Goal: Task Accomplishment & Management: Manage account settings

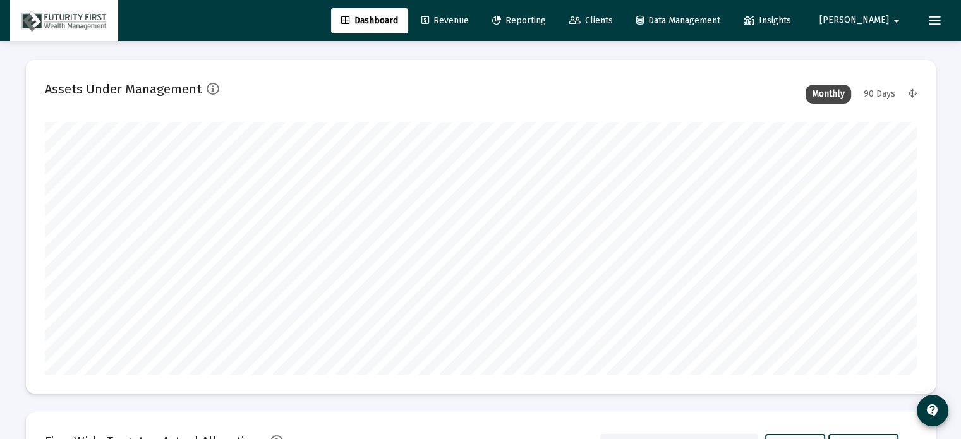
scroll to position [253, 470]
type input "[DATE]"
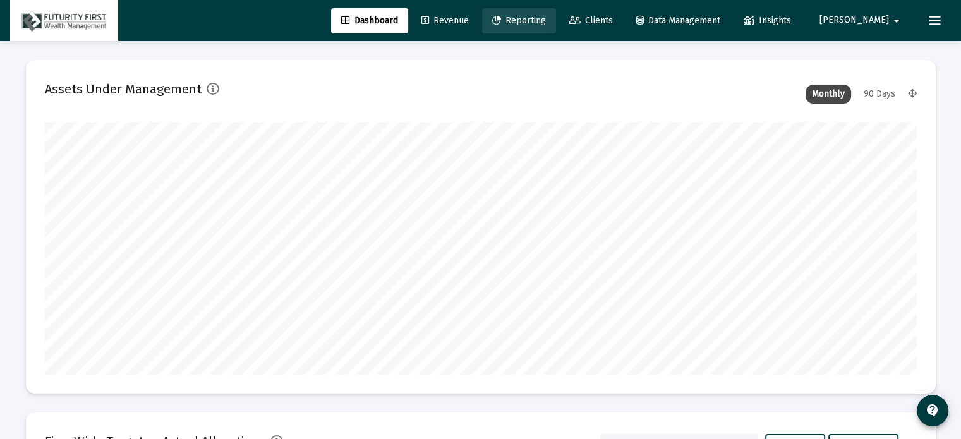
click at [546, 18] on span "Reporting" at bounding box center [519, 20] width 54 height 11
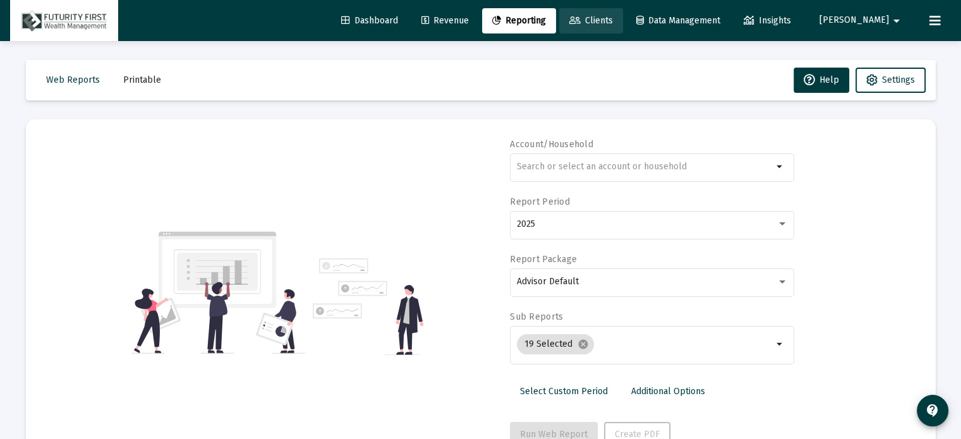
click at [613, 24] on span "Clients" at bounding box center [591, 20] width 44 height 11
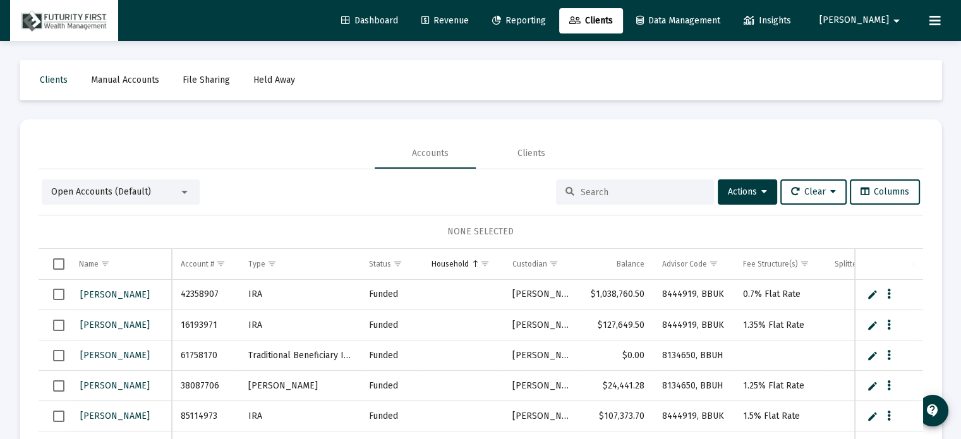
click at [613, 192] on input at bounding box center [643, 192] width 124 height 11
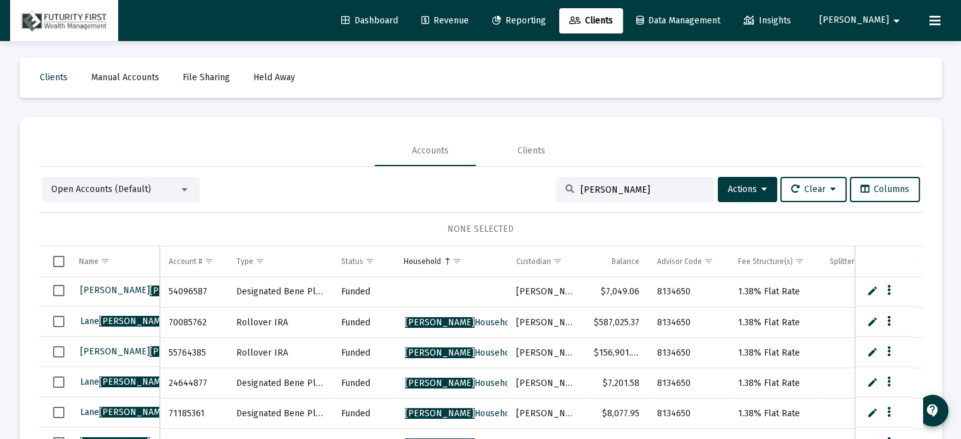
scroll to position [59, 0]
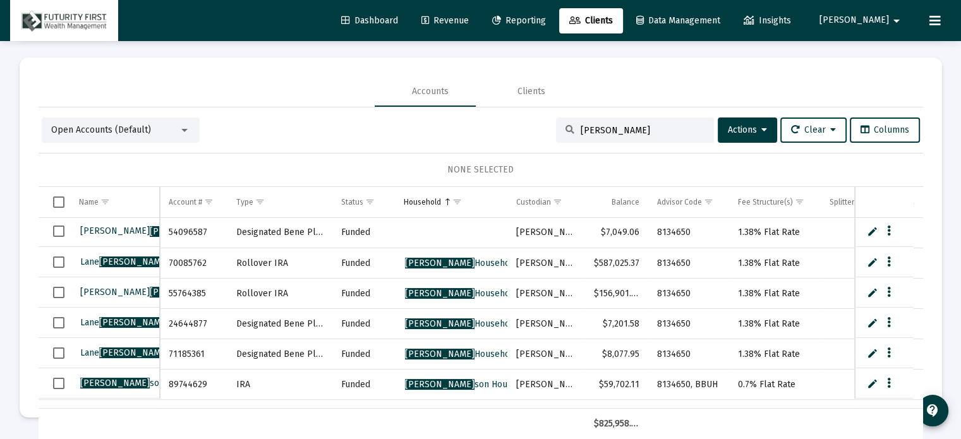
type input "[PERSON_NAME]"
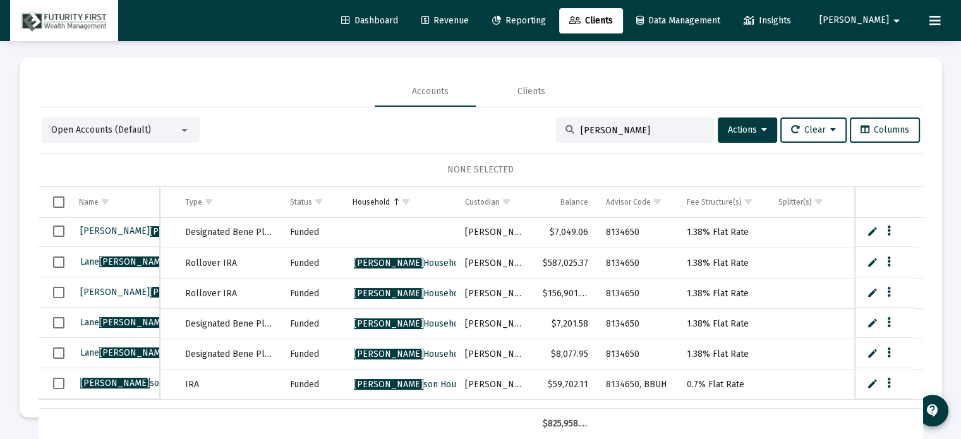
scroll to position [1, 0]
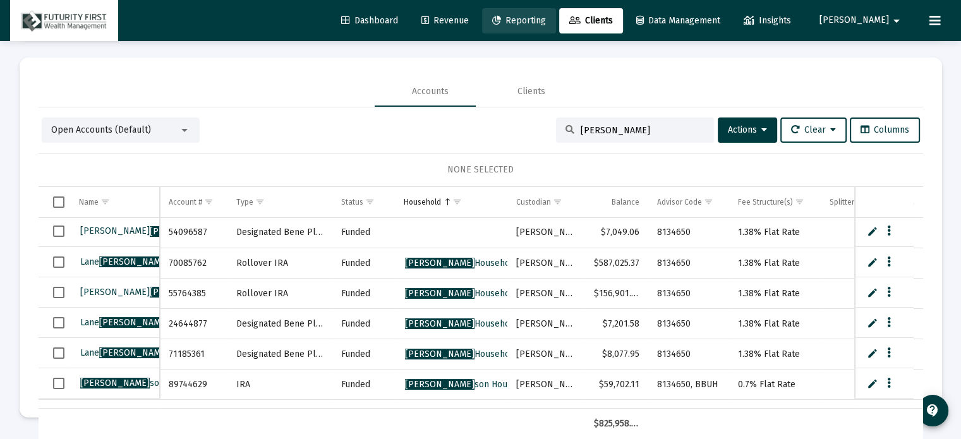
click at [546, 17] on span "Reporting" at bounding box center [519, 20] width 54 height 11
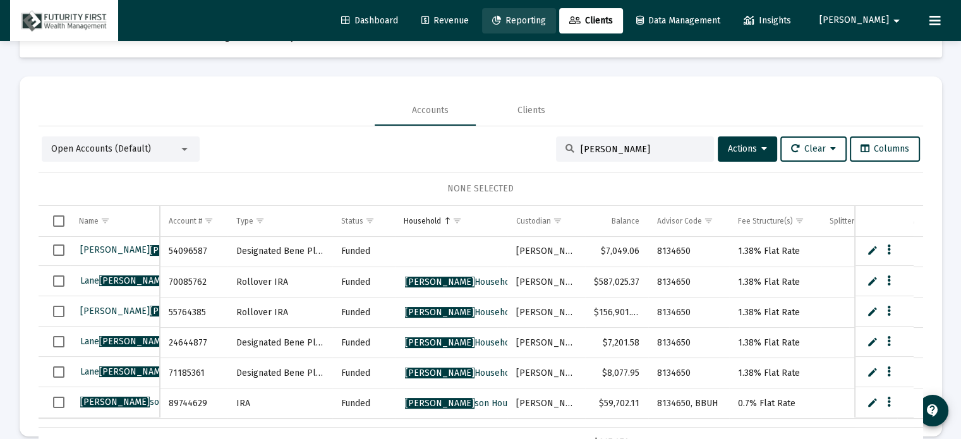
scroll to position [0, 0]
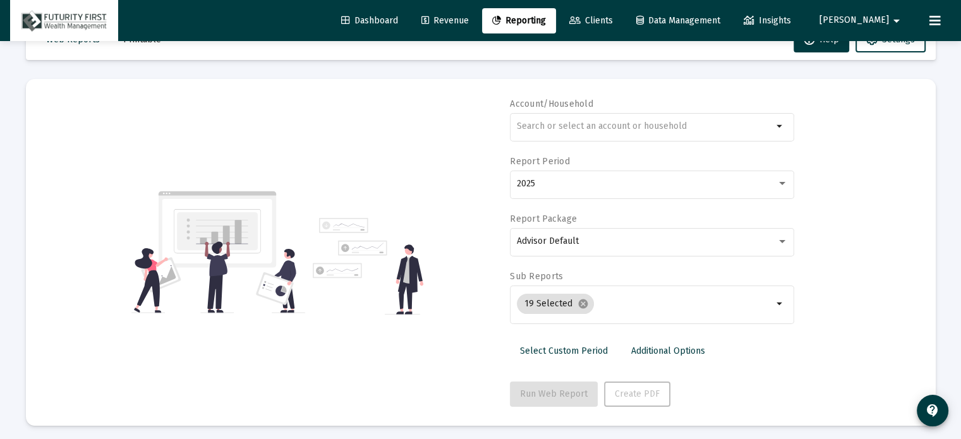
scroll to position [45, 0]
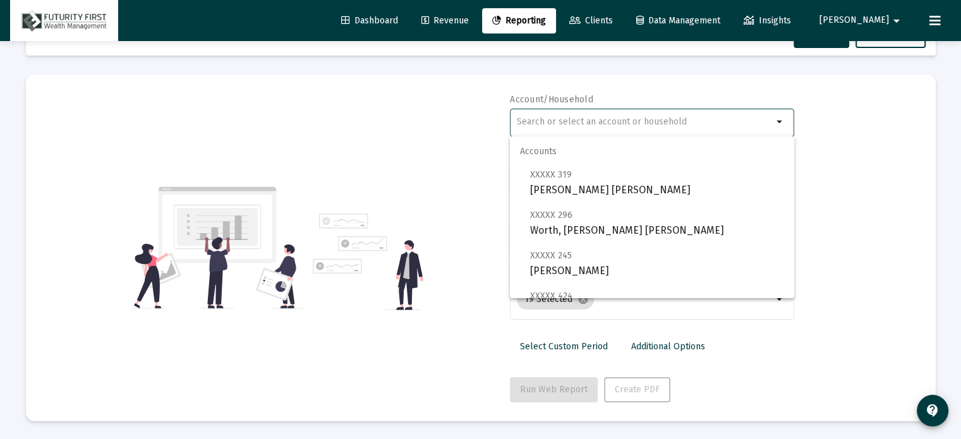
click at [598, 119] on input "text" at bounding box center [645, 122] width 256 height 10
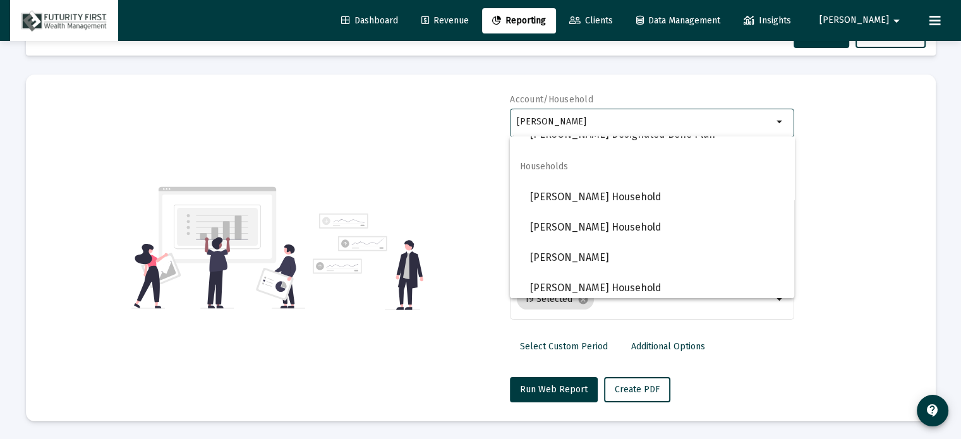
scroll to position [263, 0]
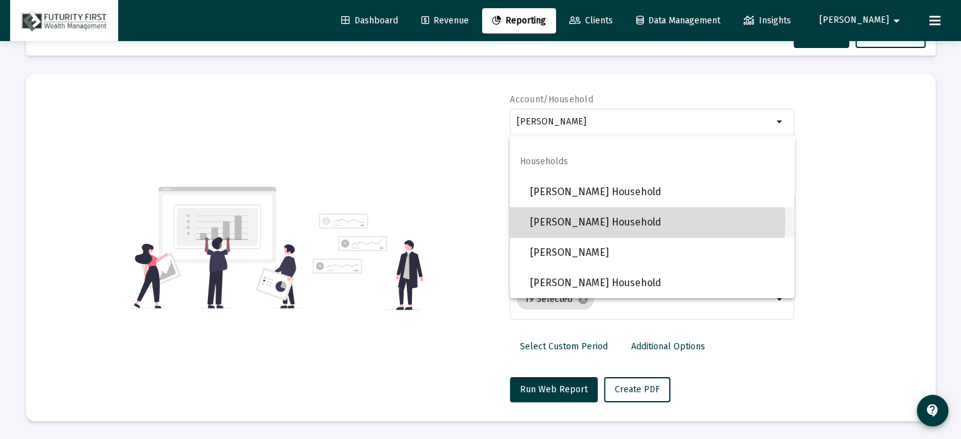
click at [604, 221] on span "[PERSON_NAME] Household" at bounding box center [657, 222] width 254 height 30
type input "[PERSON_NAME] Household"
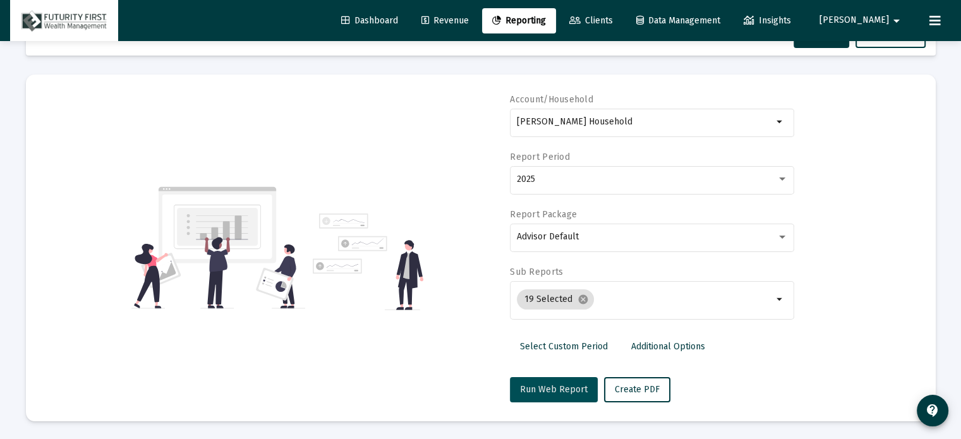
click at [556, 387] on span "Run Web Report" at bounding box center [554, 389] width 68 height 11
select select "View 1 month"
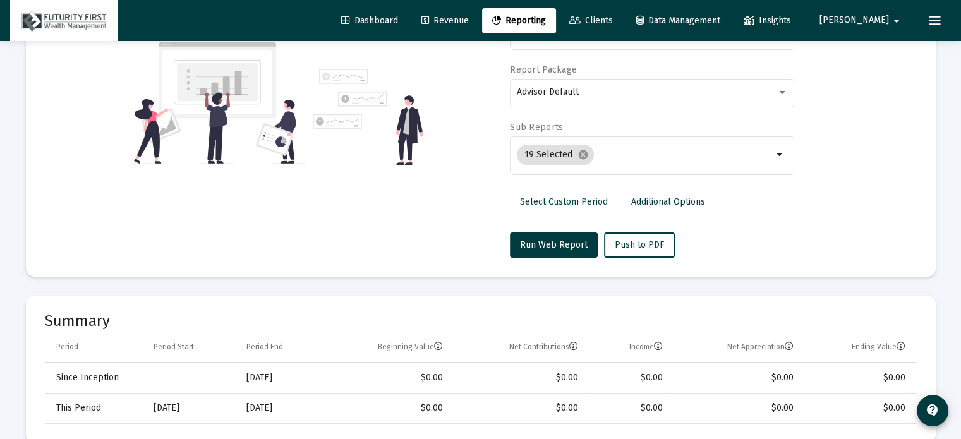
scroll to position [126, 0]
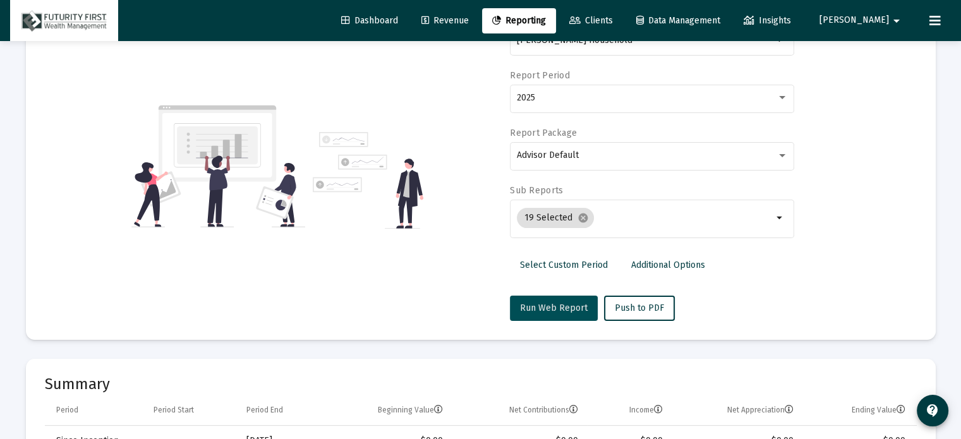
click at [556, 303] on span "Run Web Report" at bounding box center [554, 308] width 68 height 11
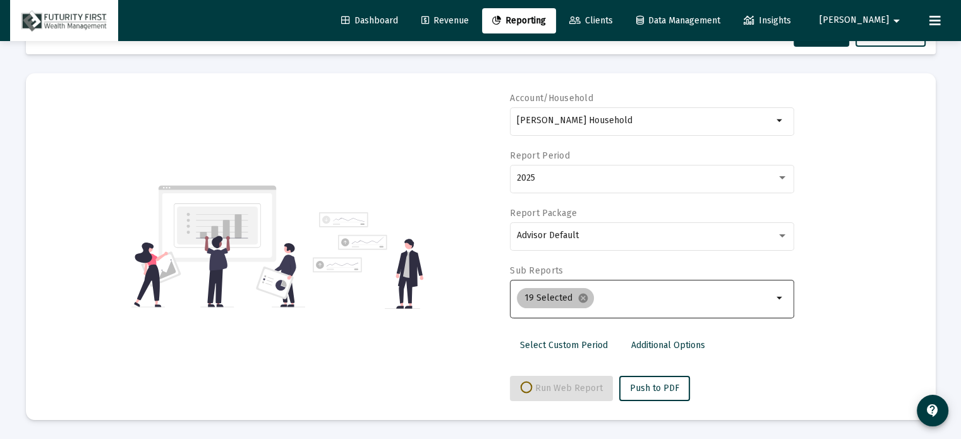
scroll to position [45, 0]
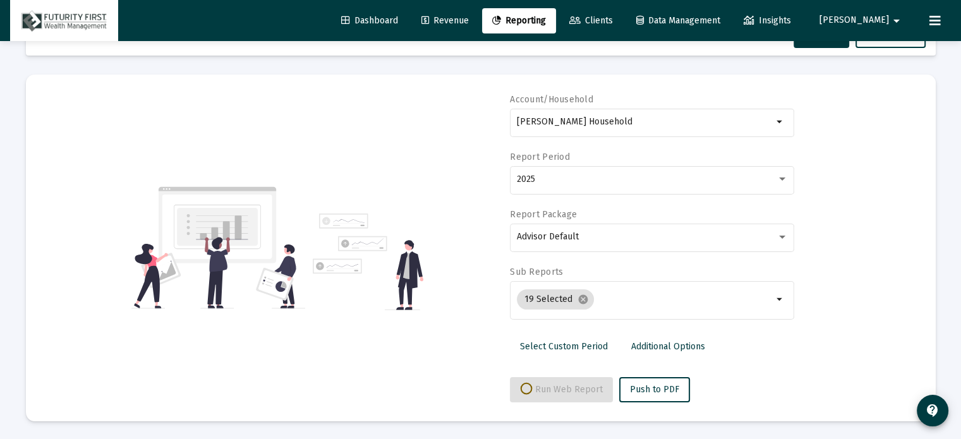
select select "View 1 month"
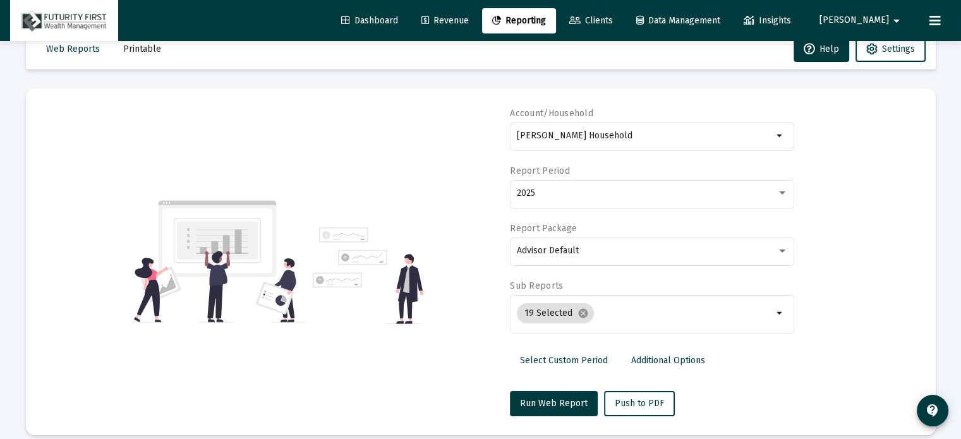
scroll to position [0, 0]
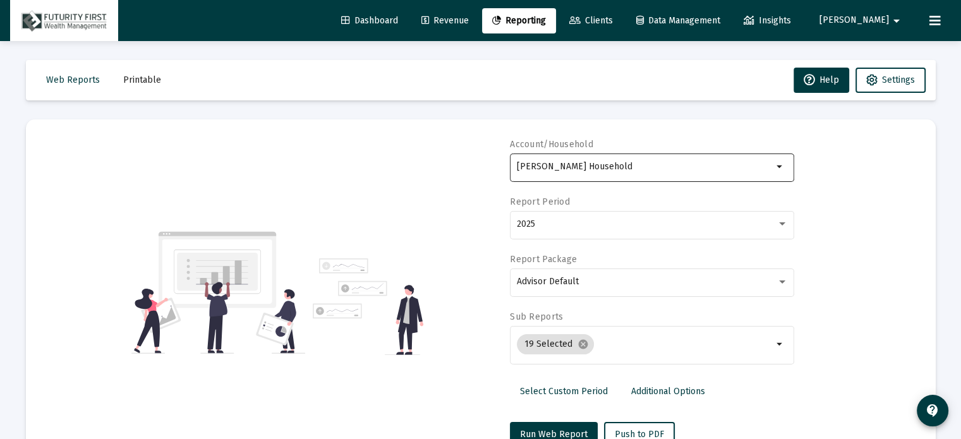
click at [746, 167] on input "[PERSON_NAME] Household" at bounding box center [645, 167] width 256 height 10
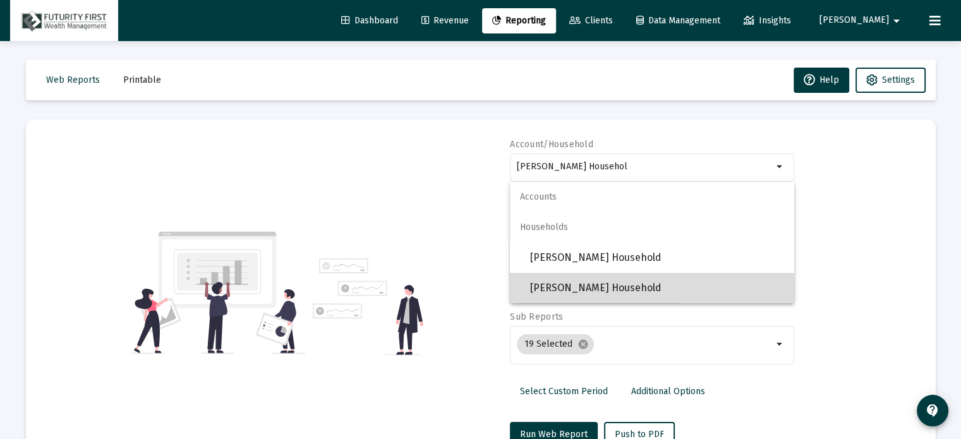
click at [576, 290] on span "[PERSON_NAME] Household" at bounding box center [657, 288] width 254 height 30
type input "[PERSON_NAME] Household"
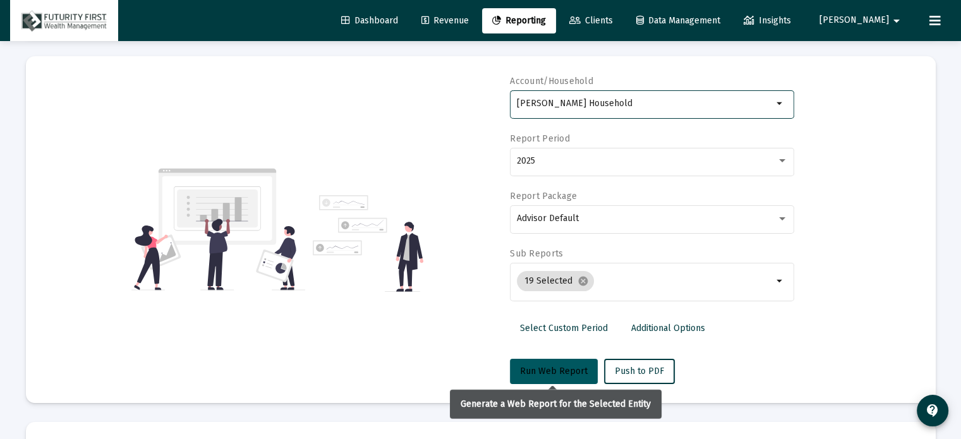
click at [550, 370] on span "Run Web Report" at bounding box center [554, 371] width 68 height 11
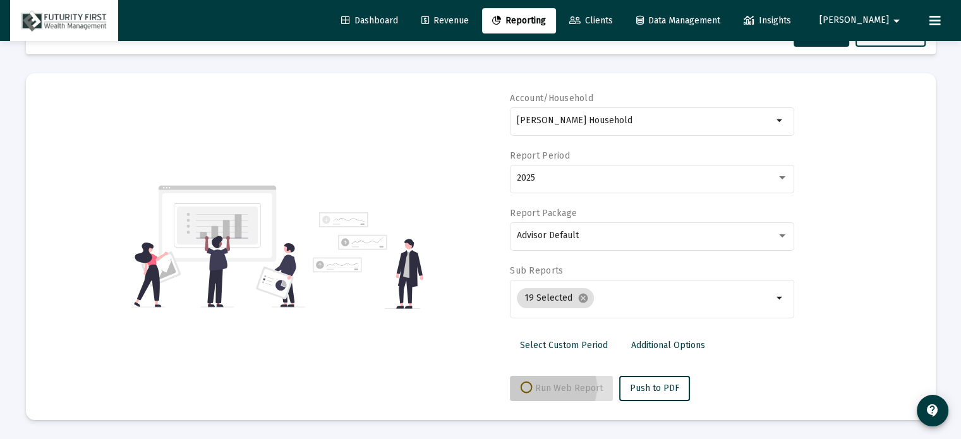
scroll to position [45, 0]
select select "View all"
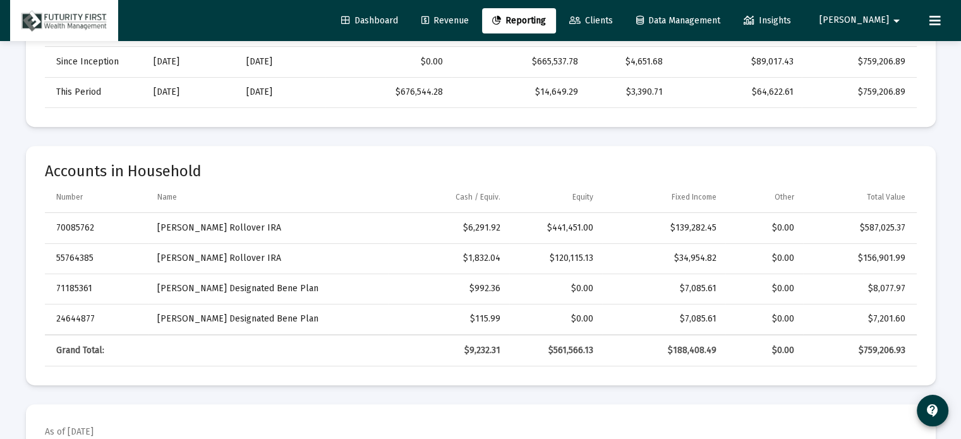
scroll to position [442, 0]
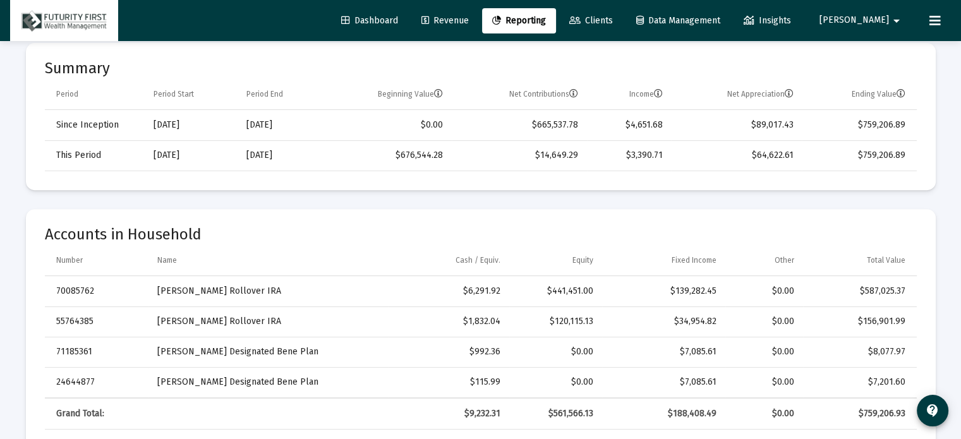
click at [613, 16] on span "Clients" at bounding box center [591, 20] width 44 height 11
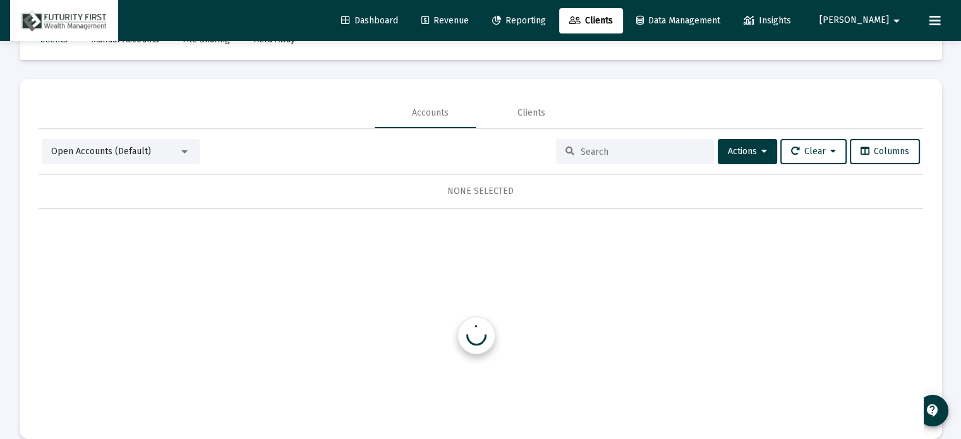
scroll to position [59, 0]
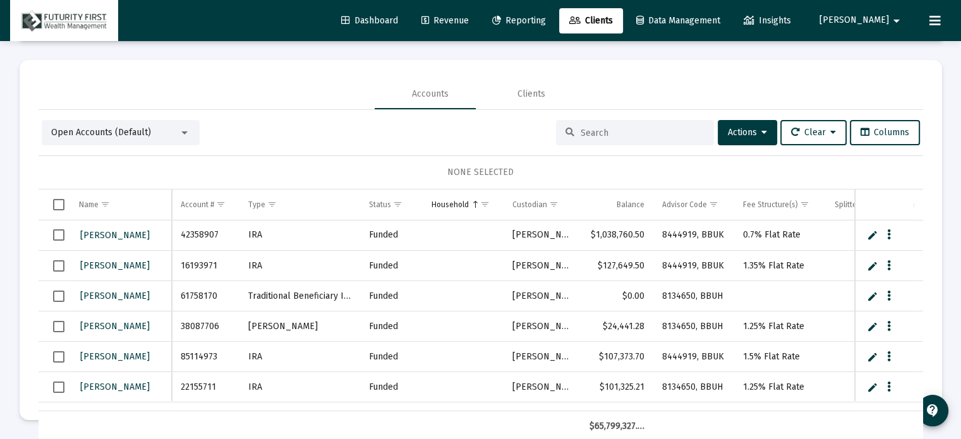
click at [611, 131] on input at bounding box center [643, 133] width 124 height 11
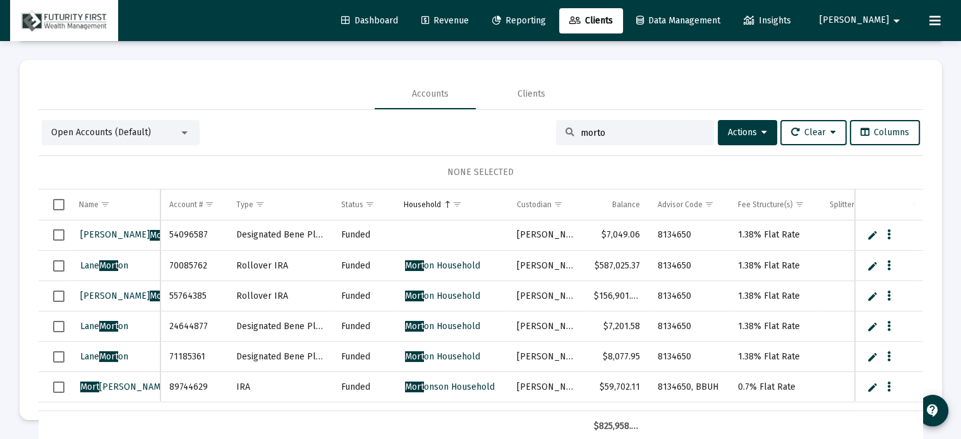
type input "[PERSON_NAME]"
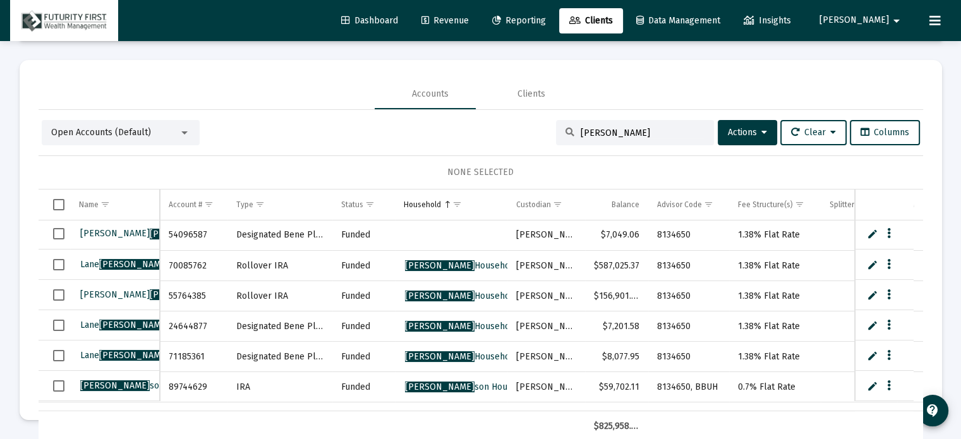
scroll to position [0, 0]
drag, startPoint x: 607, startPoint y: 132, endPoint x: 506, endPoint y: 131, distance: 101.8
click at [508, 133] on div "Open Accounts (Default) [PERSON_NAME] Actions Clear Columns" at bounding box center [481, 132] width 878 height 25
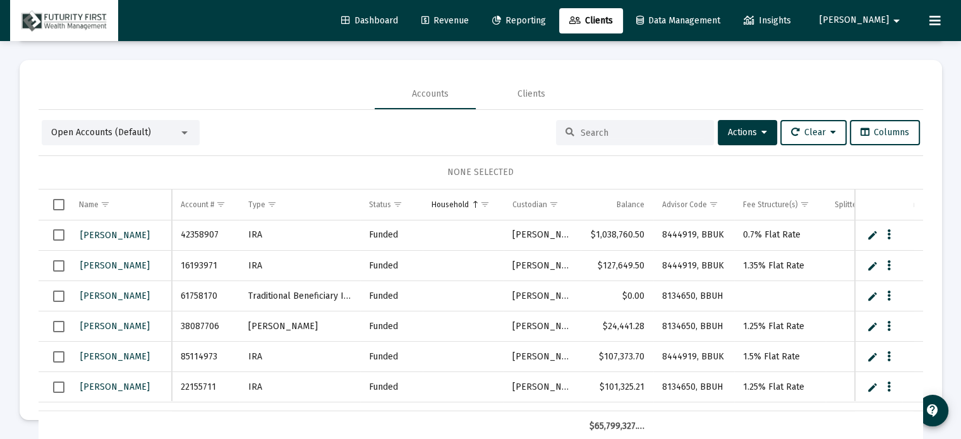
click at [180, 128] on div at bounding box center [184, 133] width 11 height 10
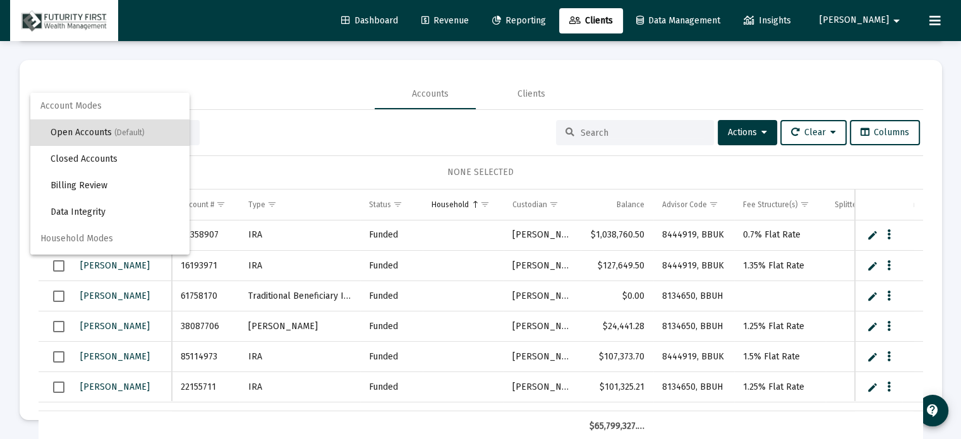
scroll to position [23, 0]
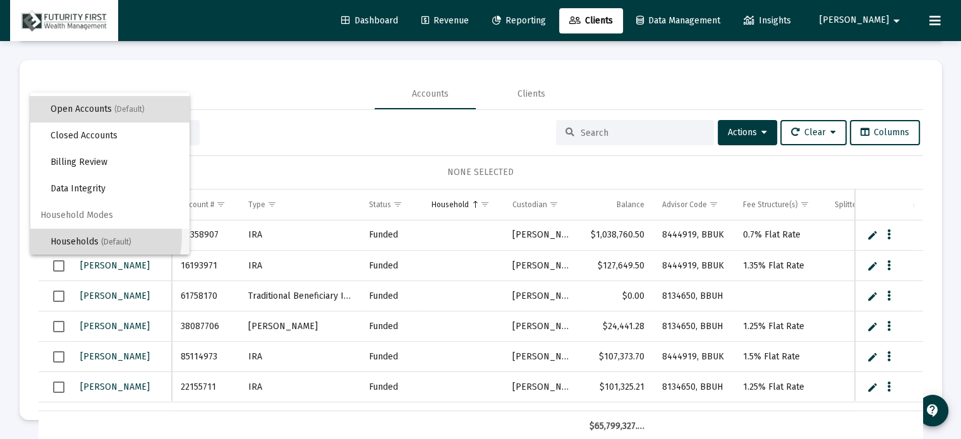
click at [75, 236] on span "Households (Default)" at bounding box center [115, 242] width 129 height 27
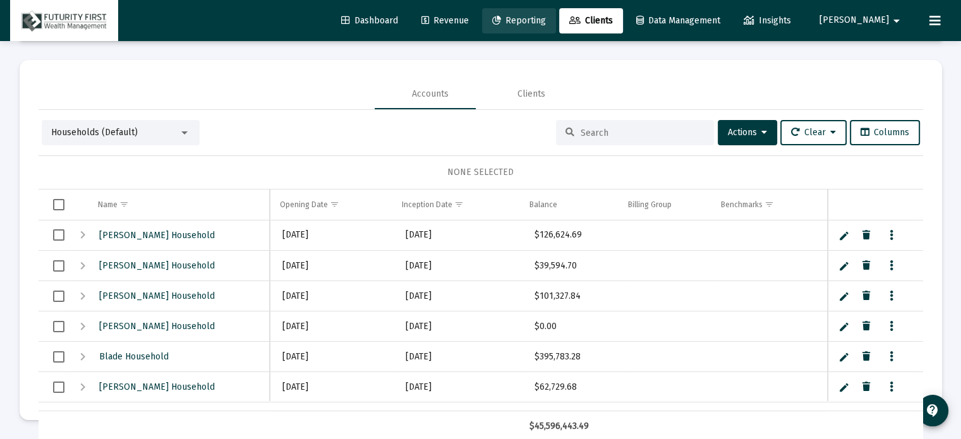
click at [546, 18] on span "Reporting" at bounding box center [519, 20] width 54 height 11
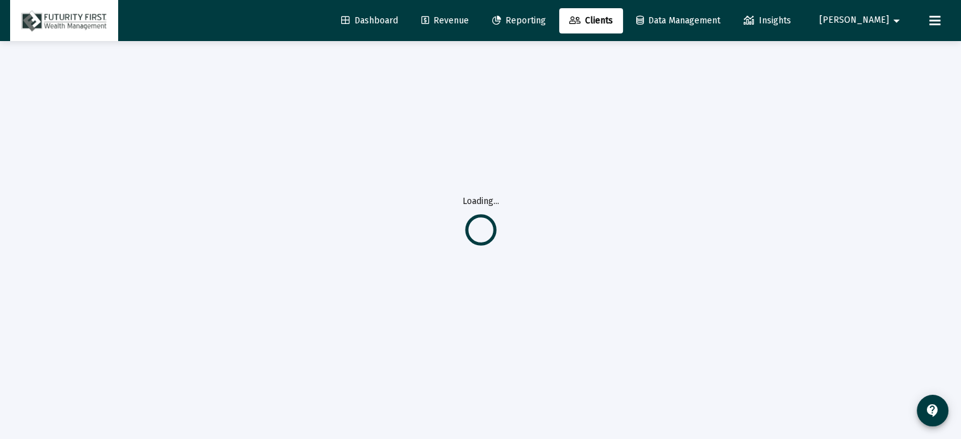
select select "View all"
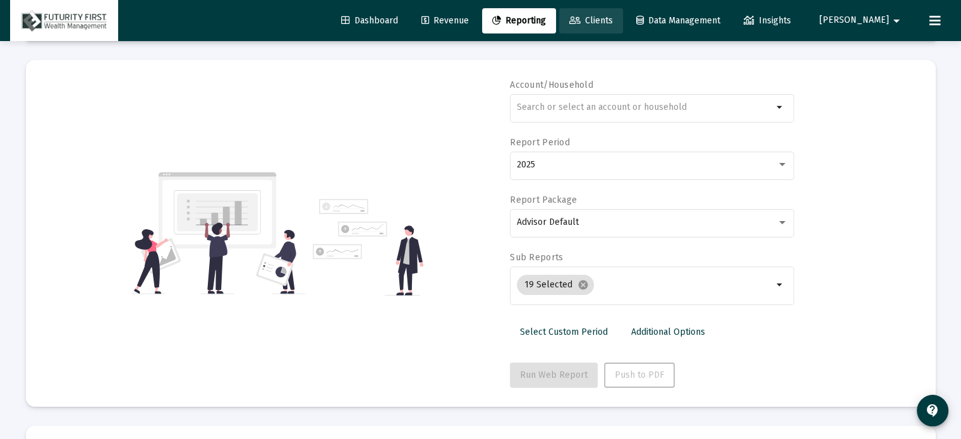
click at [613, 16] on span "Clients" at bounding box center [591, 20] width 44 height 11
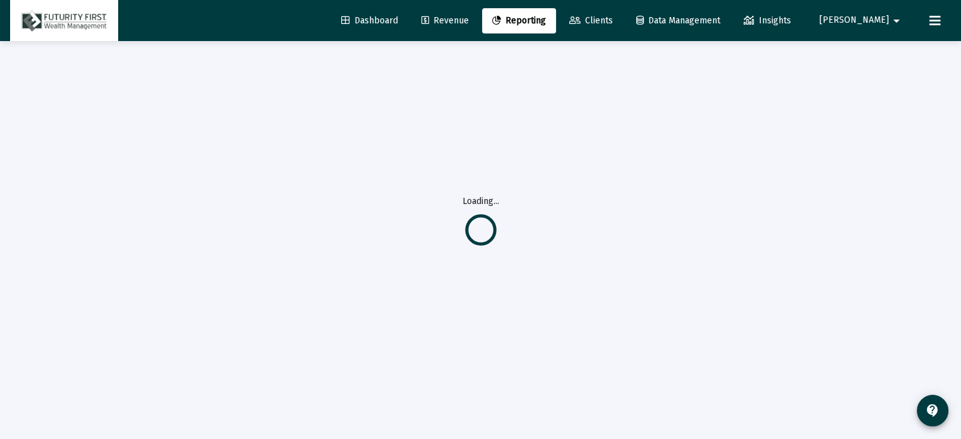
scroll to position [59, 0]
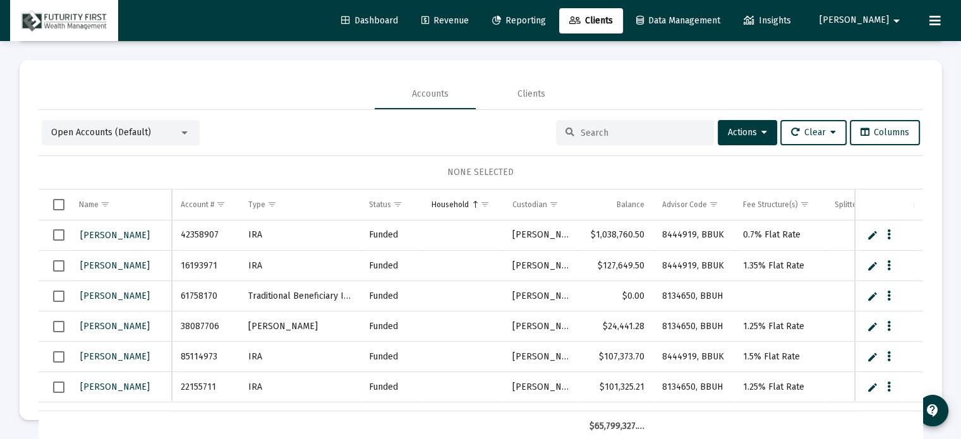
click at [185, 128] on div at bounding box center [184, 133] width 11 height 10
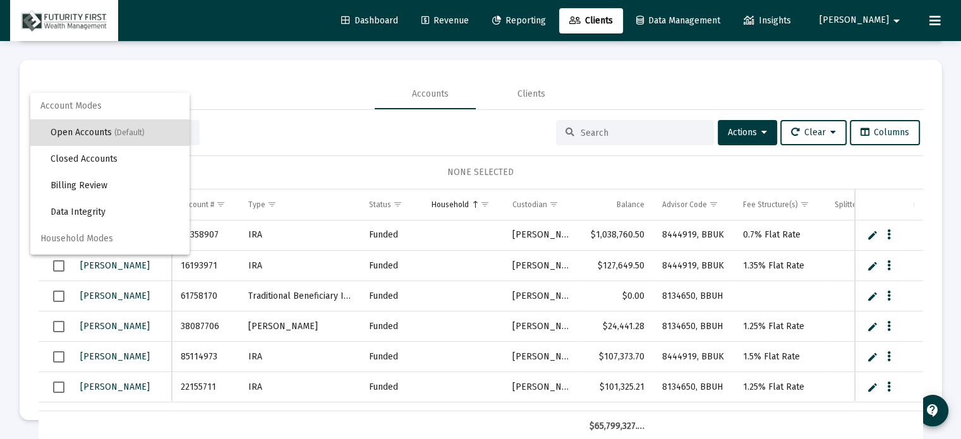
scroll to position [23, 0]
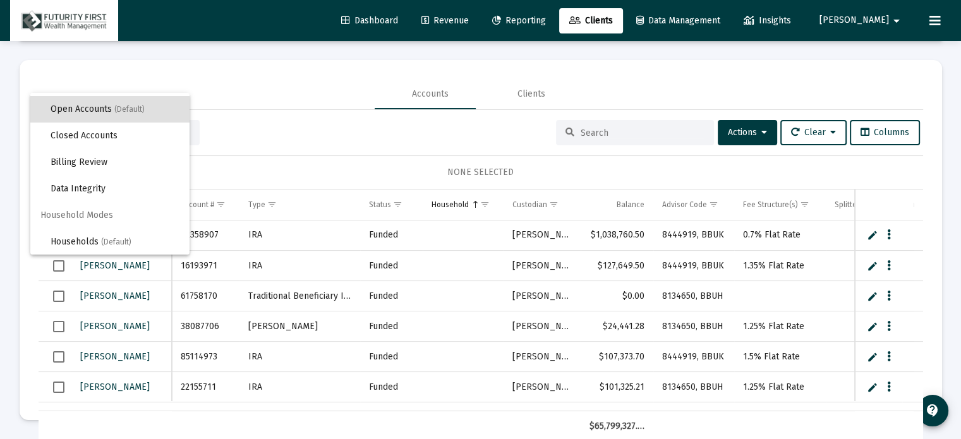
click at [731, 123] on div at bounding box center [480, 219] width 961 height 439
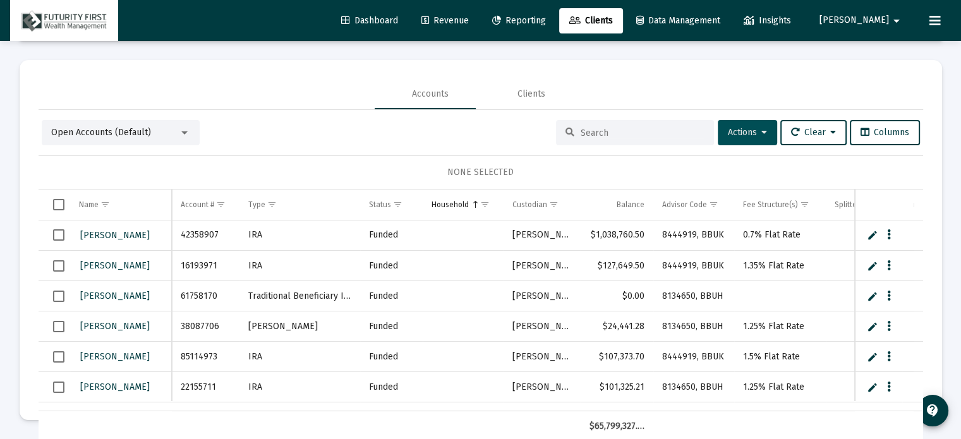
click at [762, 130] on icon at bounding box center [765, 132] width 6 height 9
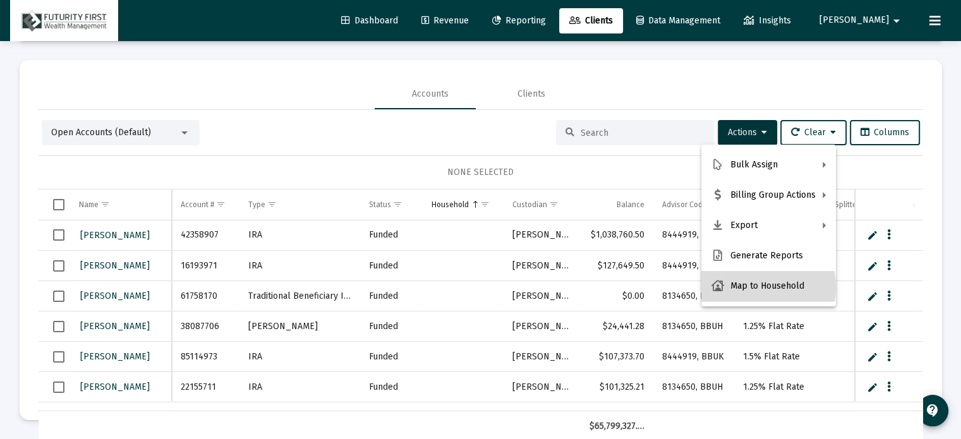
click at [766, 288] on button "Map to Household" at bounding box center [769, 286] width 135 height 30
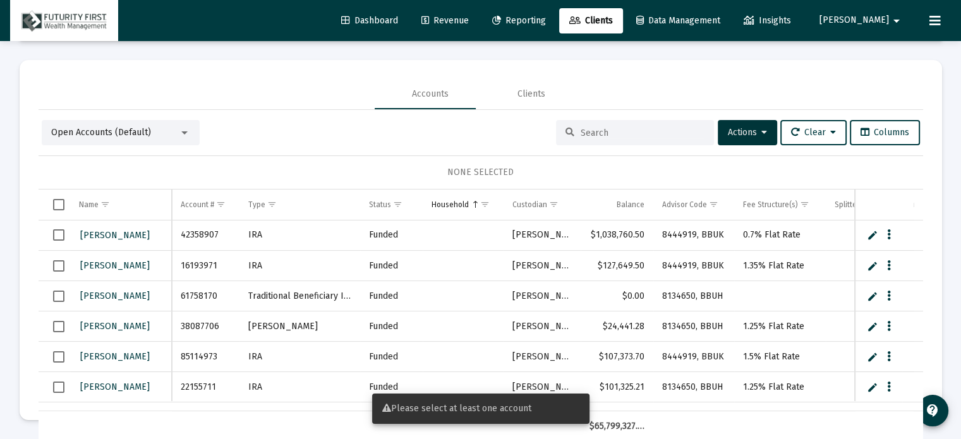
click at [624, 134] on input at bounding box center [643, 133] width 124 height 11
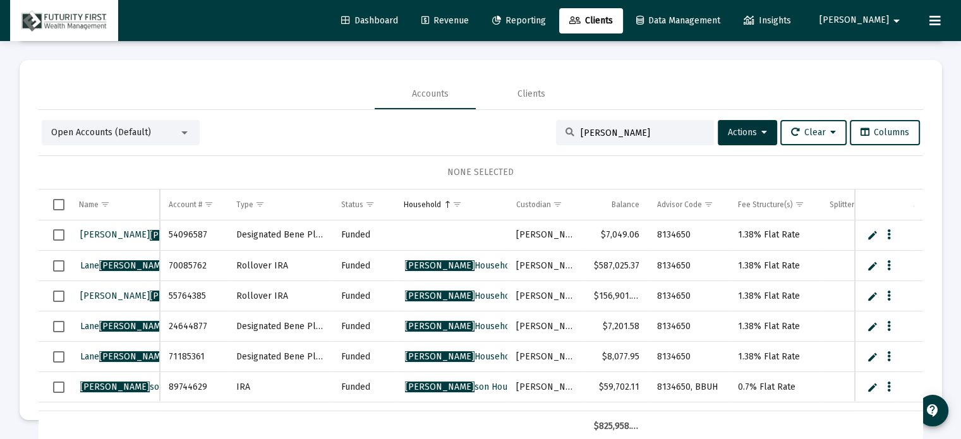
type input "[PERSON_NAME]"
click at [56, 234] on span "Select row" at bounding box center [58, 234] width 11 height 11
click at [61, 264] on span "Select row" at bounding box center [58, 265] width 11 height 11
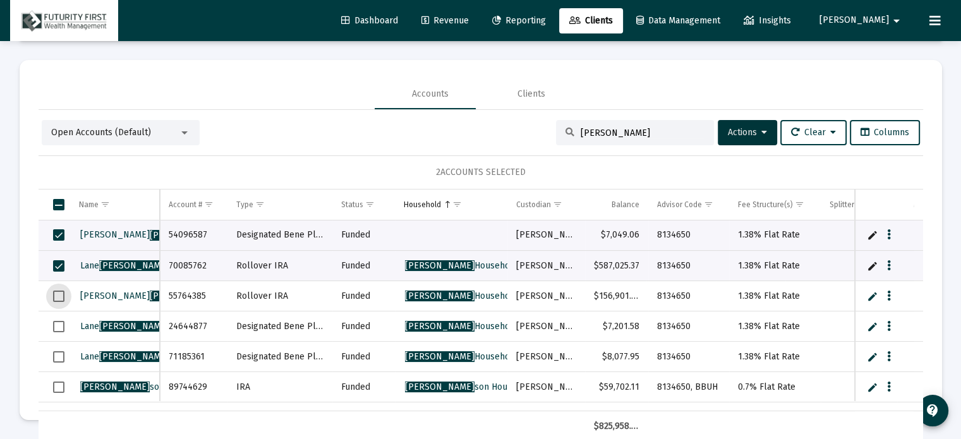
click at [59, 291] on span "Select row" at bounding box center [58, 296] width 11 height 11
click at [59, 325] on span "Select row" at bounding box center [58, 326] width 11 height 11
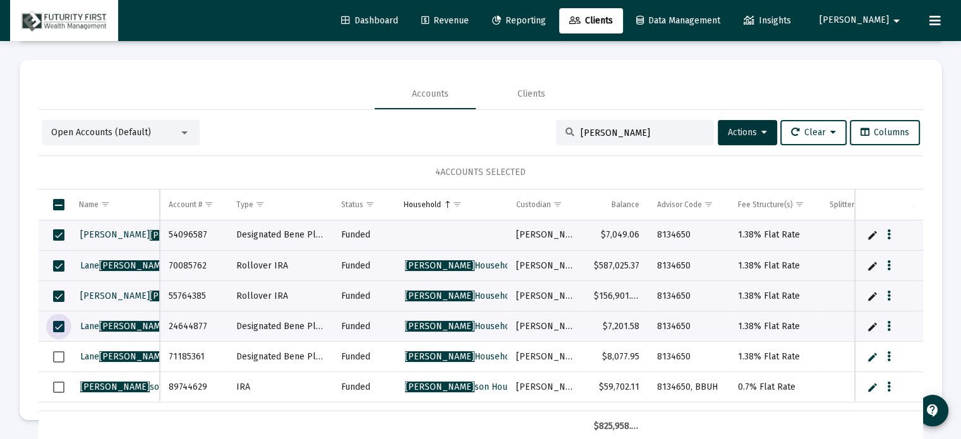
click at [59, 356] on span "Select row" at bounding box center [58, 356] width 11 height 11
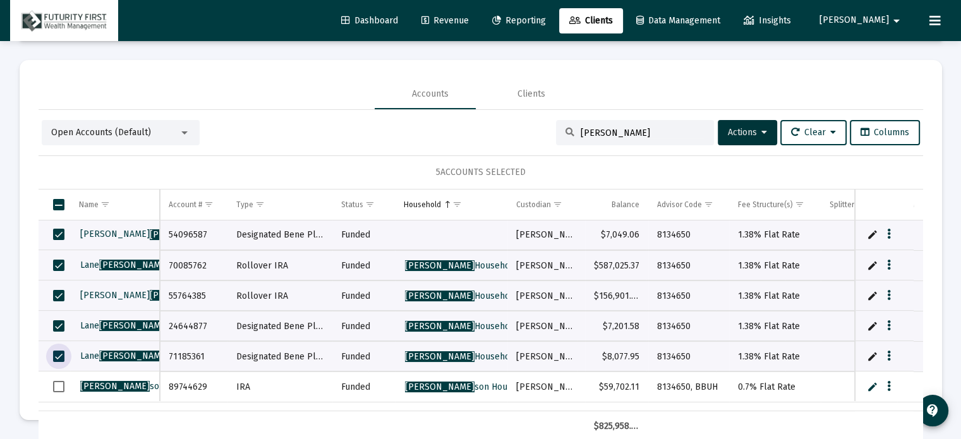
scroll to position [0, 0]
click at [727, 126] on button "Actions" at bounding box center [747, 132] width 59 height 25
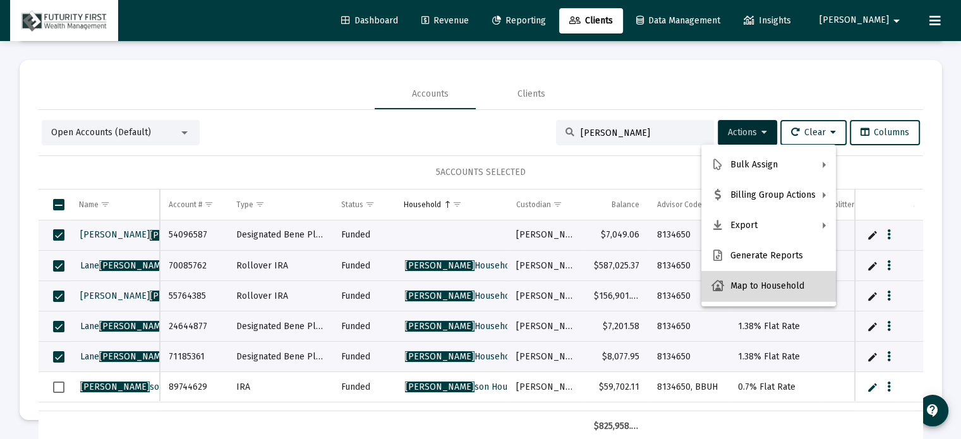
click at [769, 288] on button "Map to Household" at bounding box center [769, 286] width 135 height 30
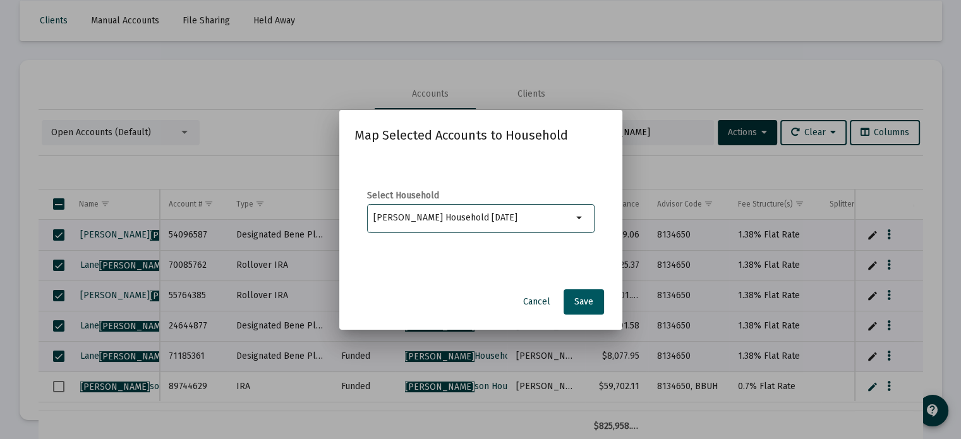
type input "[PERSON_NAME] Household [DATE]"
click at [581, 298] on span "Save" at bounding box center [583, 301] width 19 height 11
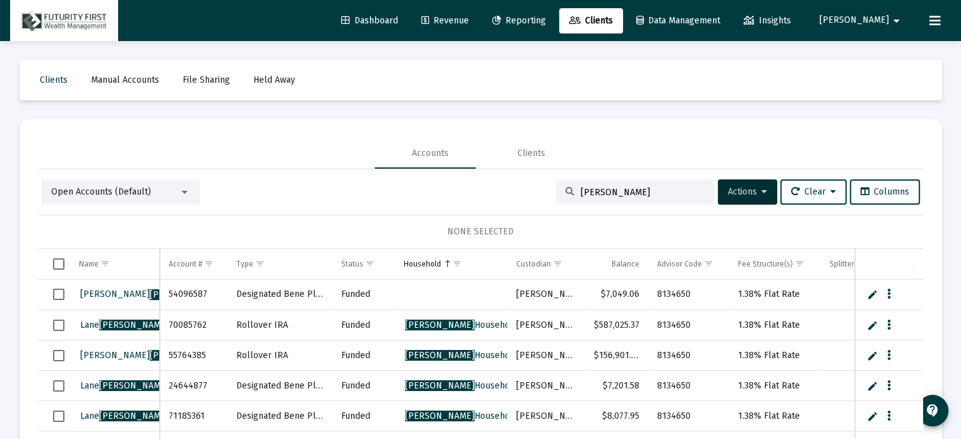
scroll to position [59, 0]
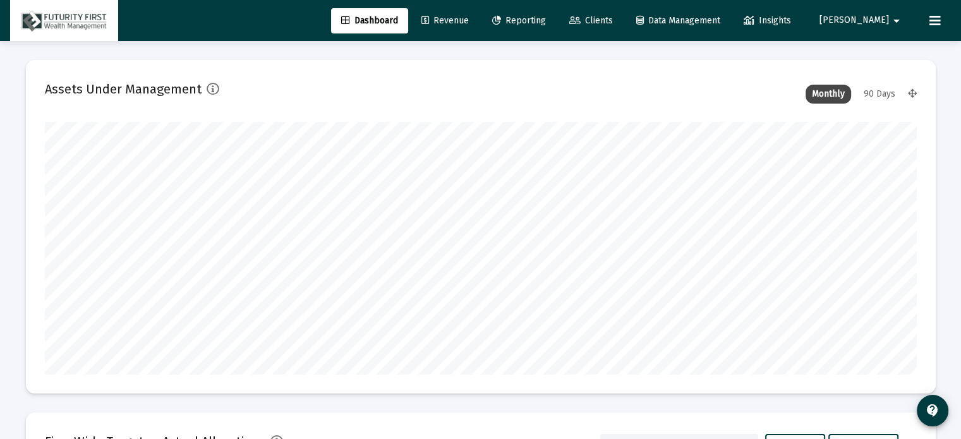
scroll to position [253, 470]
type input "[DATE]"
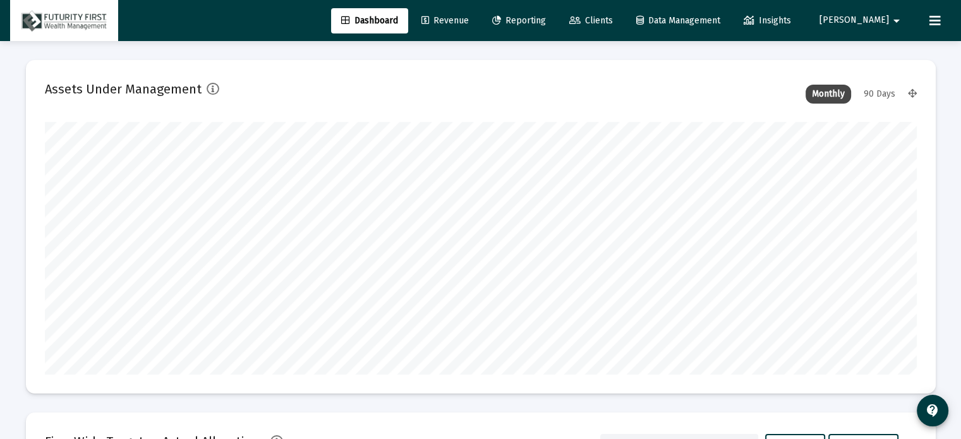
click at [613, 19] on span "Clients" at bounding box center [591, 20] width 44 height 11
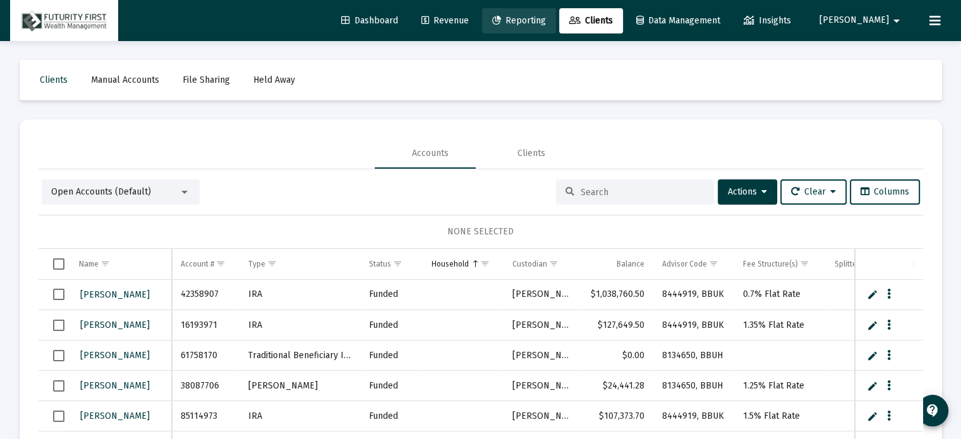
click at [546, 19] on span "Reporting" at bounding box center [519, 20] width 54 height 11
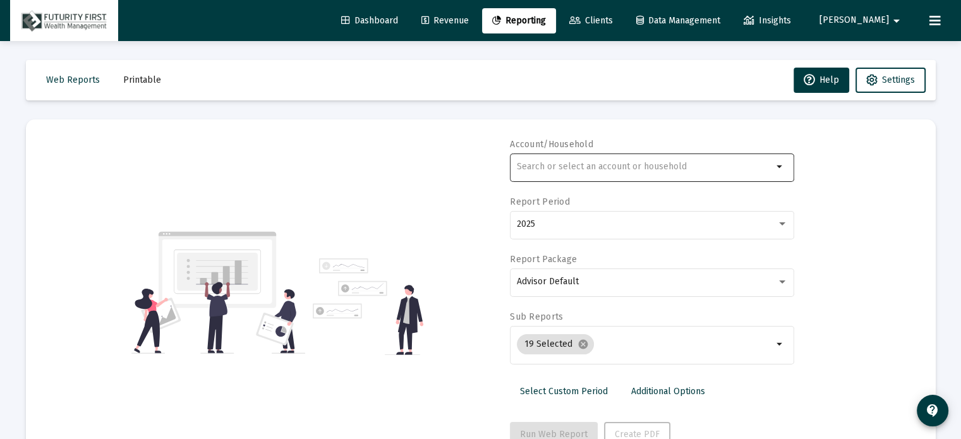
click at [610, 169] on input "text" at bounding box center [645, 167] width 256 height 10
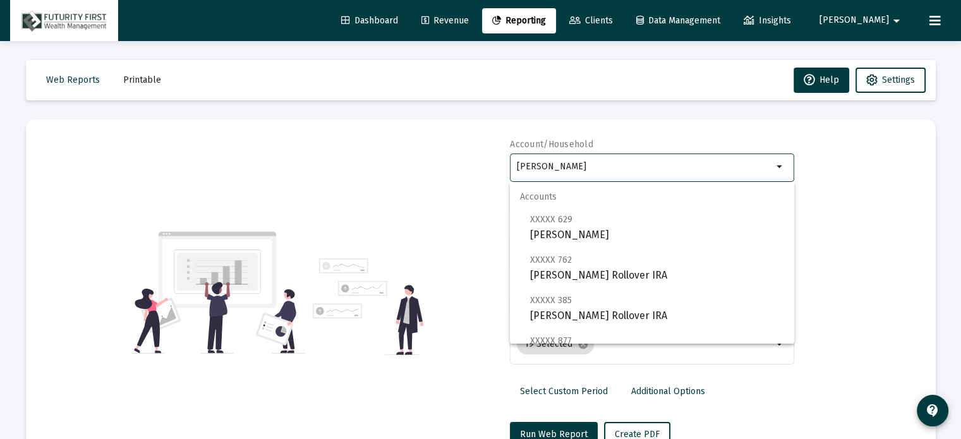
scroll to position [126, 0]
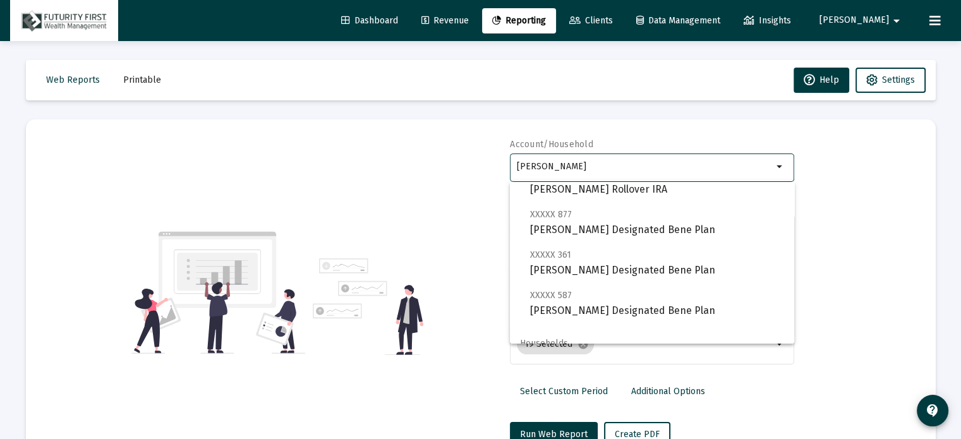
type input "[PERSON_NAME]"
click at [585, 69] on mat-toolbar-row "Web Reports Printable Help Settings" at bounding box center [481, 80] width 910 height 40
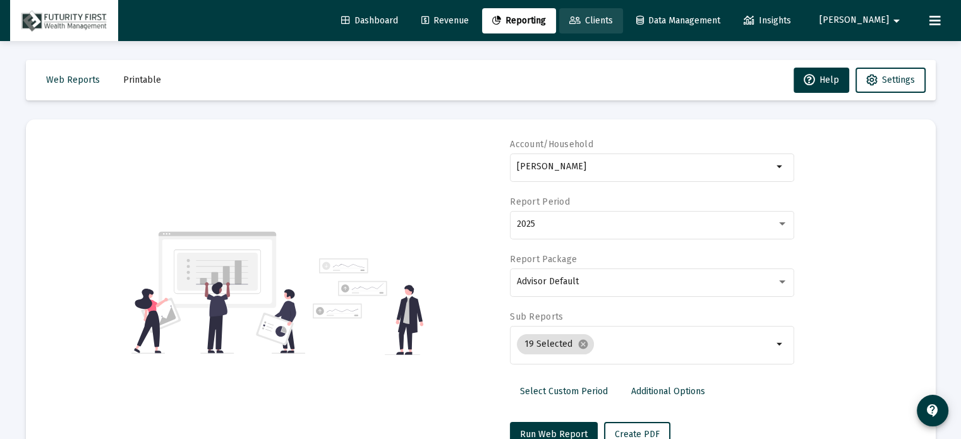
click at [613, 16] on span "Clients" at bounding box center [591, 20] width 44 height 11
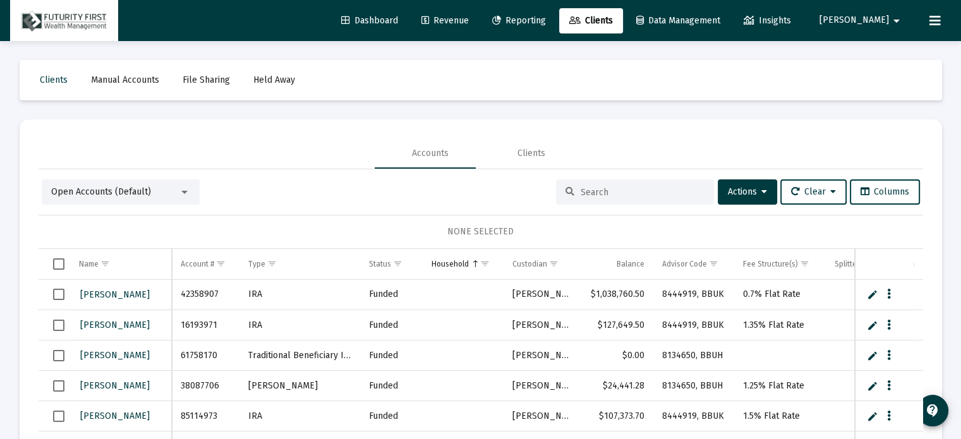
click at [610, 189] on input at bounding box center [643, 192] width 124 height 11
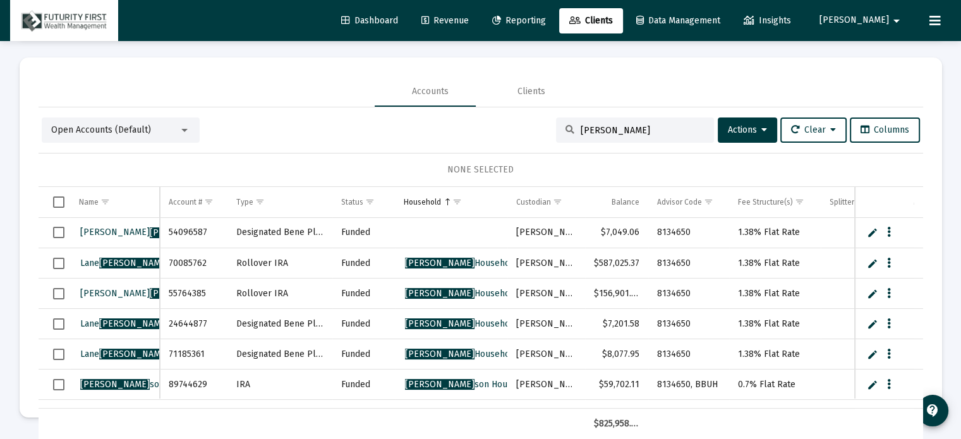
type input "[PERSON_NAME]"
click at [556, 14] on link "Reporting" at bounding box center [519, 20] width 74 height 25
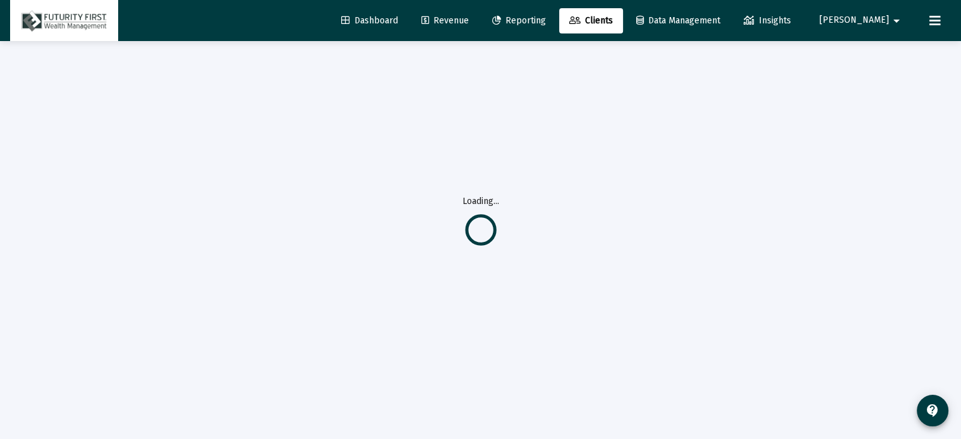
scroll to position [45, 0]
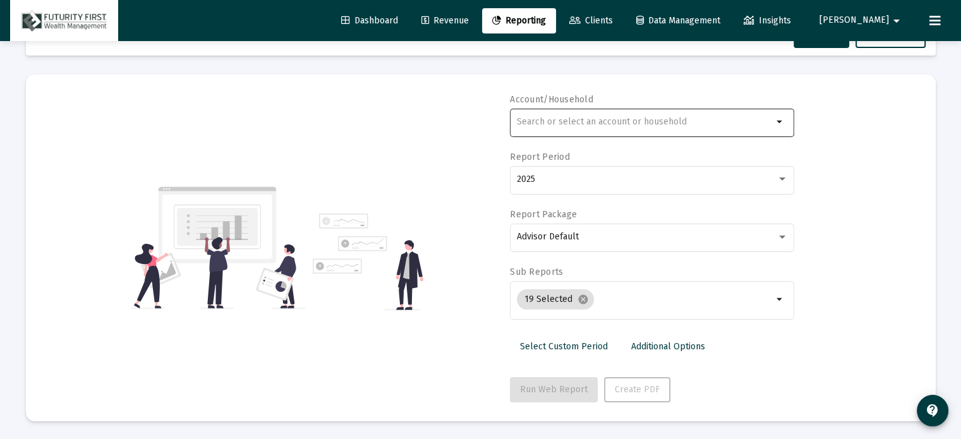
click at [643, 119] on input "text" at bounding box center [645, 122] width 256 height 10
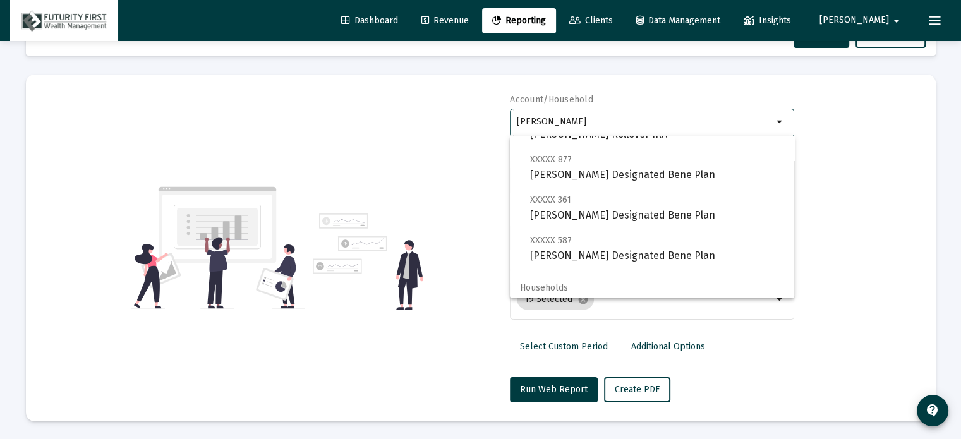
scroll to position [0, 0]
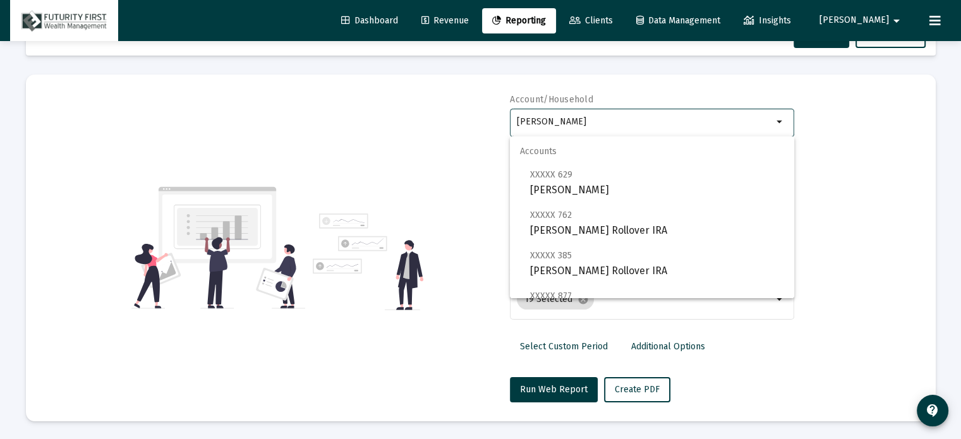
type input "[PERSON_NAME]"
click at [613, 22] on span "Clients" at bounding box center [591, 20] width 44 height 11
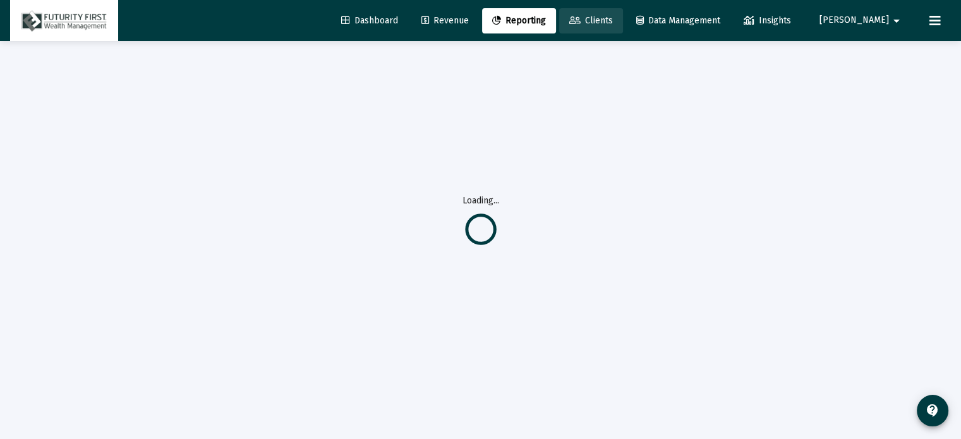
scroll to position [40, 0]
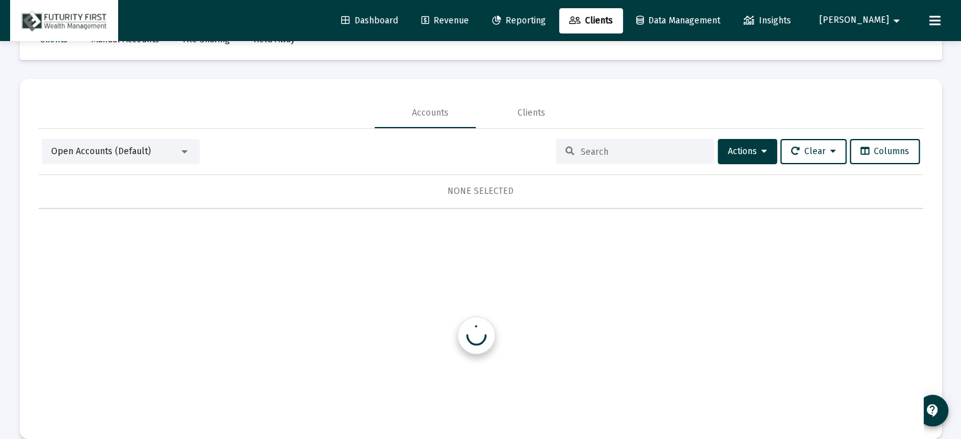
scroll to position [45, 0]
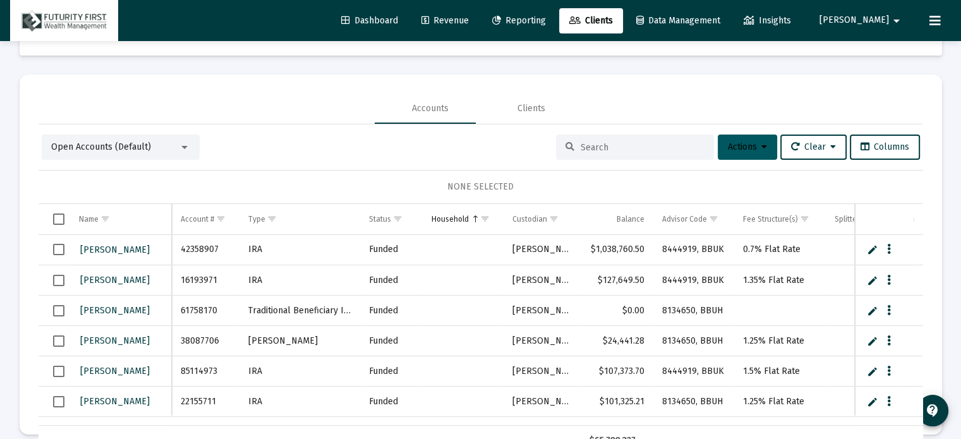
click at [728, 145] on span "Actions" at bounding box center [747, 147] width 39 height 11
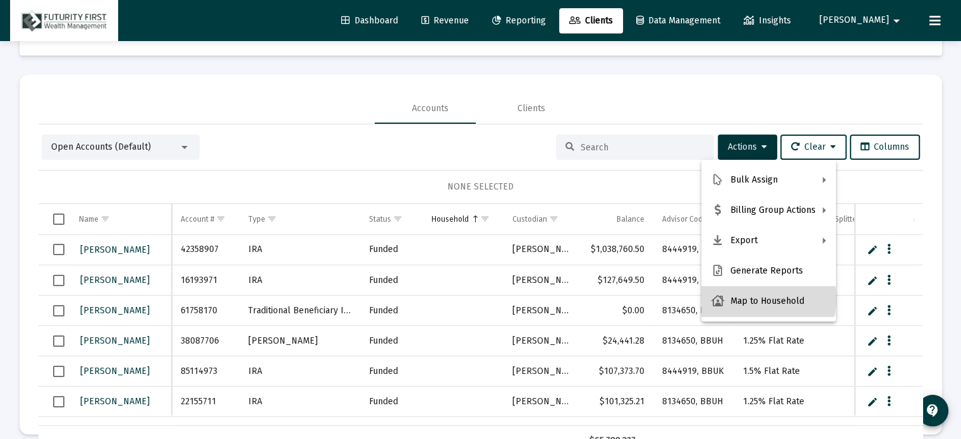
click at [768, 299] on button "Map to Household" at bounding box center [769, 301] width 135 height 30
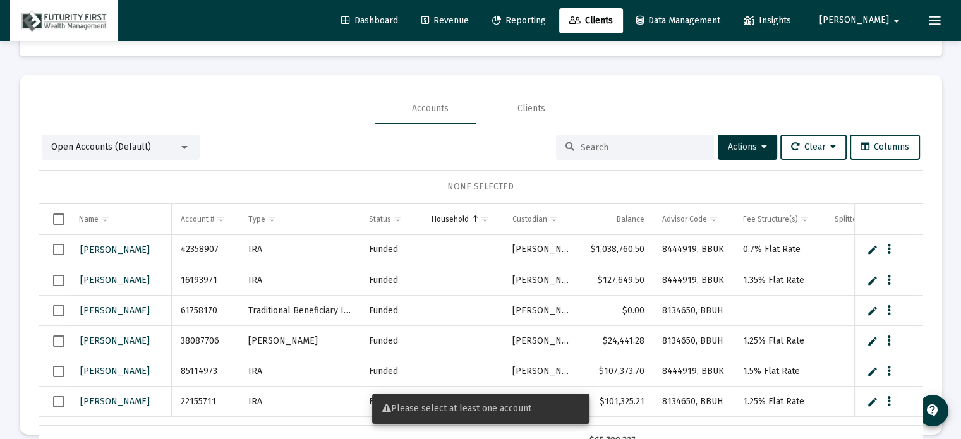
click at [598, 146] on input at bounding box center [643, 147] width 124 height 11
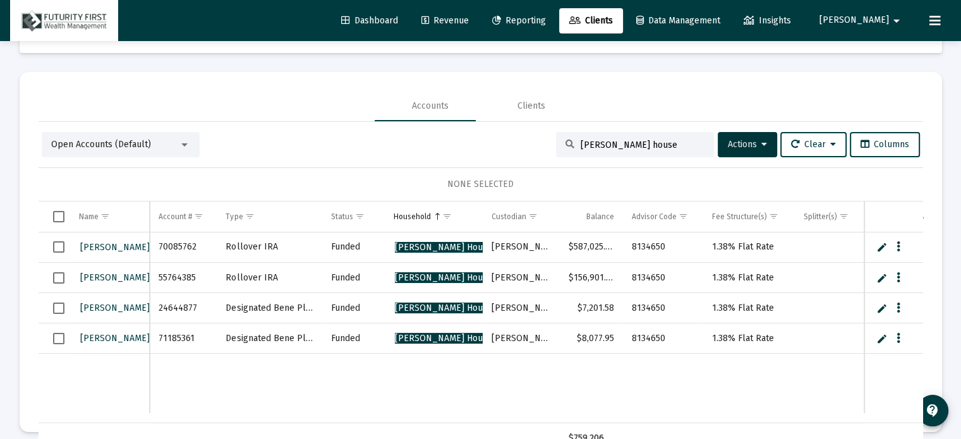
scroll to position [59, 0]
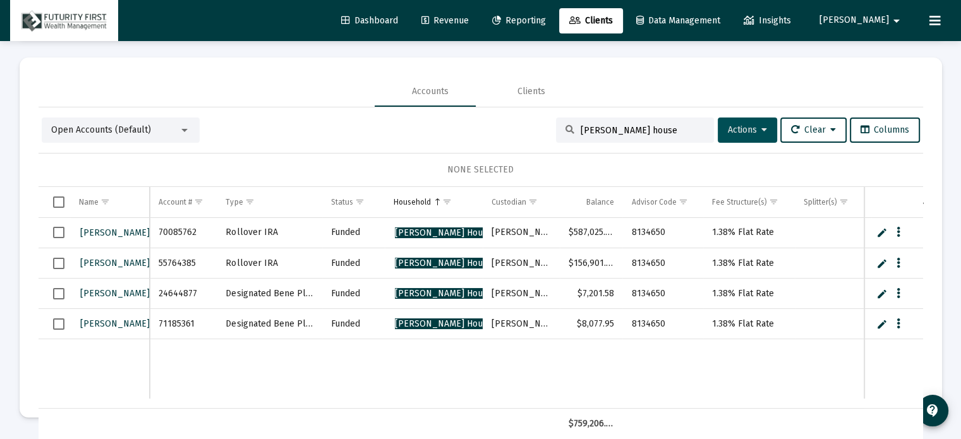
type input "morton house"
click at [742, 130] on span "Actions" at bounding box center [747, 130] width 39 height 11
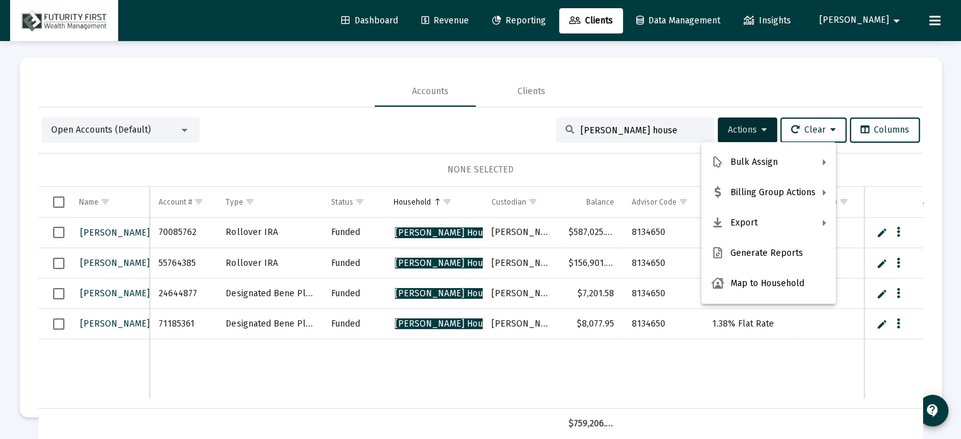
click at [645, 130] on div at bounding box center [480, 219] width 961 height 439
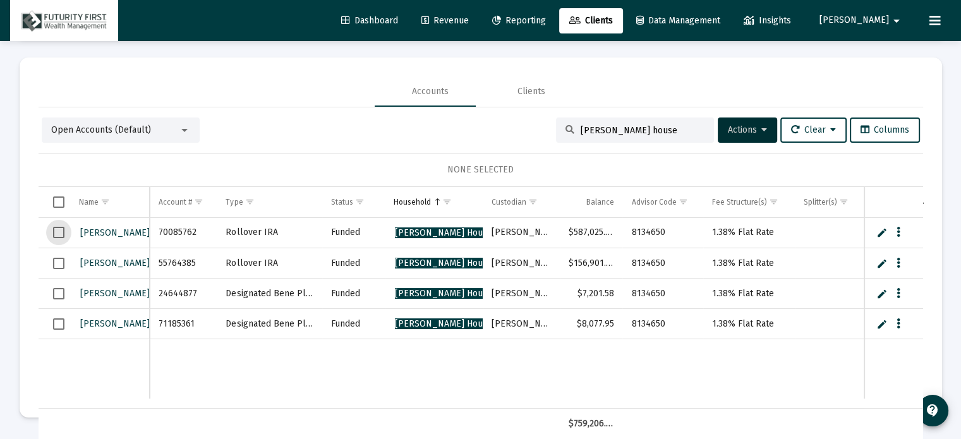
click at [59, 232] on span "Select row" at bounding box center [58, 232] width 11 height 11
click at [56, 232] on span "Select row" at bounding box center [58, 232] width 11 height 11
click at [546, 18] on span "Reporting" at bounding box center [519, 20] width 54 height 11
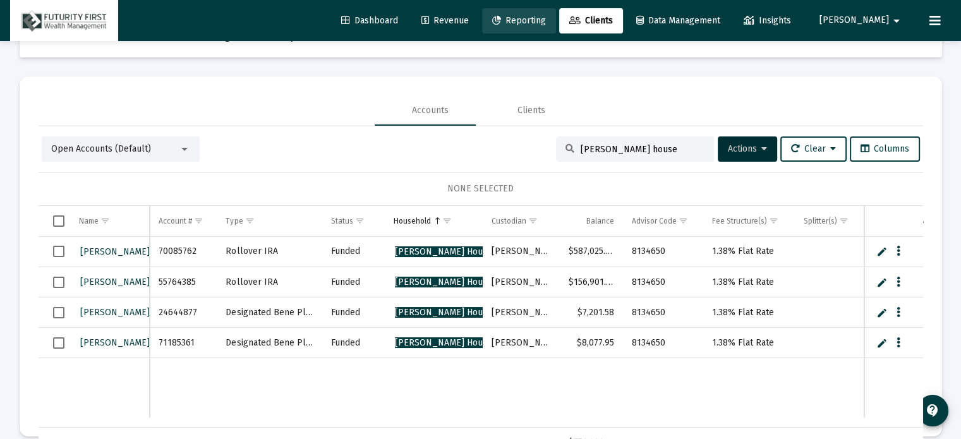
scroll to position [0, 0]
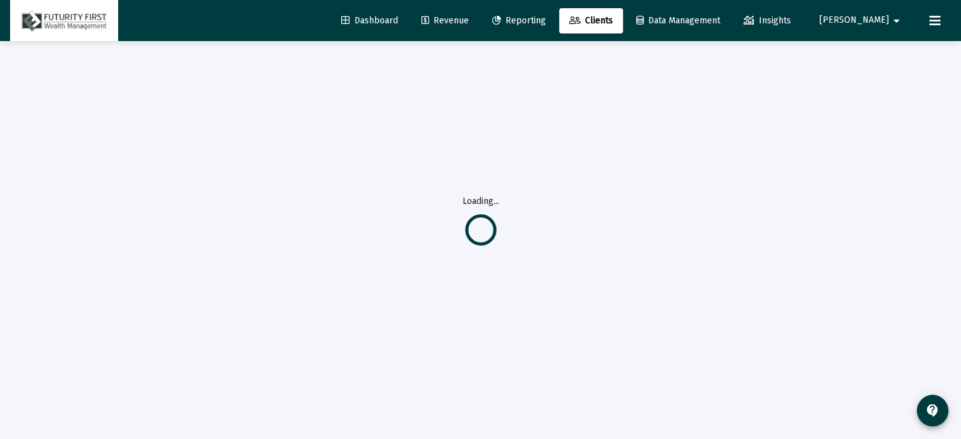
scroll to position [45, 0]
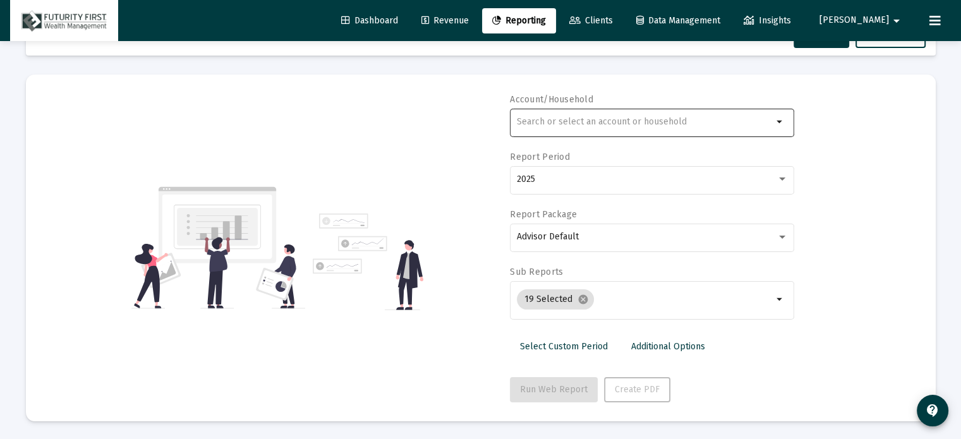
click at [612, 117] on input "text" at bounding box center [645, 122] width 256 height 10
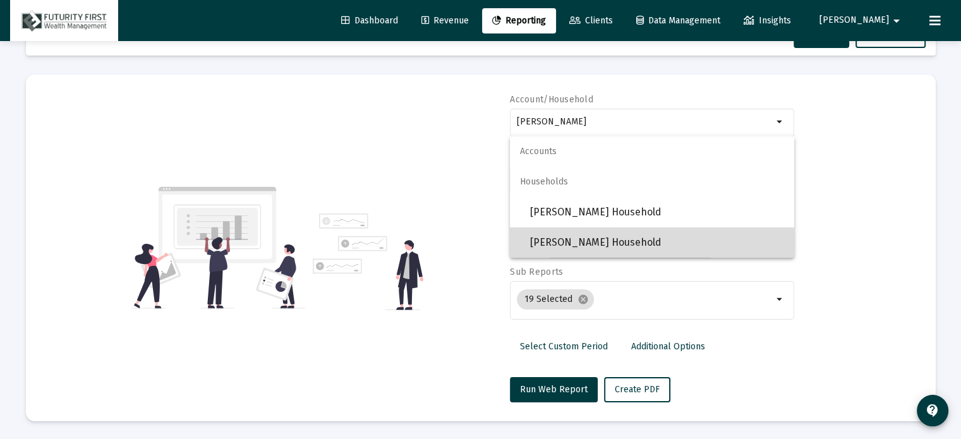
click at [592, 243] on span "[PERSON_NAME] Household" at bounding box center [657, 243] width 254 height 30
type input "[PERSON_NAME] Household"
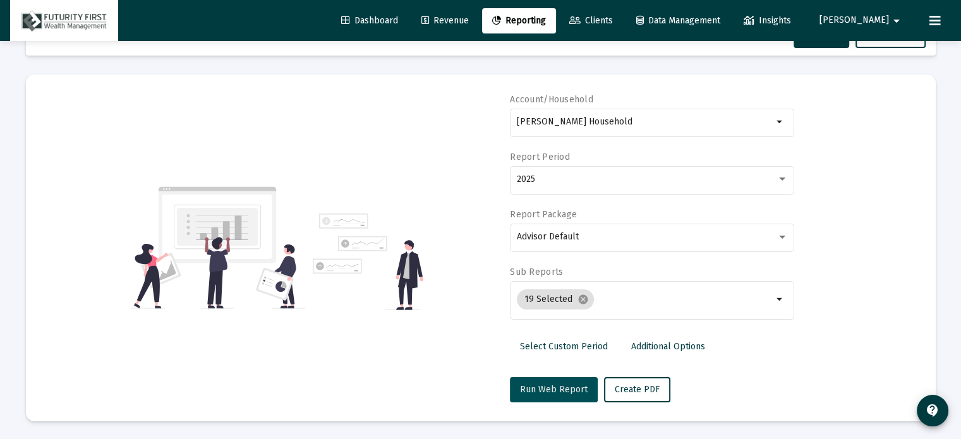
click at [554, 387] on span "Run Web Report" at bounding box center [554, 389] width 68 height 11
select select "View all"
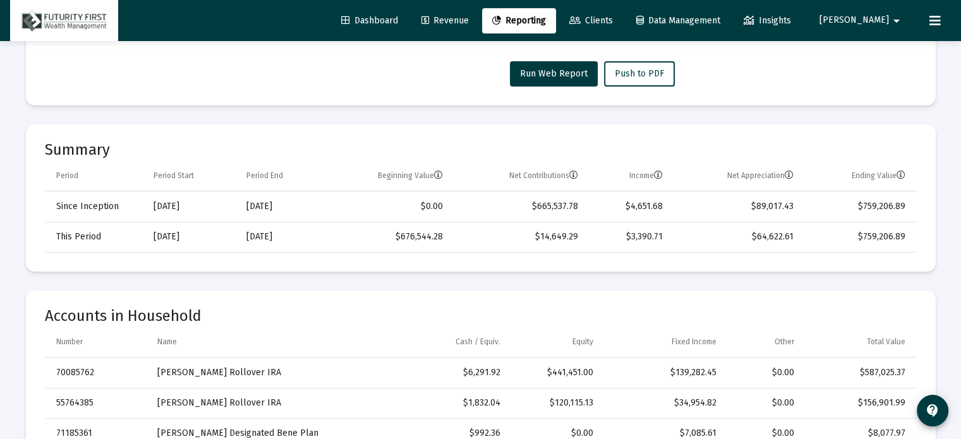
scroll to position [487, 0]
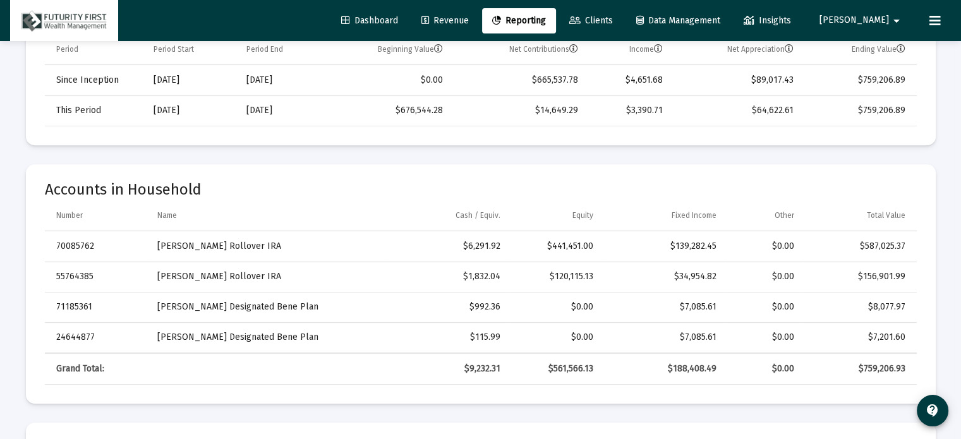
click at [613, 18] on span "Clients" at bounding box center [591, 20] width 44 height 11
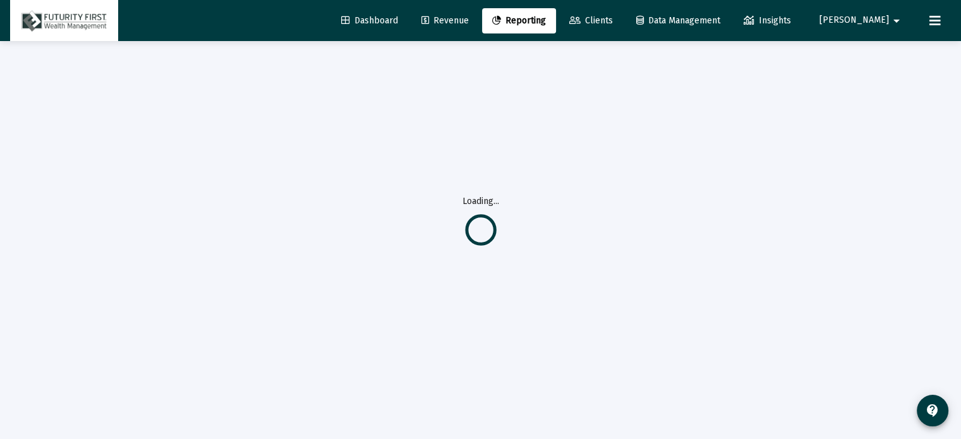
scroll to position [59, 0]
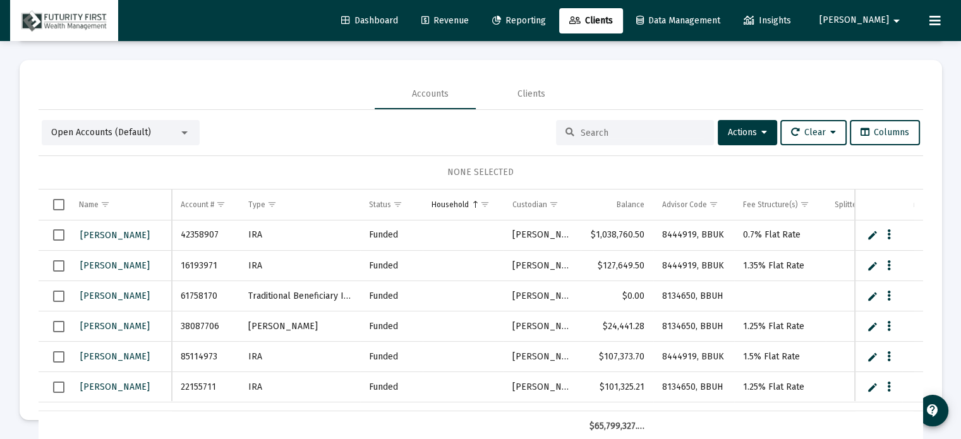
click at [609, 132] on input at bounding box center [643, 133] width 124 height 11
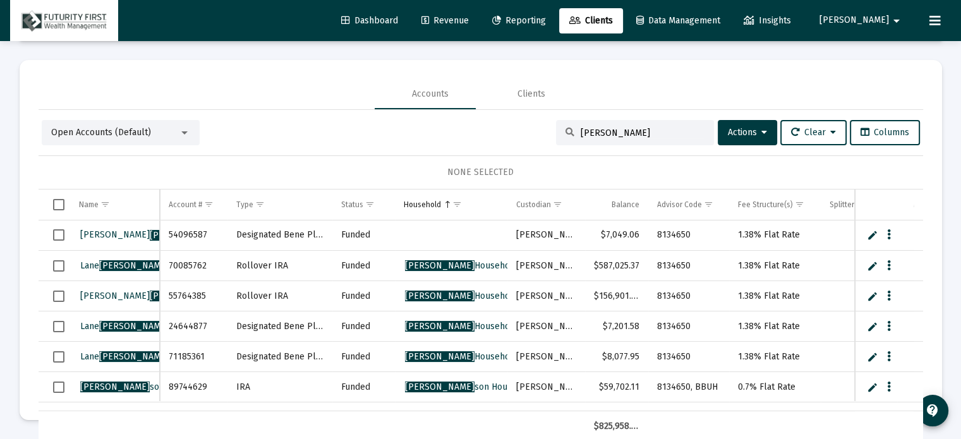
type input "[PERSON_NAME]"
click at [58, 233] on span "Select row" at bounding box center [58, 234] width 11 height 11
click at [57, 262] on span "Select row" at bounding box center [58, 265] width 11 height 11
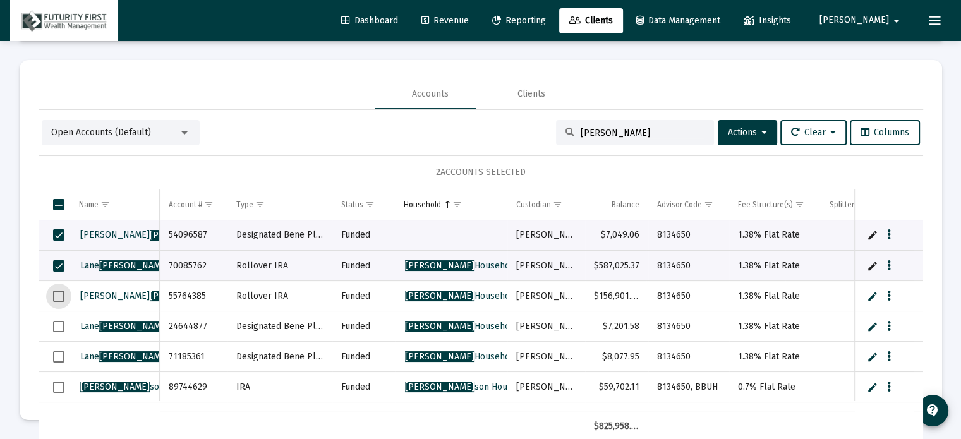
click at [56, 295] on span "Select row" at bounding box center [58, 296] width 11 height 11
click at [56, 323] on span "Select row" at bounding box center [58, 326] width 11 height 11
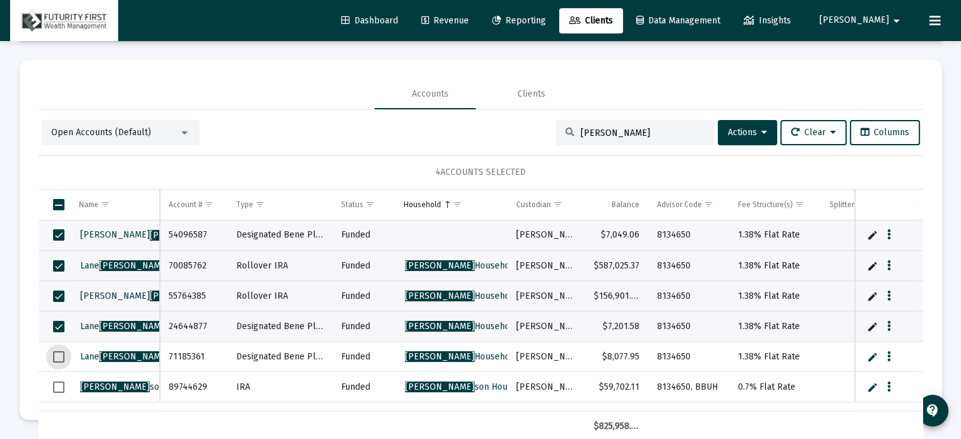
click at [56, 352] on span "Select row" at bounding box center [58, 356] width 11 height 11
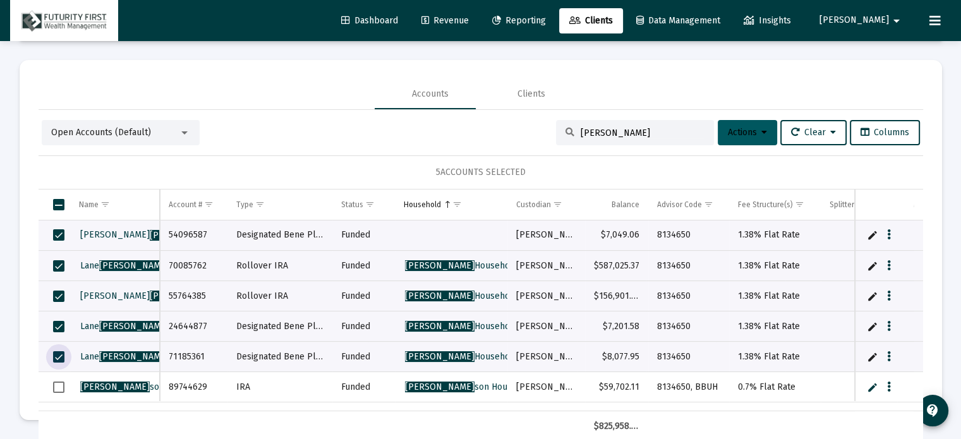
click at [762, 128] on icon at bounding box center [765, 132] width 6 height 9
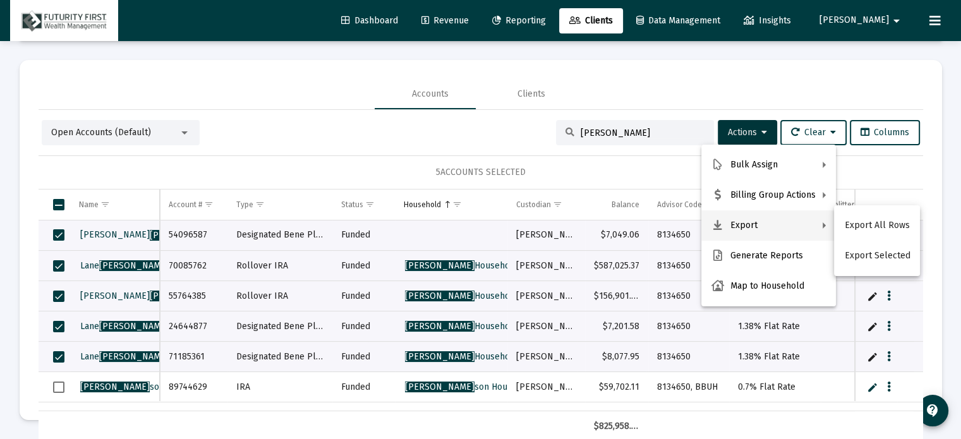
click at [465, 118] on div at bounding box center [480, 219] width 961 height 439
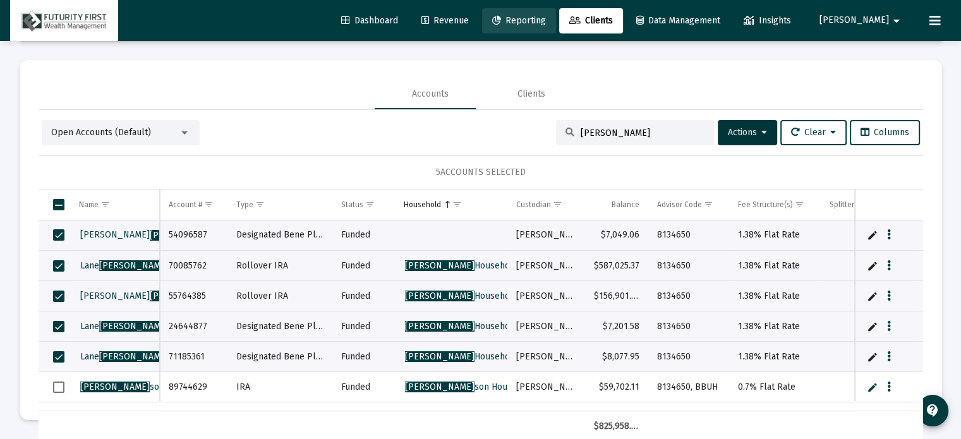
click at [546, 20] on span "Reporting" at bounding box center [519, 20] width 54 height 11
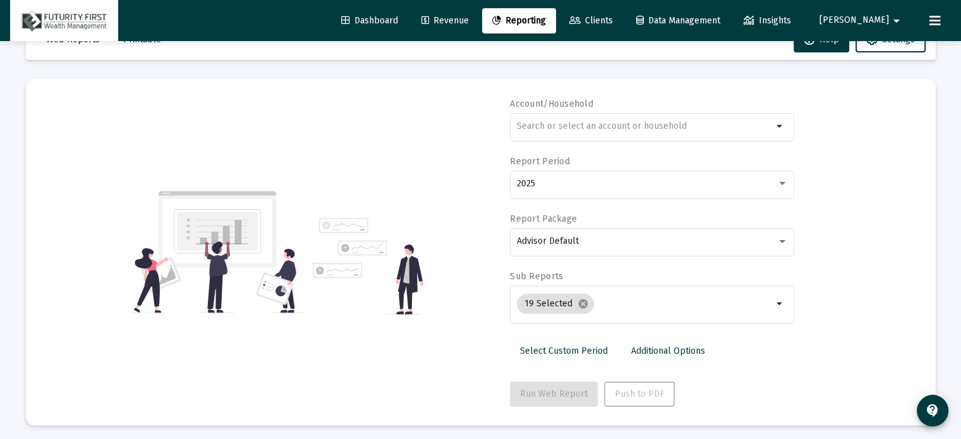
click at [613, 21] on span "Clients" at bounding box center [591, 20] width 44 height 11
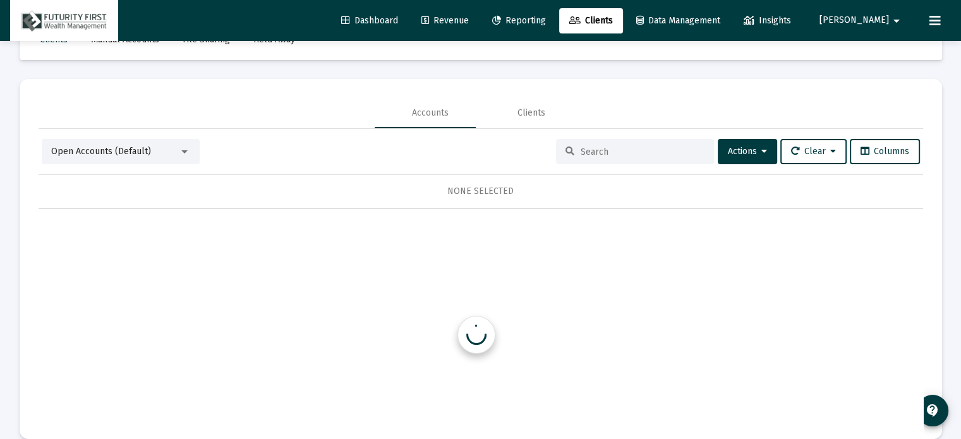
scroll to position [59, 0]
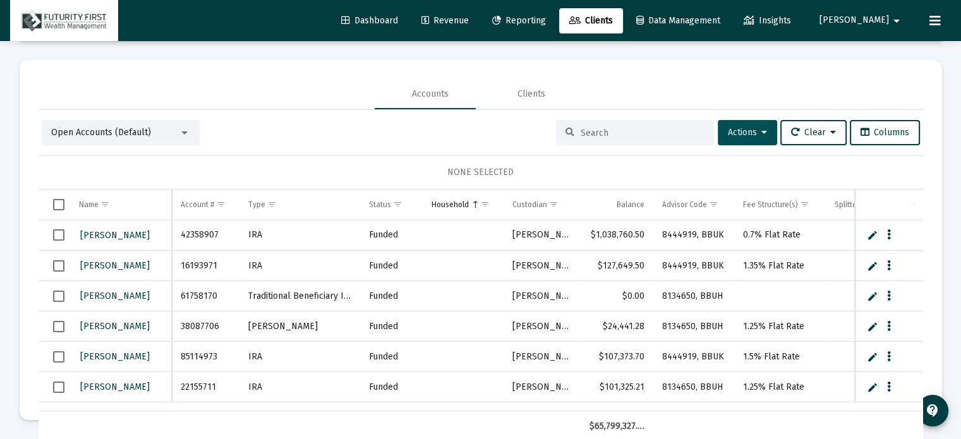
click at [744, 132] on span "Actions" at bounding box center [747, 132] width 39 height 11
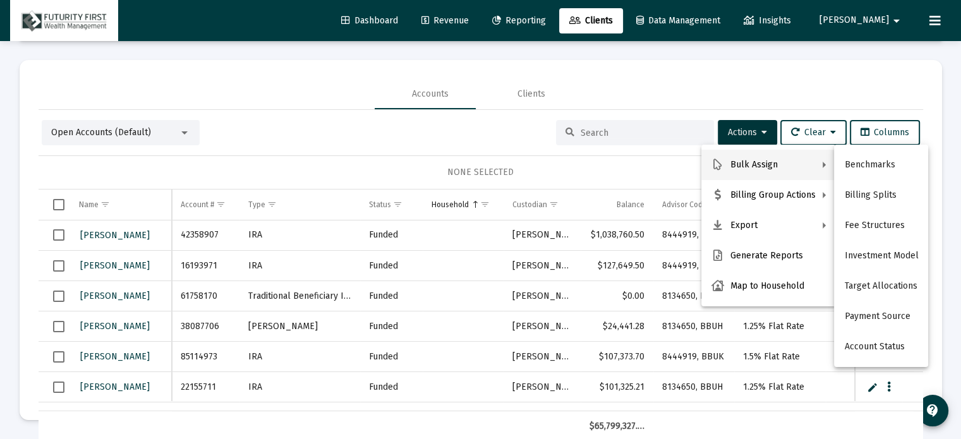
click at [135, 128] on div at bounding box center [480, 219] width 961 height 439
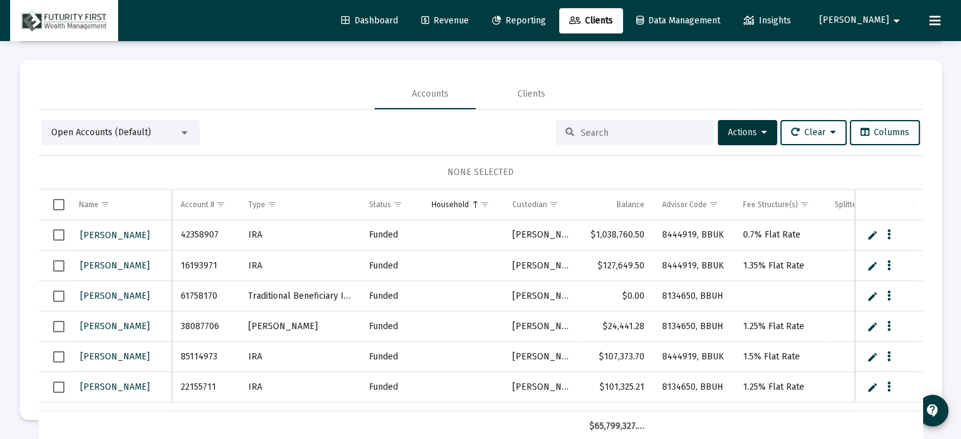
click at [182, 128] on div at bounding box center [184, 133] width 11 height 10
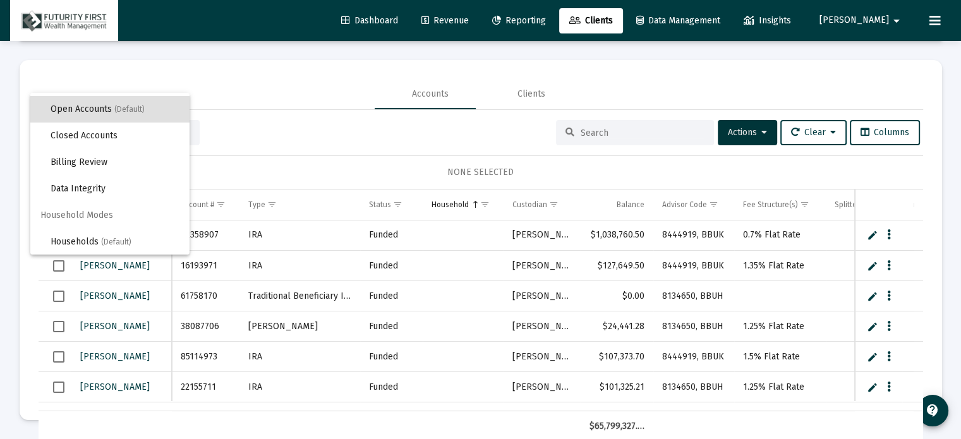
scroll to position [0, 0]
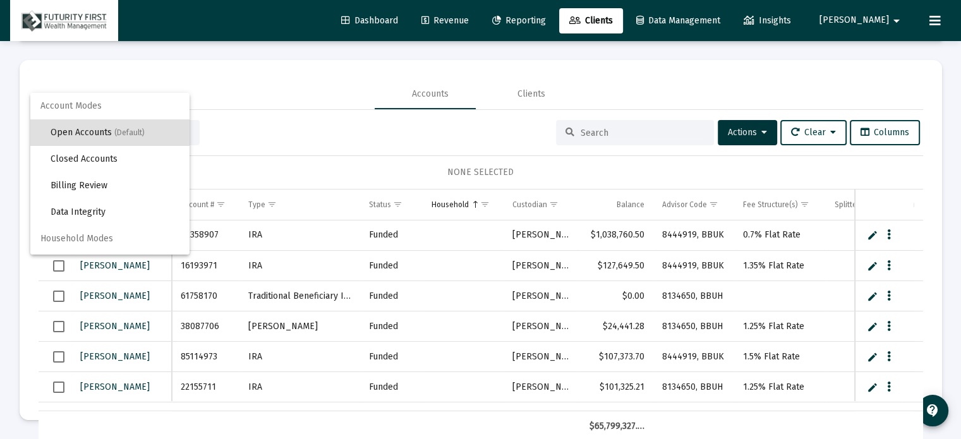
click at [743, 130] on div at bounding box center [480, 219] width 961 height 439
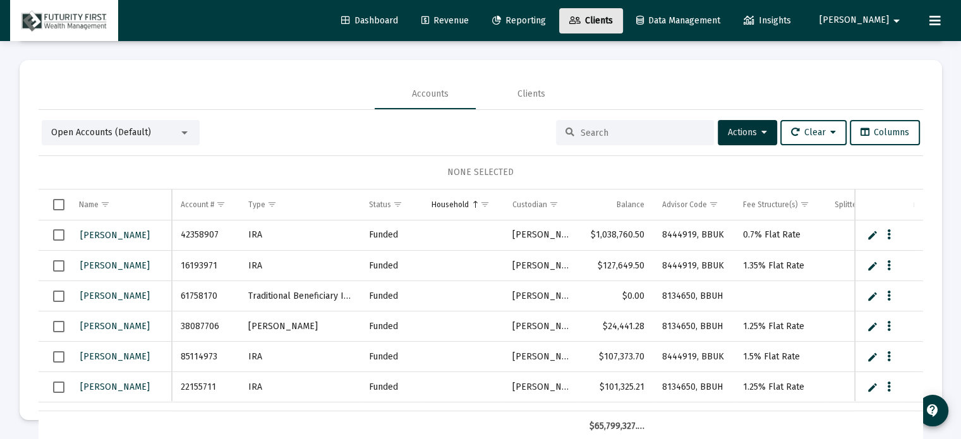
click at [613, 23] on span "Clients" at bounding box center [591, 20] width 44 height 11
click at [741, 132] on span "Actions" at bounding box center [747, 132] width 39 height 11
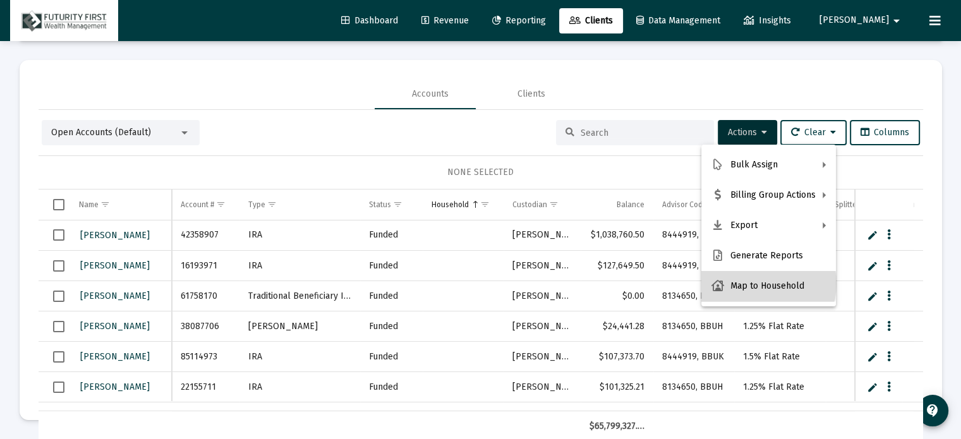
click at [760, 284] on button "Map to Household" at bounding box center [769, 286] width 135 height 30
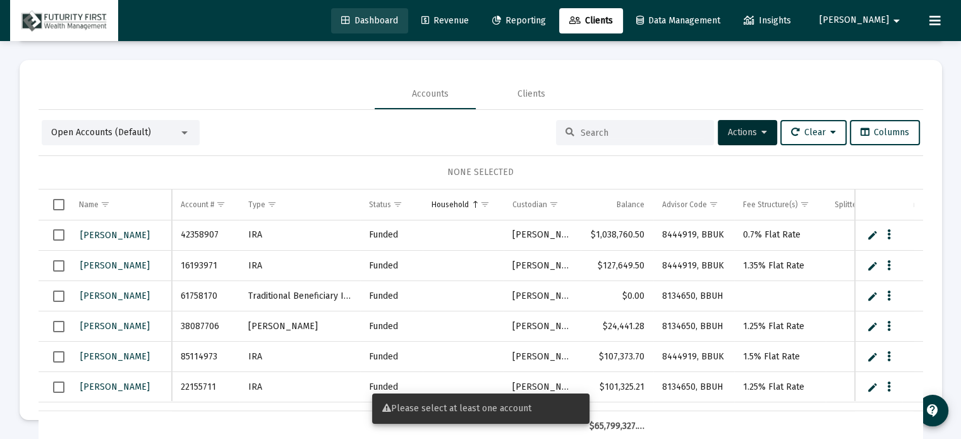
click at [398, 20] on span "Dashboard" at bounding box center [369, 20] width 57 height 11
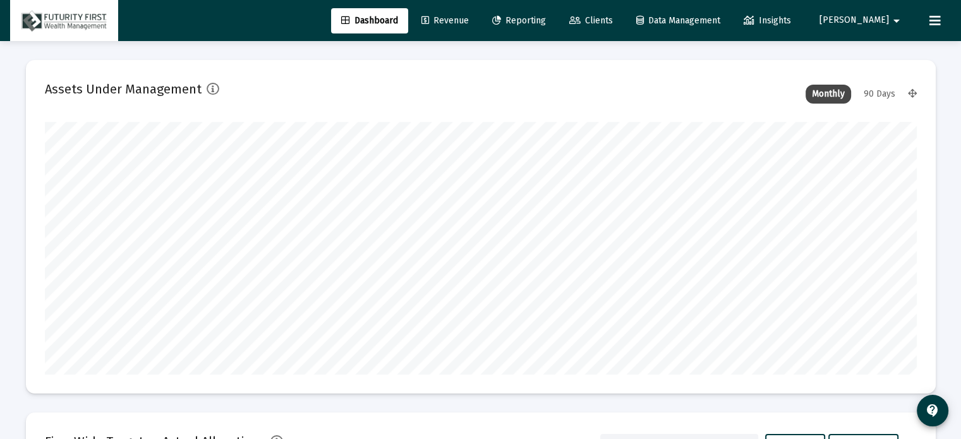
click at [613, 16] on span "Clients" at bounding box center [591, 20] width 44 height 11
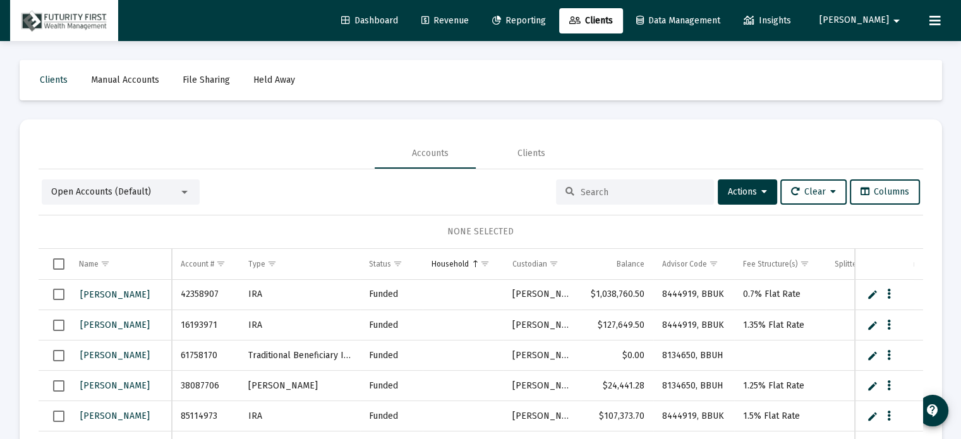
click at [184, 189] on div at bounding box center [184, 192] width 11 height 10
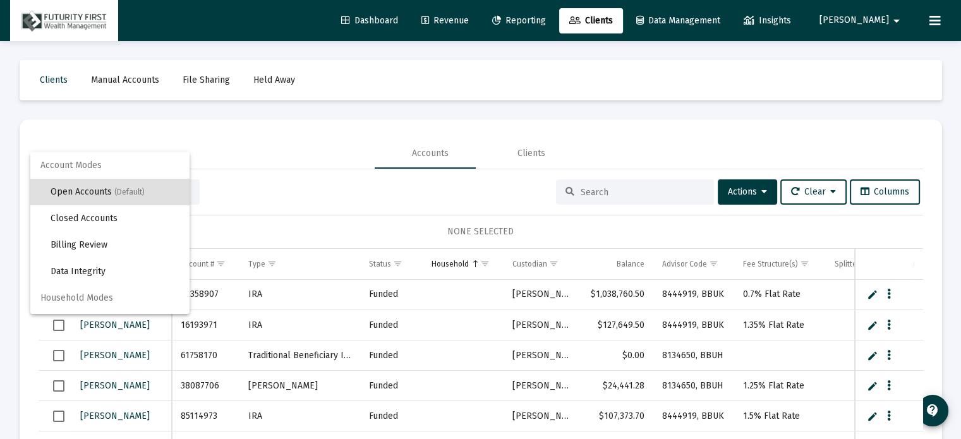
click at [746, 188] on div at bounding box center [480, 219] width 961 height 439
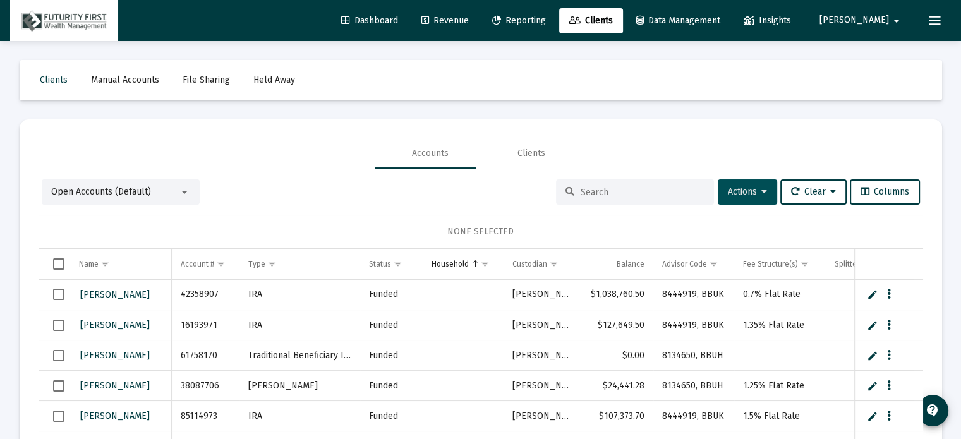
click at [762, 188] on icon at bounding box center [765, 192] width 6 height 9
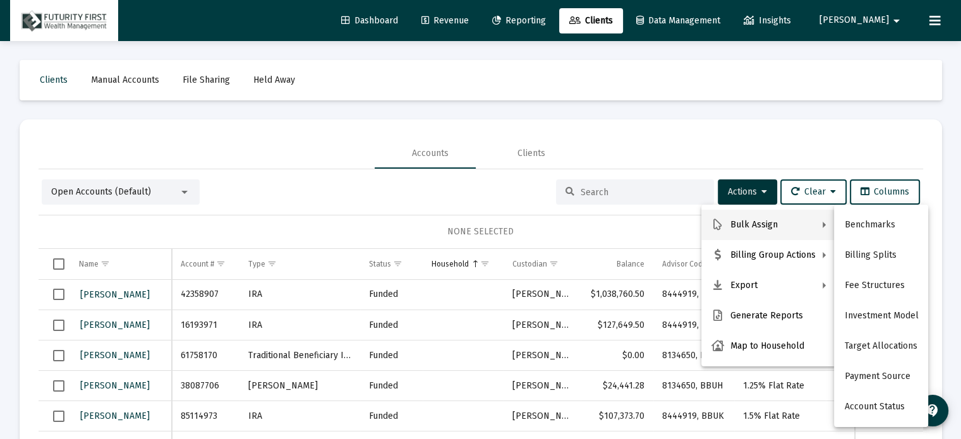
click at [637, 128] on div at bounding box center [480, 219] width 961 height 439
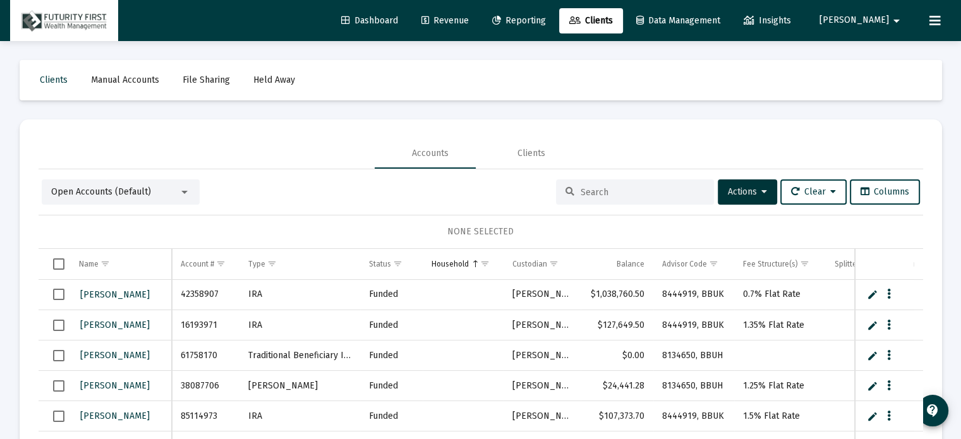
click at [546, 17] on span "Reporting" at bounding box center [519, 20] width 54 height 11
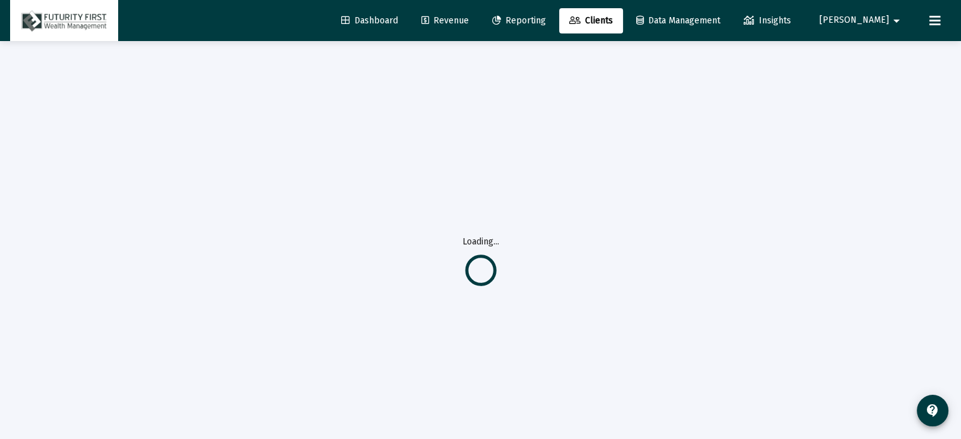
select select "View all"
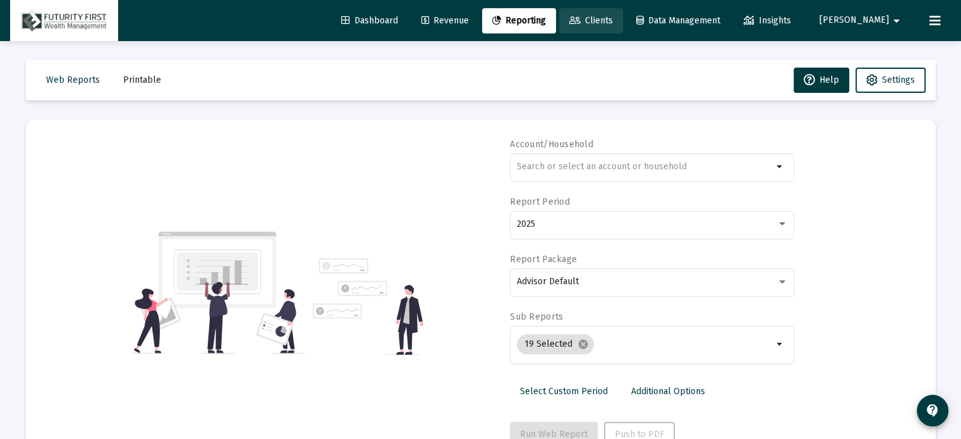
click at [613, 17] on span "Clients" at bounding box center [591, 20] width 44 height 11
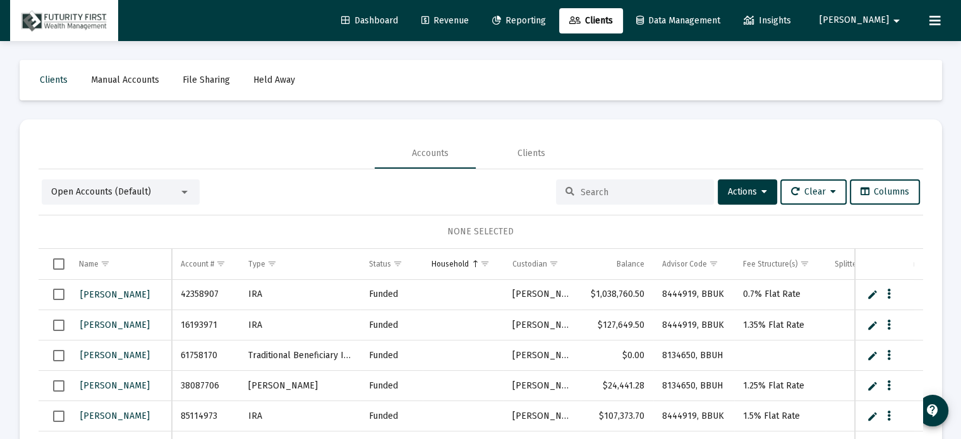
click at [185, 191] on div at bounding box center [184, 192] width 6 height 3
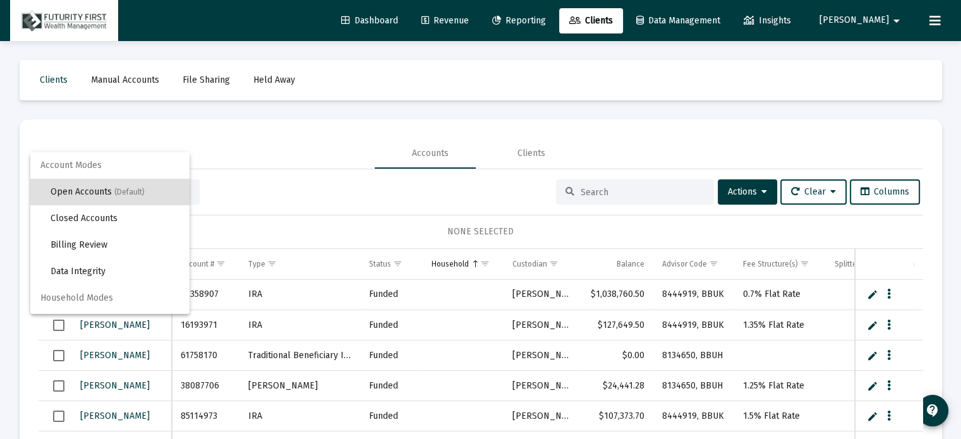
click at [456, 199] on div at bounding box center [480, 219] width 961 height 439
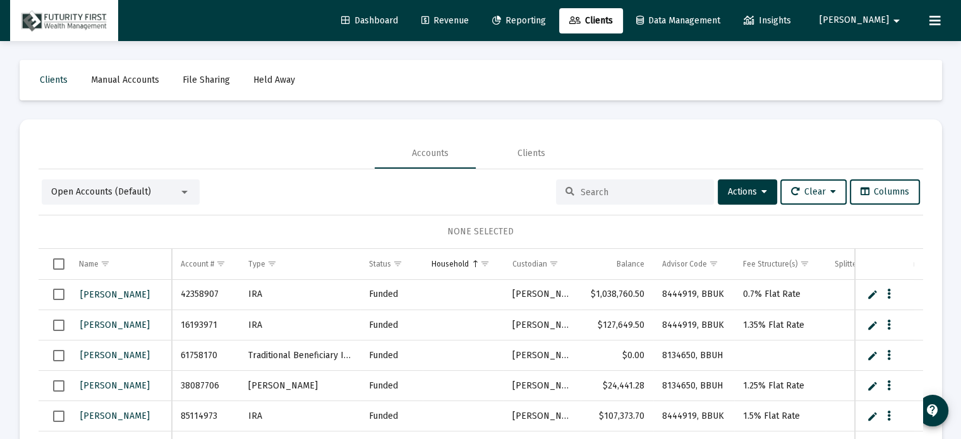
click at [617, 194] on input at bounding box center [643, 192] width 124 height 11
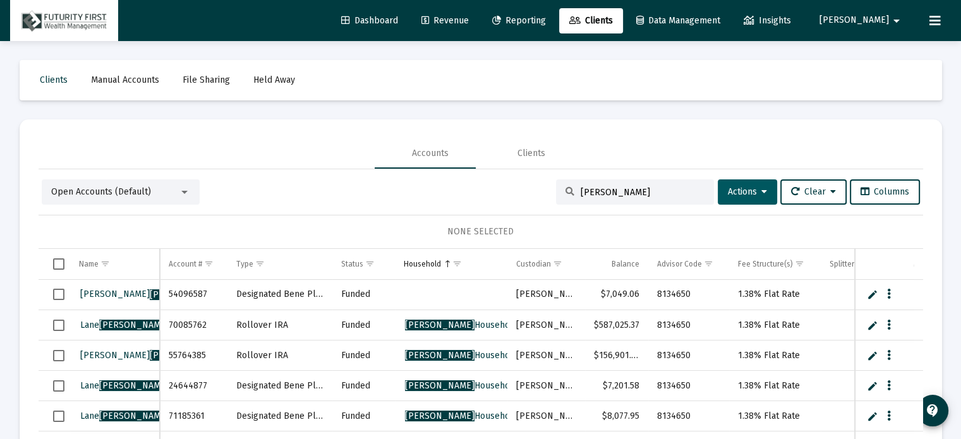
type input "[PERSON_NAME]"
click at [744, 182] on button "Actions" at bounding box center [747, 191] width 59 height 25
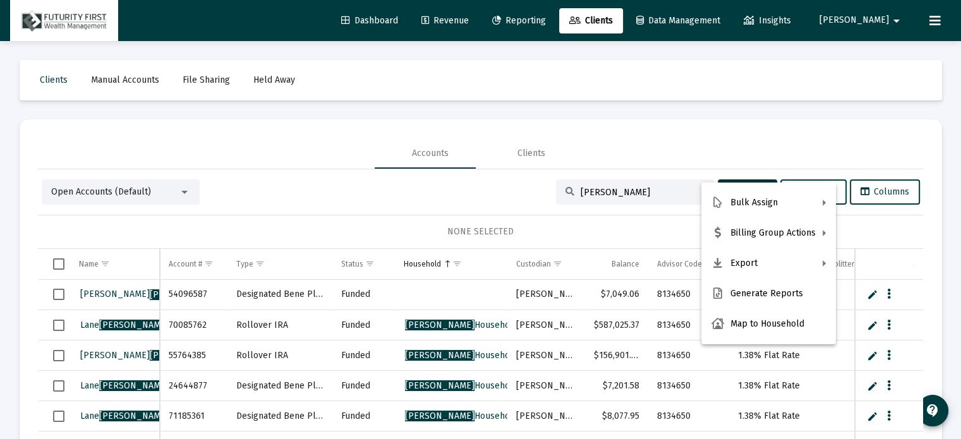
scroll to position [59, 0]
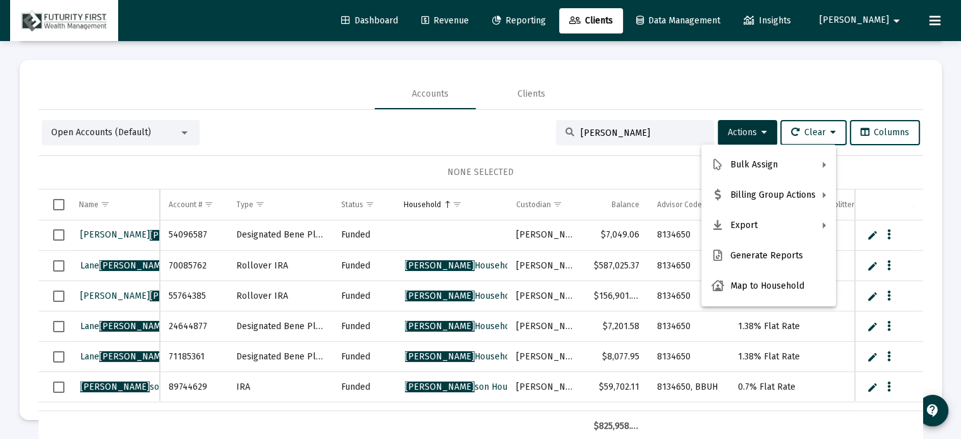
click at [871, 237] on div at bounding box center [480, 219] width 961 height 439
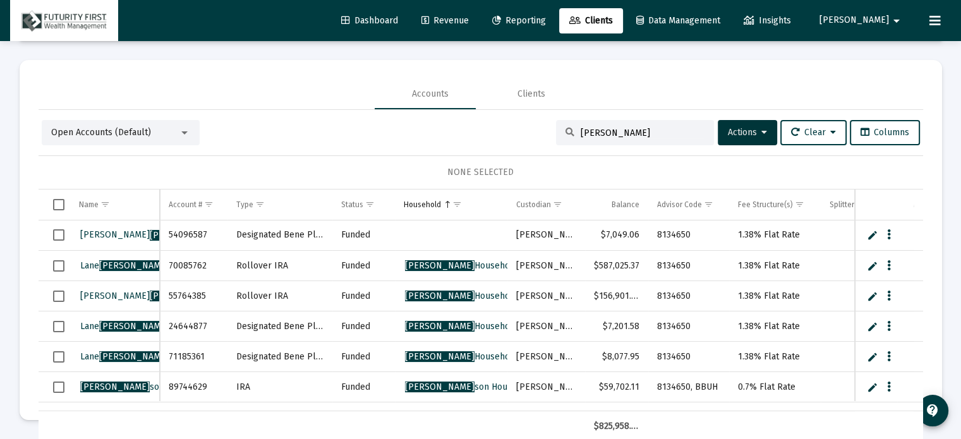
click at [369, 58] on div "Clients Manual Accounts File Sharing Held Away Accounts Clients Open Accounts (…" at bounding box center [481, 211] width 948 height 458
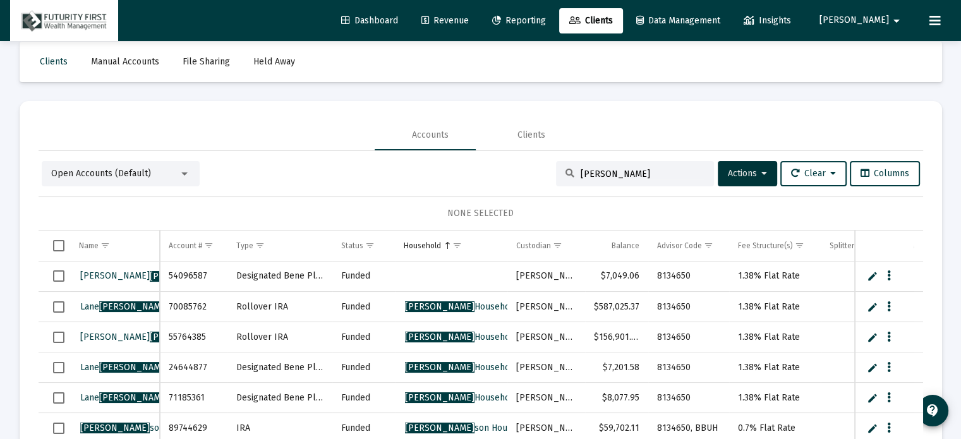
scroll to position [0, 0]
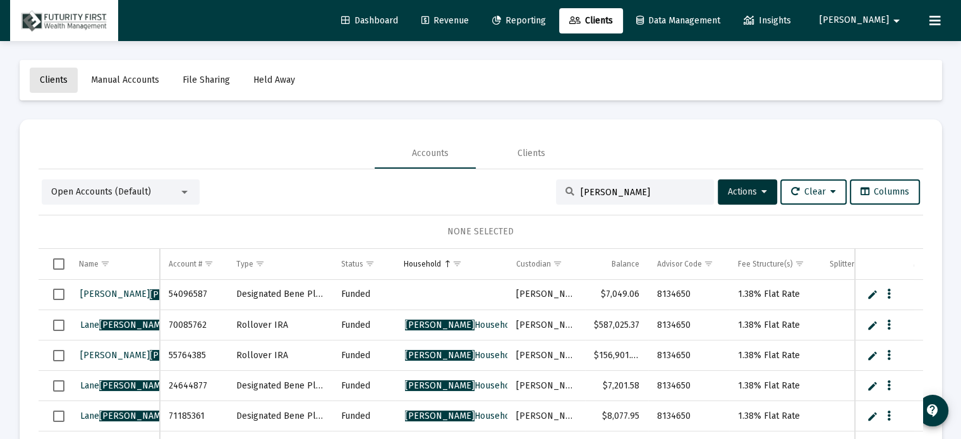
click at [54, 82] on span "Clients" at bounding box center [54, 80] width 28 height 11
click at [185, 191] on div at bounding box center [184, 192] width 6 height 3
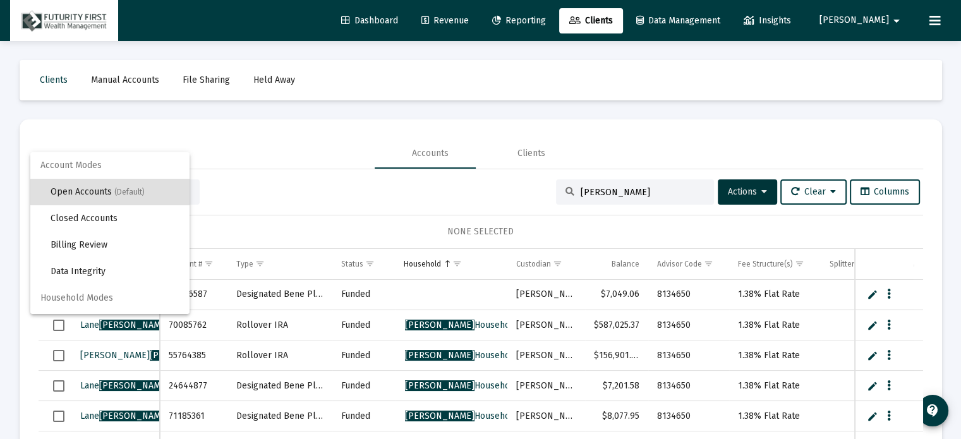
scroll to position [23, 0]
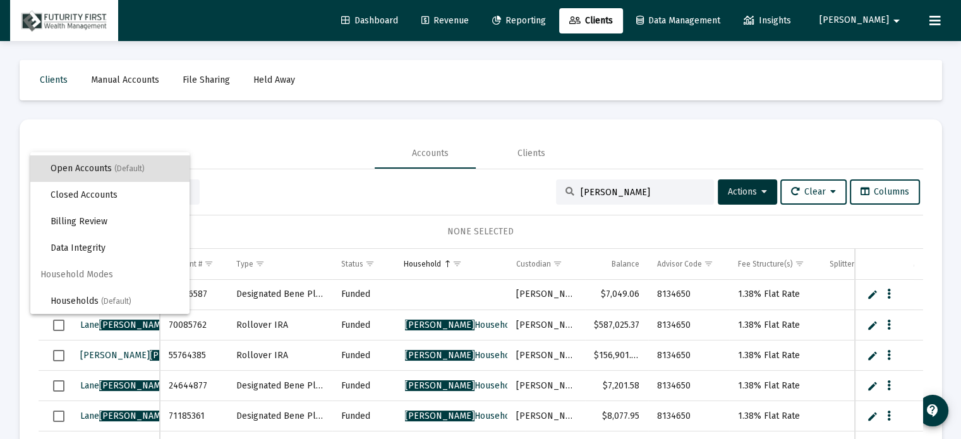
click at [341, 156] on div at bounding box center [480, 219] width 961 height 439
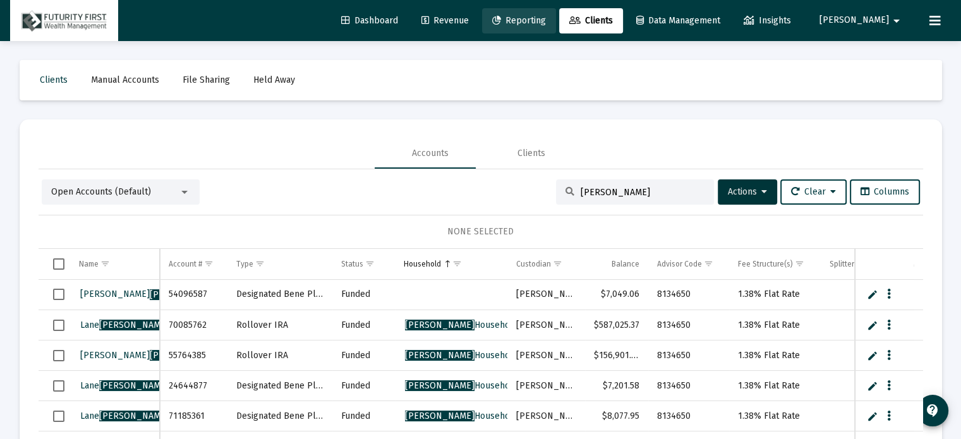
click at [546, 19] on span "Reporting" at bounding box center [519, 20] width 54 height 11
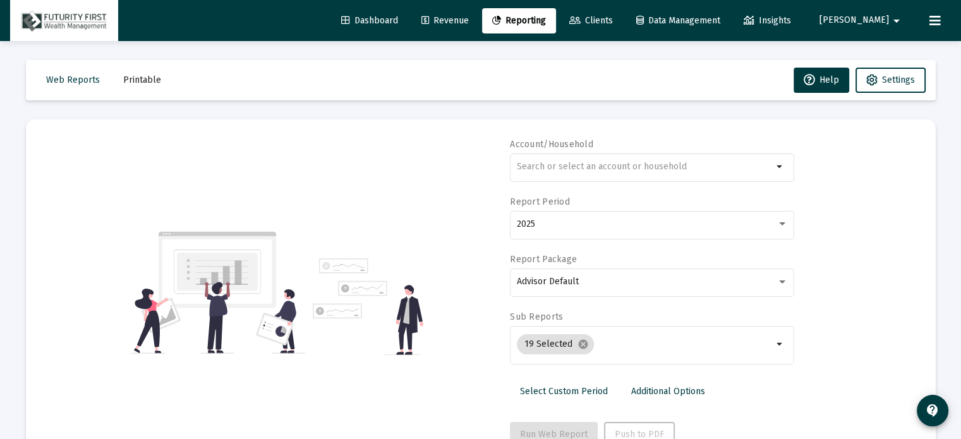
click at [720, 20] on span "Data Management" at bounding box center [678, 20] width 84 height 11
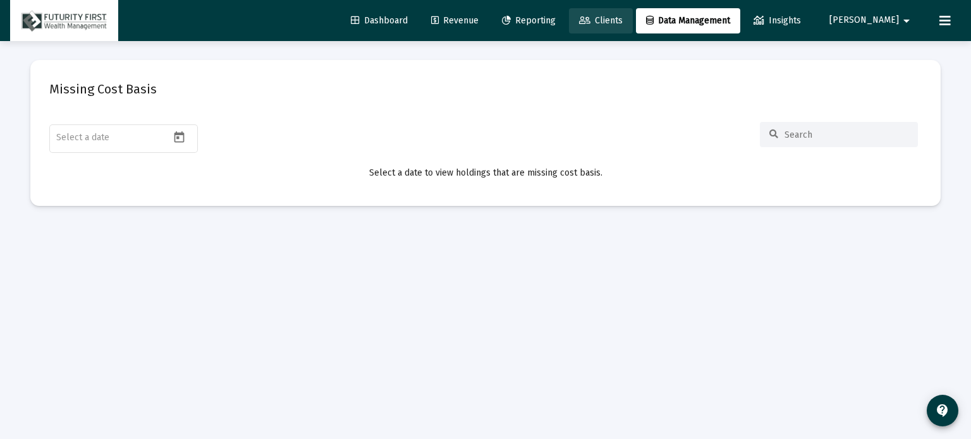
click at [623, 20] on span "Clients" at bounding box center [601, 20] width 44 height 11
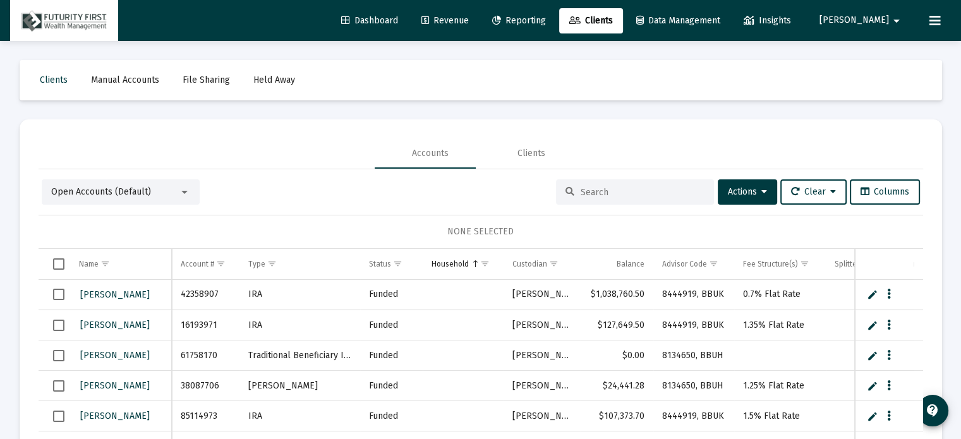
scroll to position [3, 0]
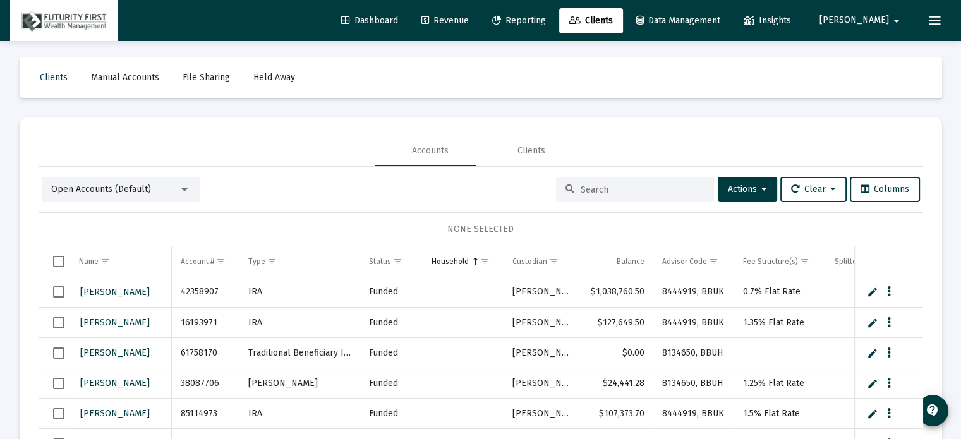
click at [593, 192] on input at bounding box center [643, 190] width 124 height 11
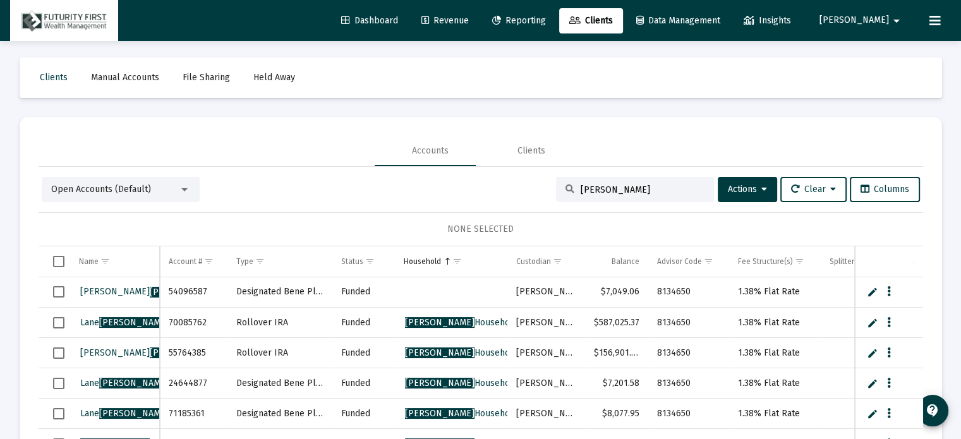
type input "[PERSON_NAME]"
click at [179, 190] on div at bounding box center [184, 190] width 11 height 10
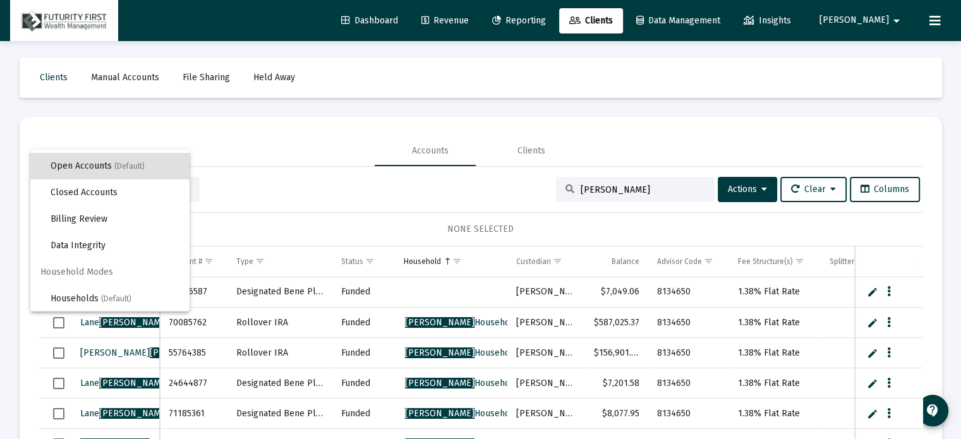
scroll to position [0, 0]
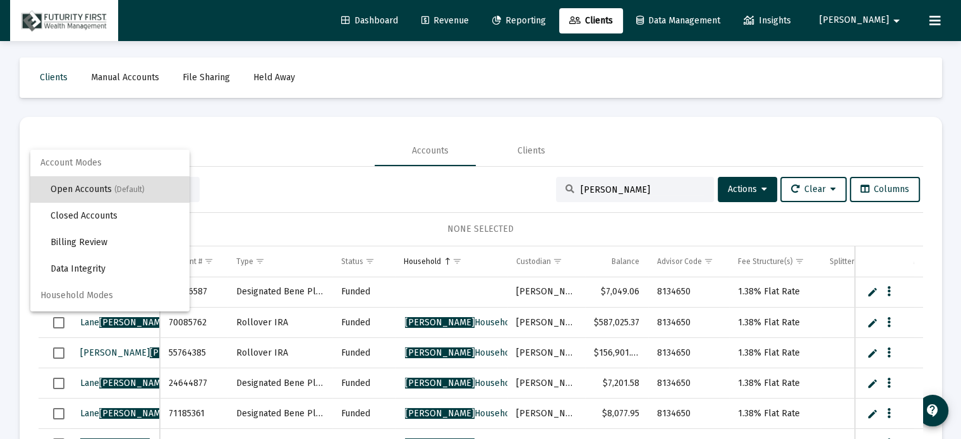
click at [293, 125] on div at bounding box center [480, 219] width 961 height 439
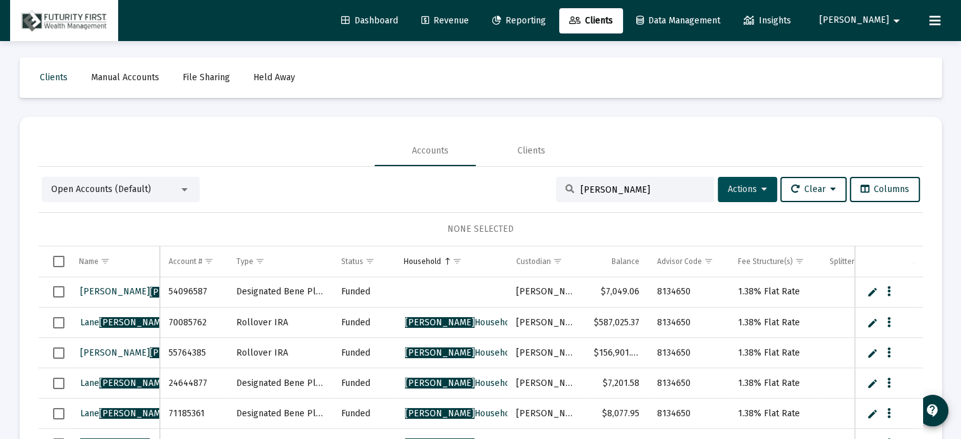
click at [762, 188] on icon at bounding box center [765, 189] width 6 height 9
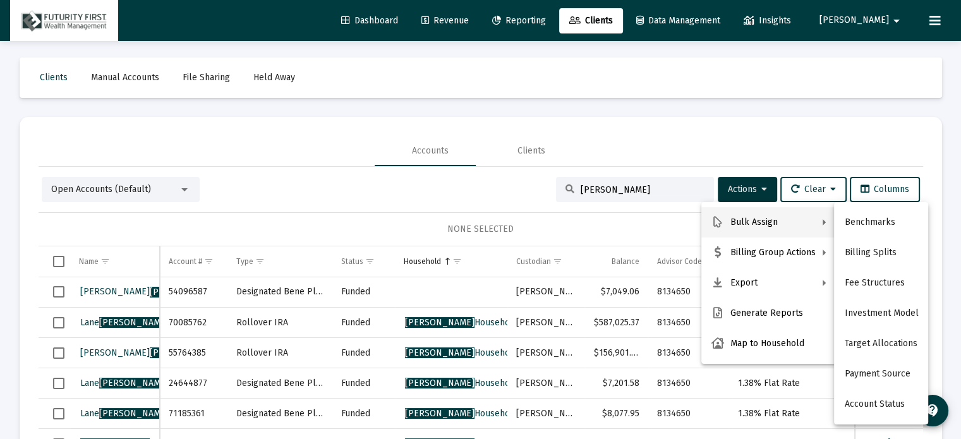
click at [595, 125] on div at bounding box center [480, 219] width 961 height 439
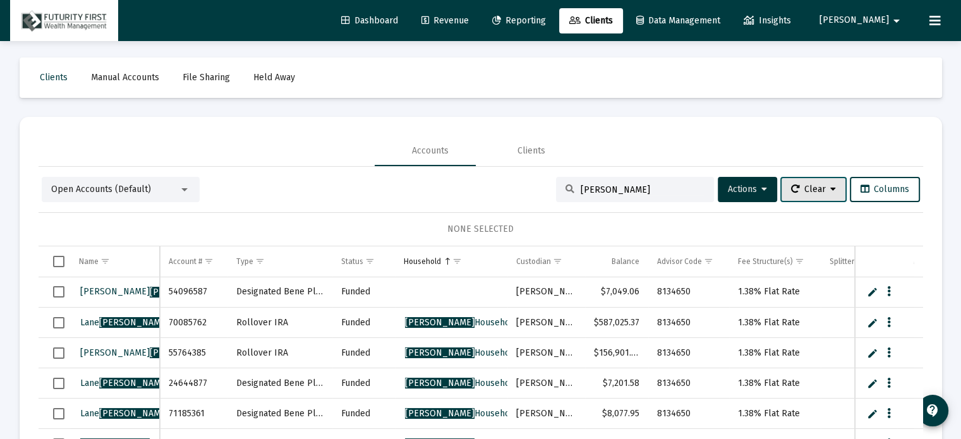
click at [825, 184] on button "Clear" at bounding box center [814, 189] width 66 height 25
click at [803, 221] on button "Clear Selections" at bounding box center [810, 222] width 87 height 30
click at [187, 186] on div at bounding box center [184, 190] width 11 height 10
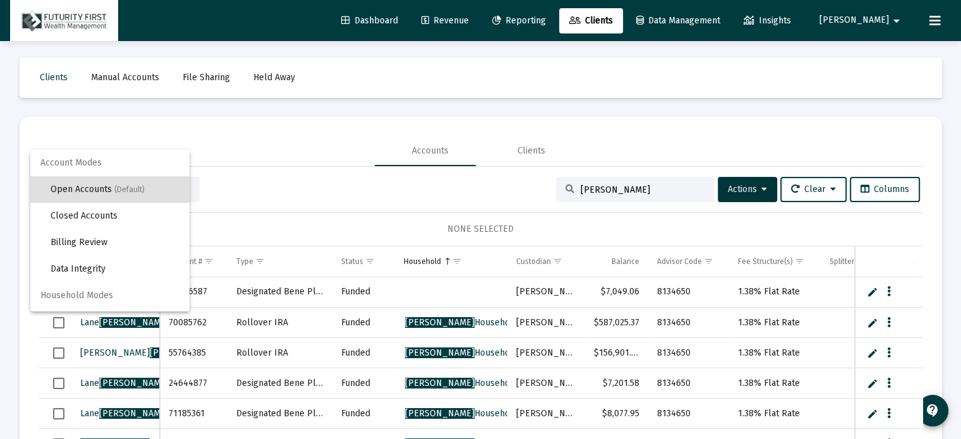
click at [401, 125] on div at bounding box center [480, 219] width 961 height 439
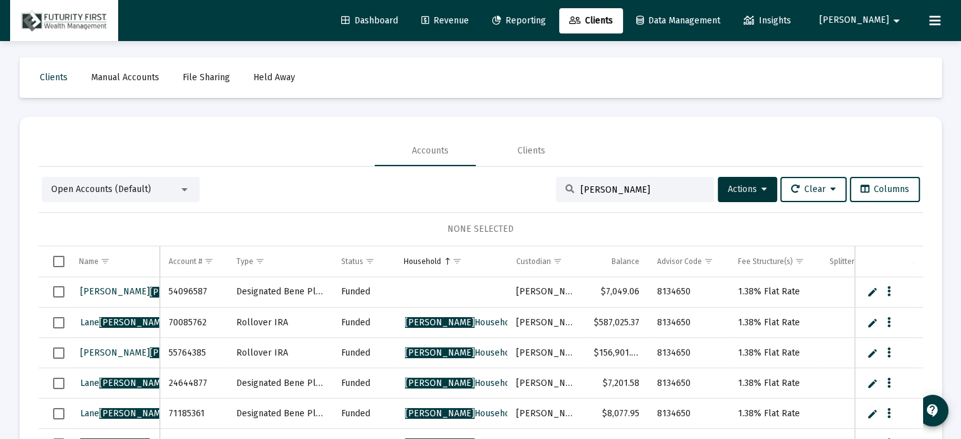
drag, startPoint x: 615, startPoint y: 186, endPoint x: 495, endPoint y: 185, distance: 120.1
click at [497, 188] on div "Open Accounts (Default) [PERSON_NAME] Actions Clear Columns" at bounding box center [481, 189] width 878 height 25
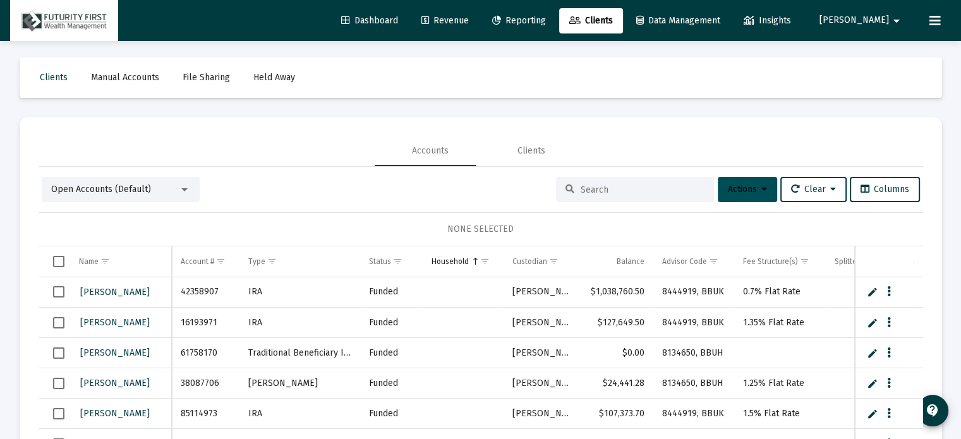
click at [762, 189] on icon at bounding box center [765, 189] width 6 height 9
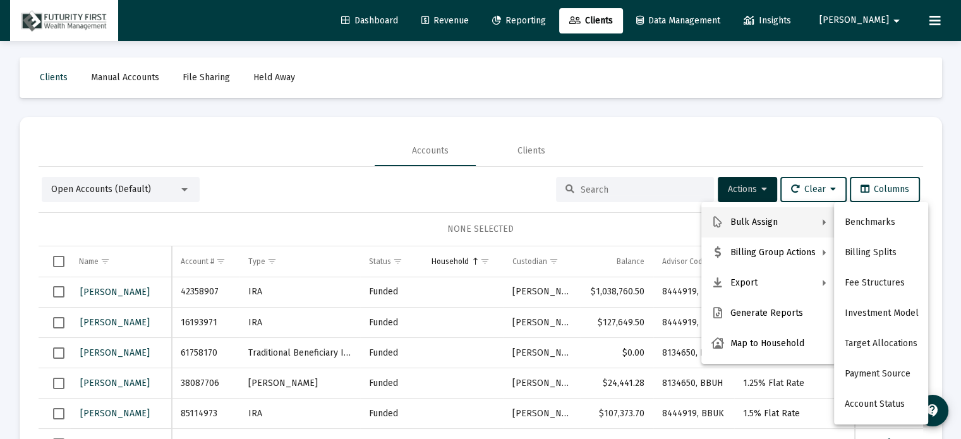
click at [185, 189] on div at bounding box center [480, 219] width 961 height 439
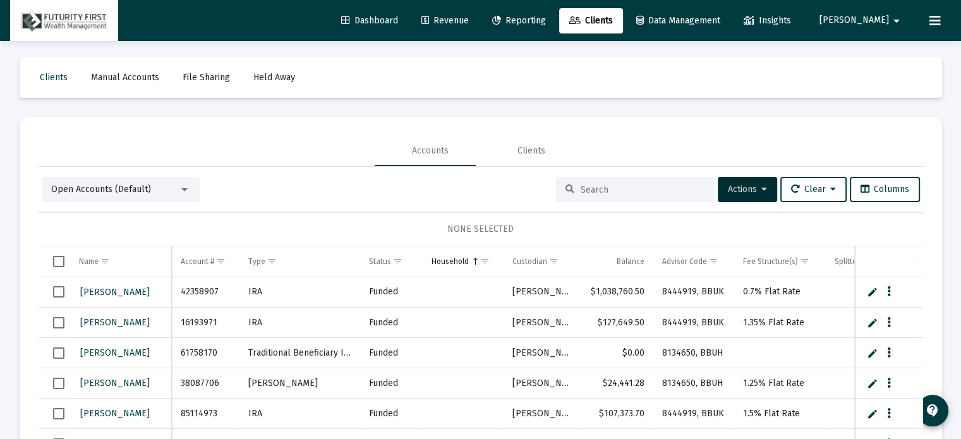
click at [185, 189] on div at bounding box center [184, 189] width 6 height 3
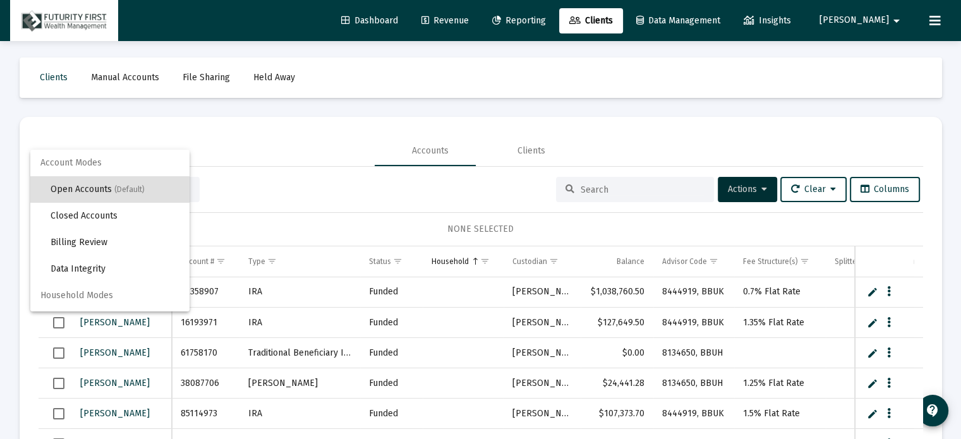
click at [631, 125] on div at bounding box center [480, 219] width 961 height 439
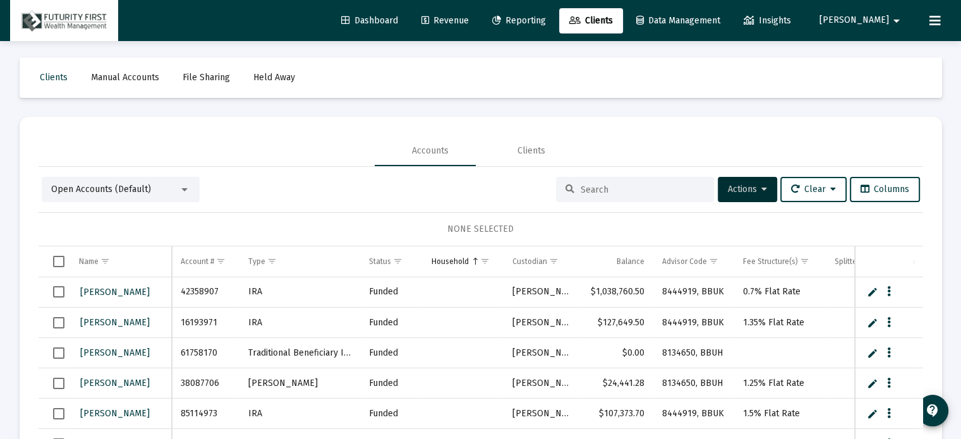
click at [398, 20] on span "Dashboard" at bounding box center [369, 20] width 57 height 11
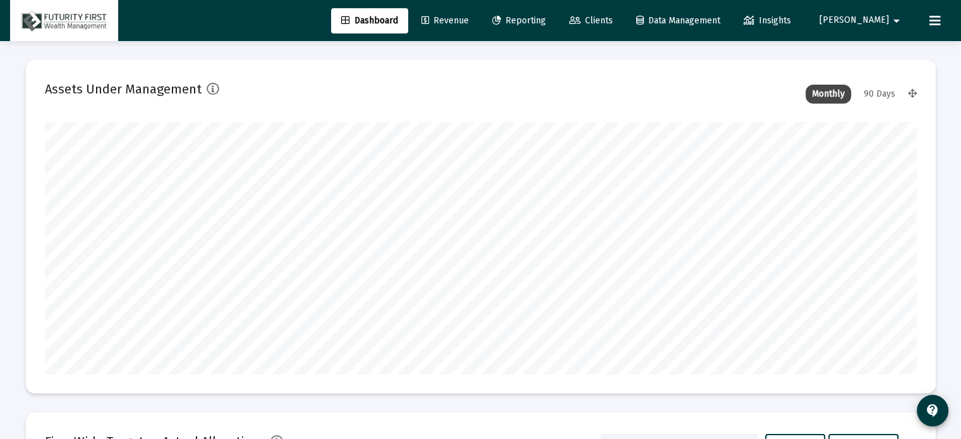
scroll to position [631732, 631515]
click at [546, 21] on span "Reporting" at bounding box center [519, 20] width 54 height 11
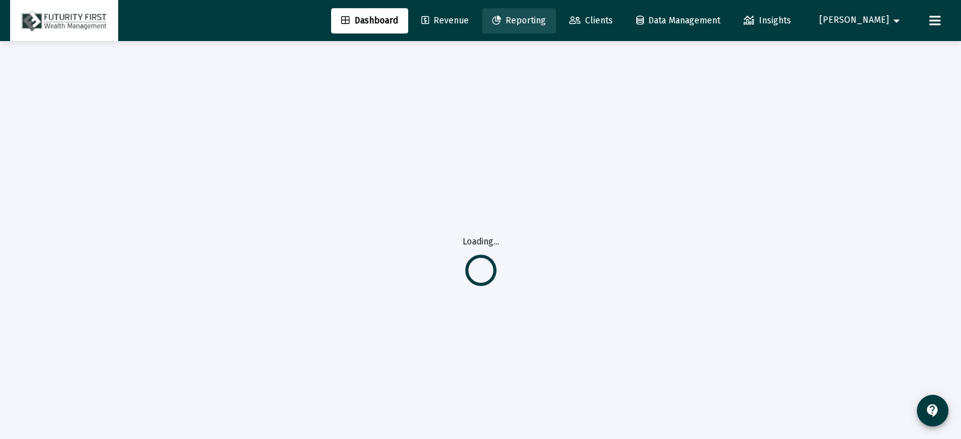
select select "View all"
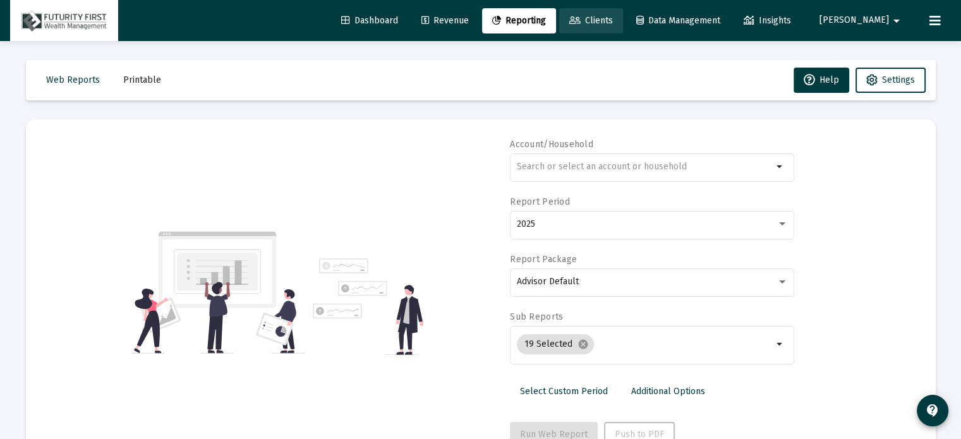
click at [613, 17] on span "Clients" at bounding box center [591, 20] width 44 height 11
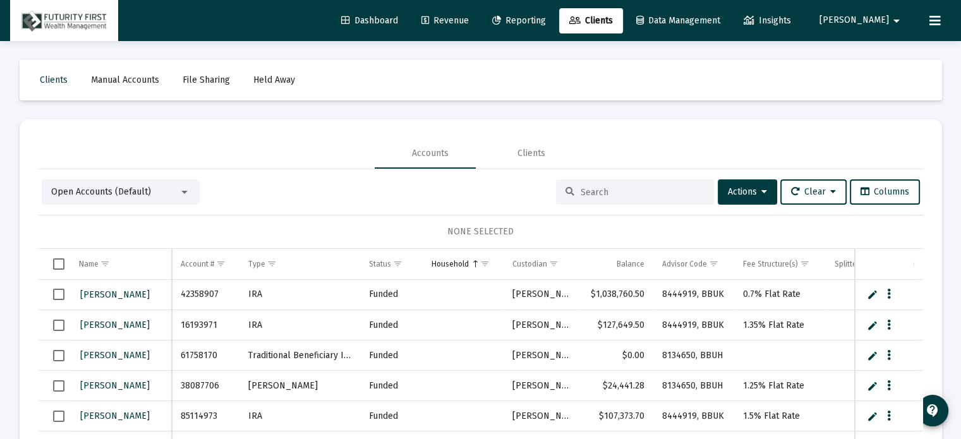
click at [638, 186] on div at bounding box center [635, 191] width 158 height 25
click at [640, 192] on input at bounding box center [643, 192] width 124 height 11
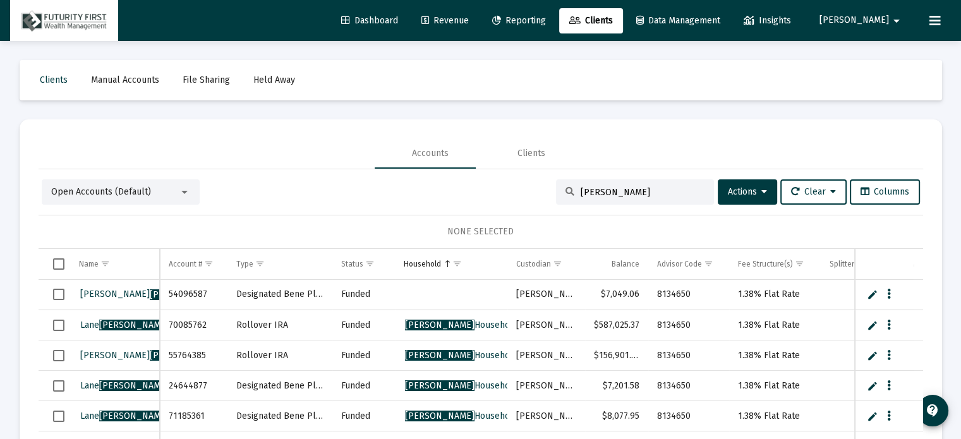
scroll to position [3, 0]
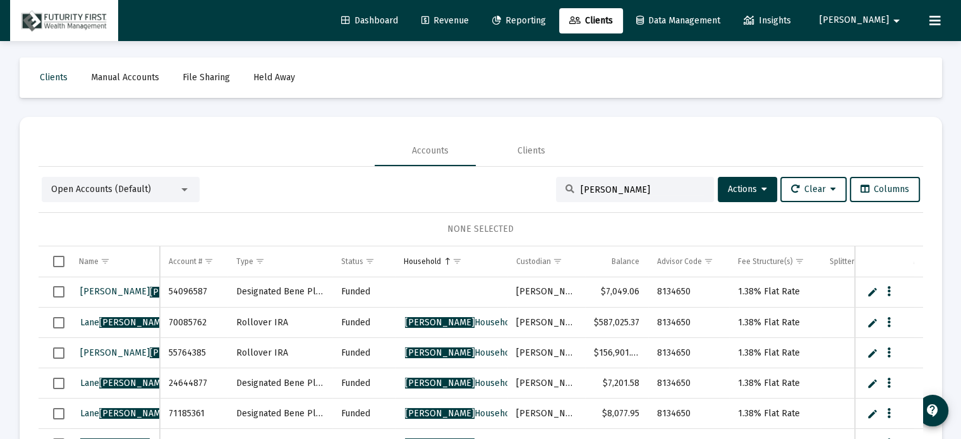
type input "[PERSON_NAME]"
drag, startPoint x: 531, startPoint y: 150, endPoint x: 525, endPoint y: 151, distance: 6.4
click at [530, 150] on div "Clients" at bounding box center [532, 151] width 28 height 13
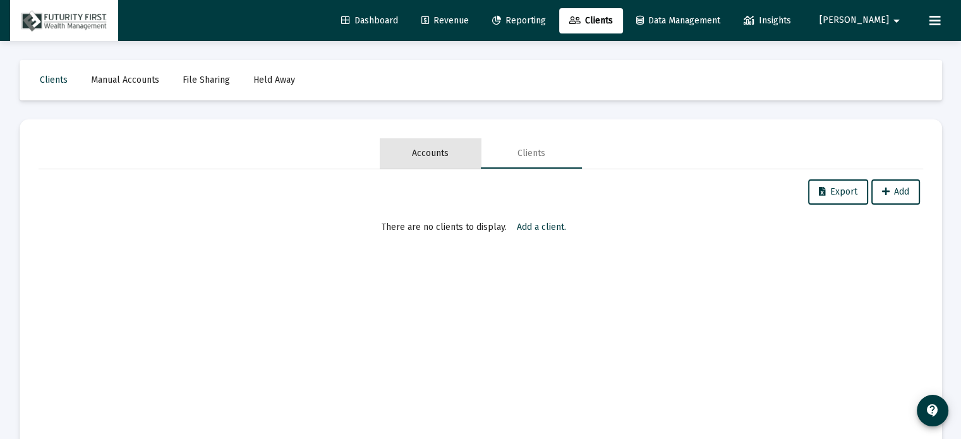
click at [436, 152] on div "Accounts" at bounding box center [430, 153] width 37 height 13
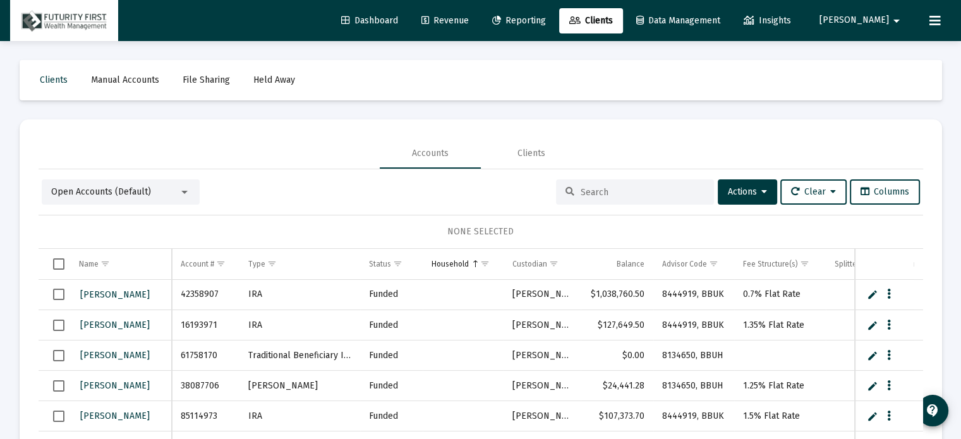
click at [184, 194] on div at bounding box center [184, 192] width 11 height 10
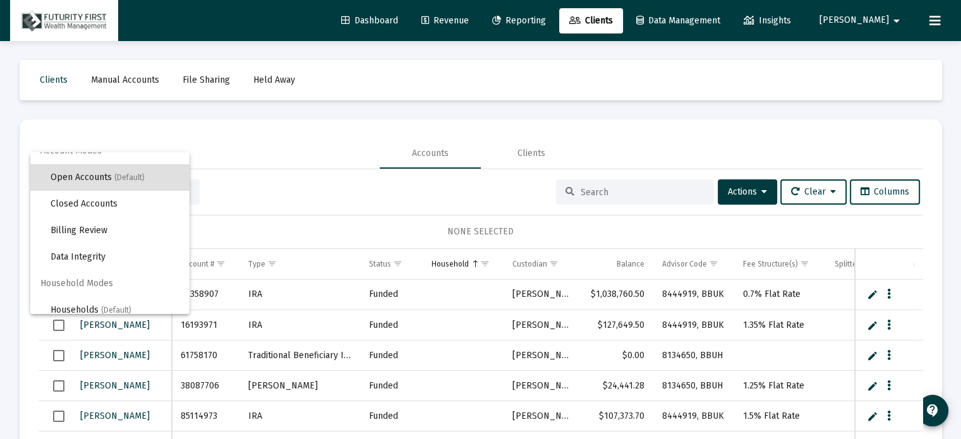
scroll to position [23, 0]
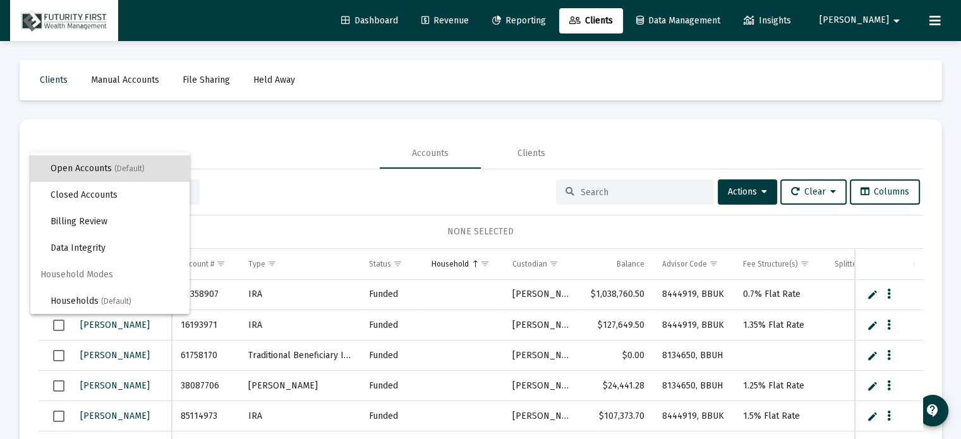
click at [272, 197] on div at bounding box center [480, 219] width 961 height 439
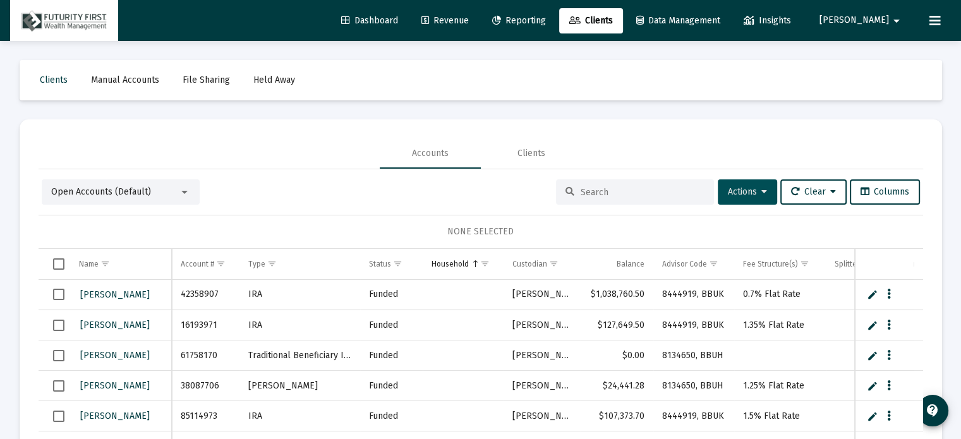
click at [739, 187] on span "Actions" at bounding box center [747, 191] width 39 height 11
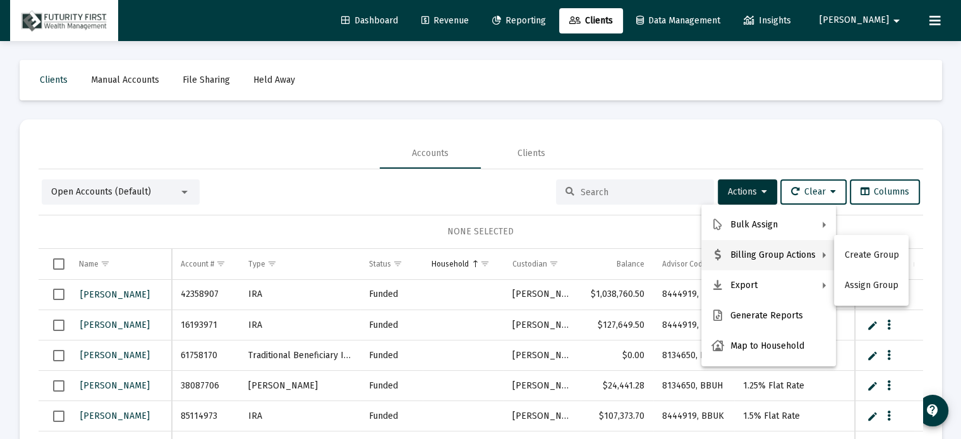
click at [641, 192] on div at bounding box center [480, 219] width 961 height 439
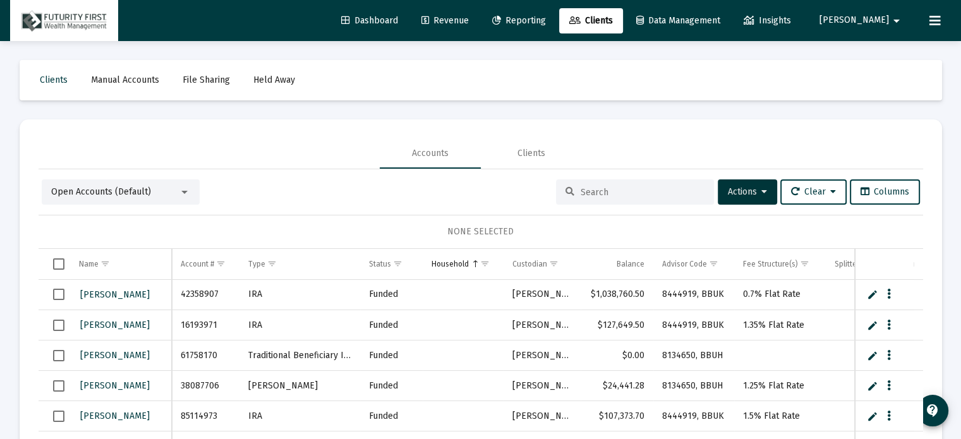
click at [640, 195] on input at bounding box center [643, 192] width 124 height 11
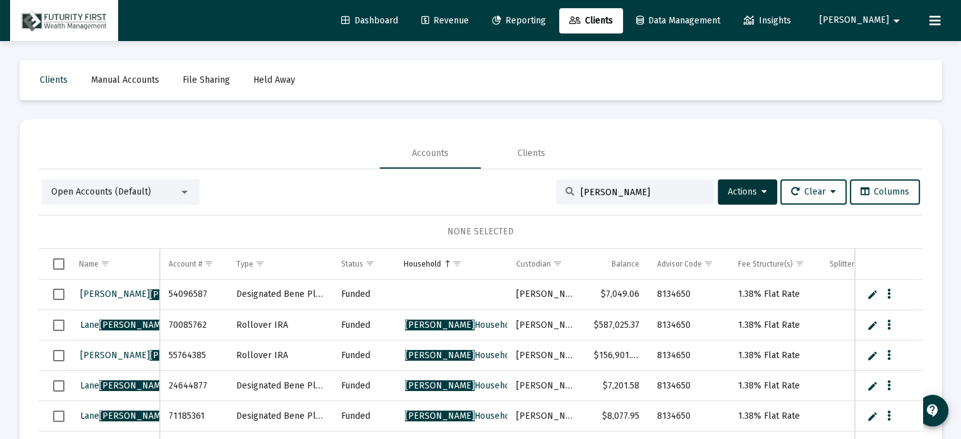
scroll to position [3, 0]
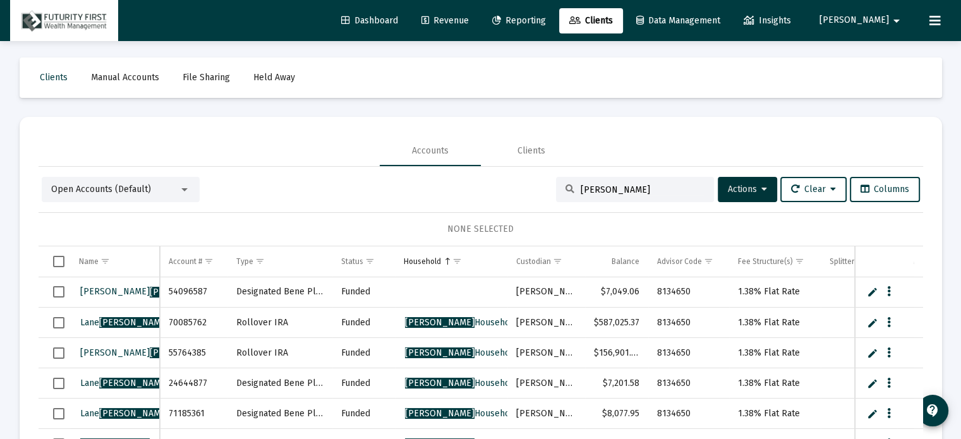
type input "[PERSON_NAME]"
click at [56, 290] on span "Select row" at bounding box center [58, 291] width 11 height 11
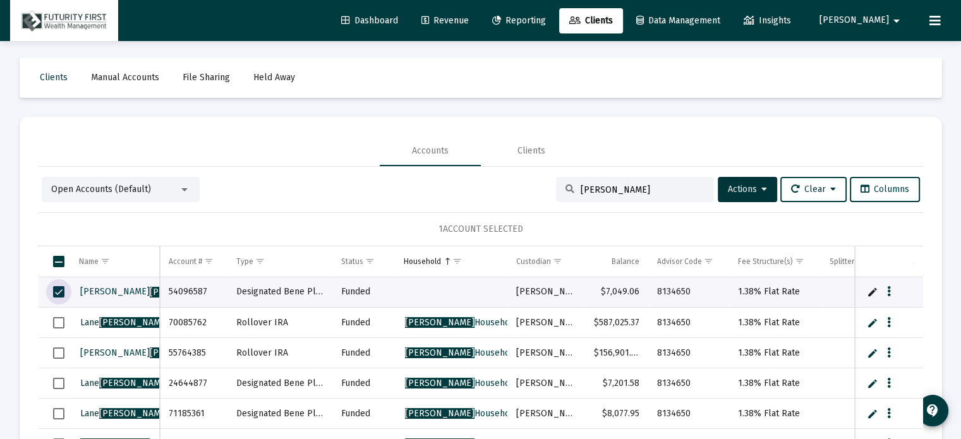
click at [57, 320] on span "Select row" at bounding box center [58, 322] width 11 height 11
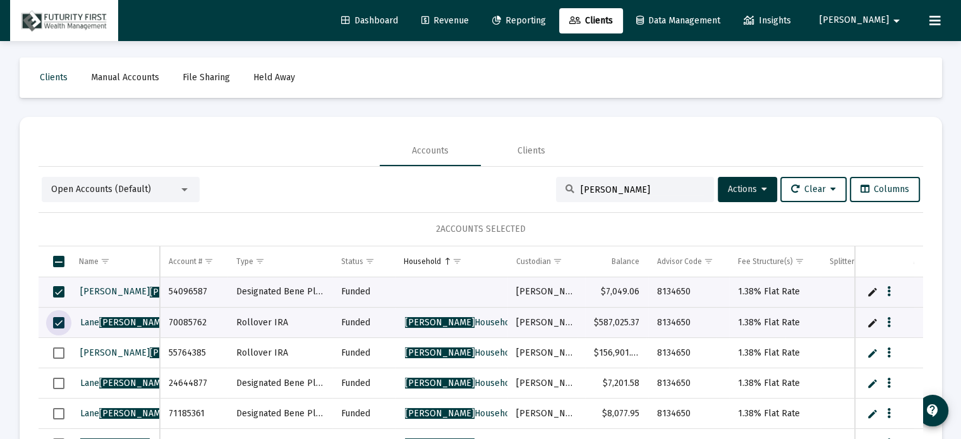
click at [56, 352] on span "Select row" at bounding box center [58, 353] width 11 height 11
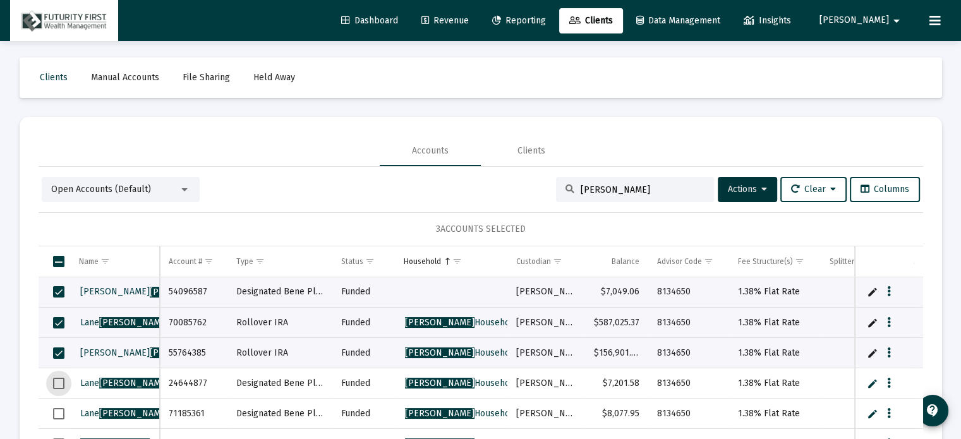
click at [58, 386] on span "Select row" at bounding box center [58, 383] width 11 height 11
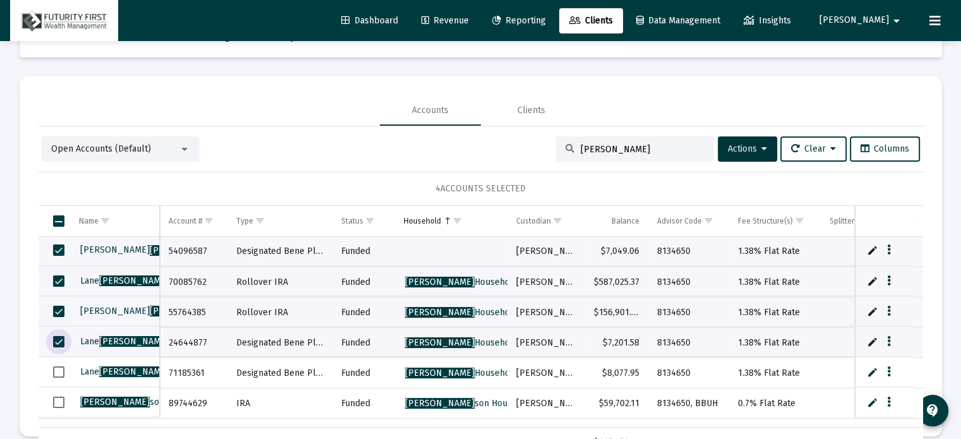
scroll to position [59, 0]
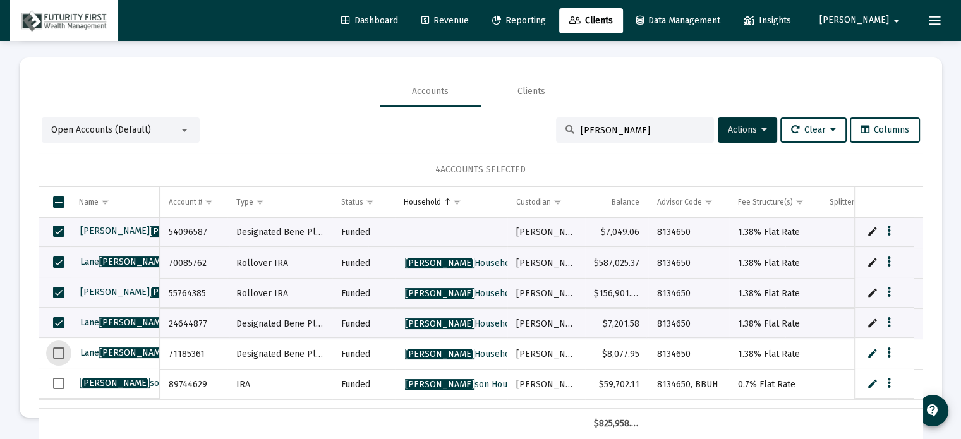
click at [59, 354] on span "Select row" at bounding box center [58, 353] width 11 height 11
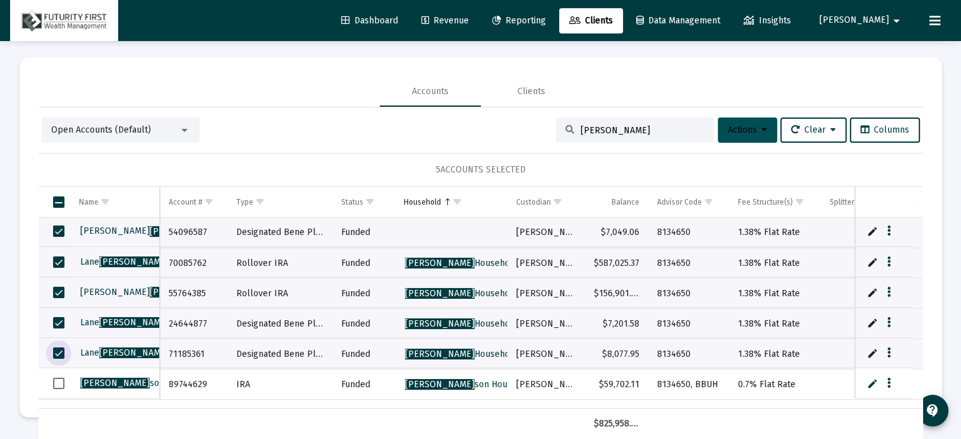
click at [762, 130] on icon at bounding box center [765, 130] width 6 height 9
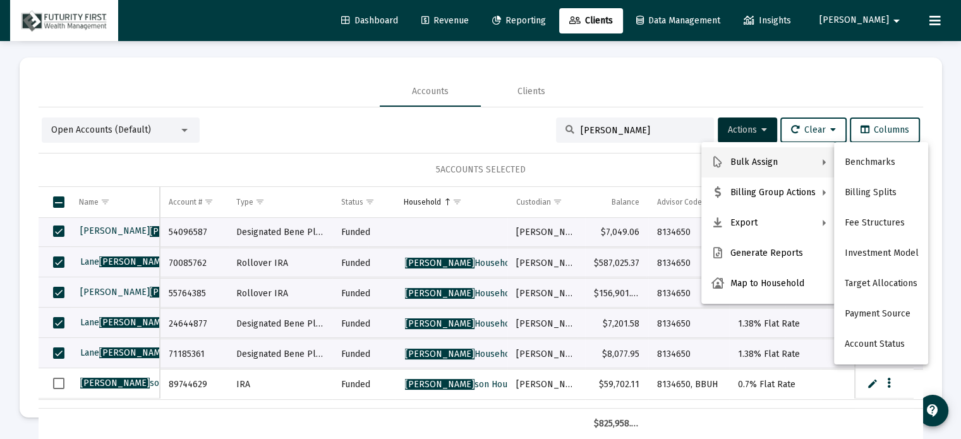
click at [626, 70] on div at bounding box center [480, 219] width 961 height 439
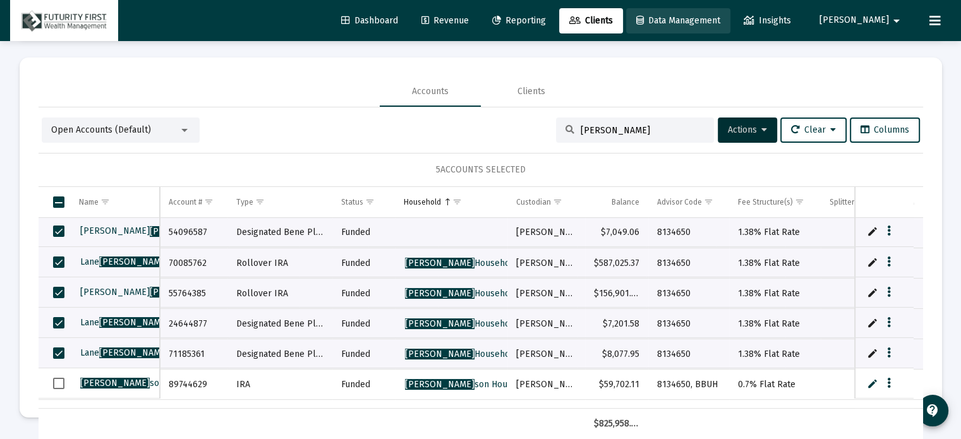
click at [720, 16] on span "Data Management" at bounding box center [678, 20] width 84 height 11
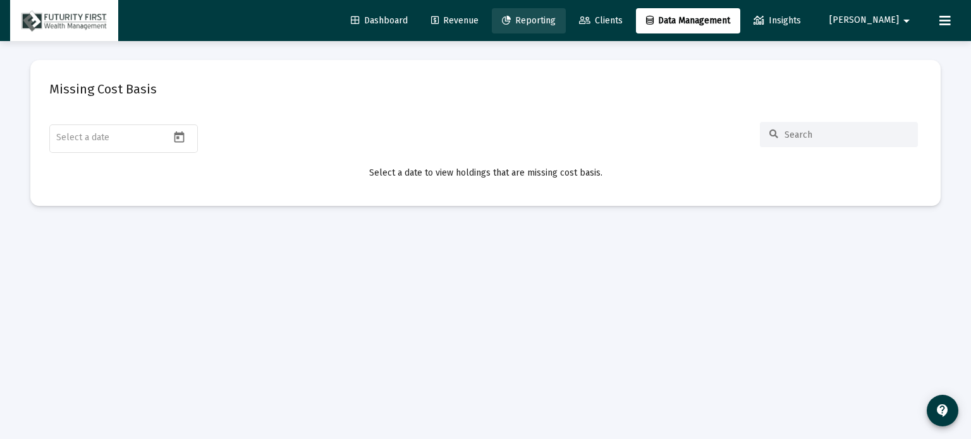
click at [556, 17] on span "Reporting" at bounding box center [529, 20] width 54 height 11
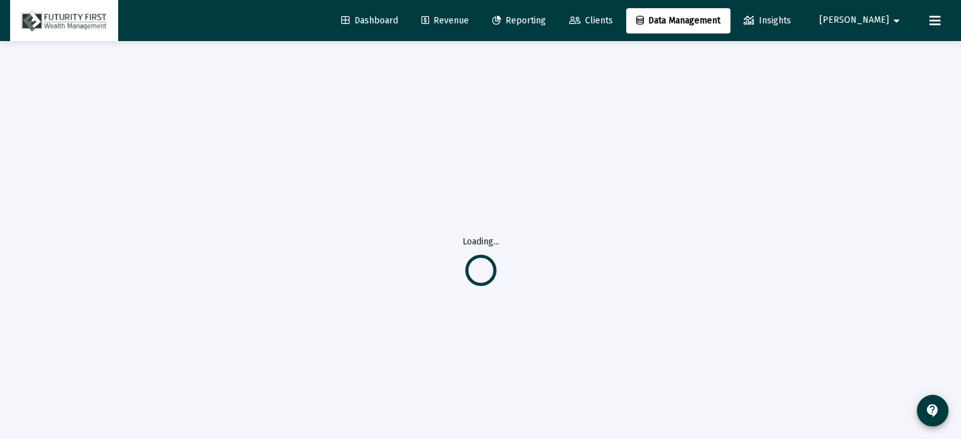
select select "View all"
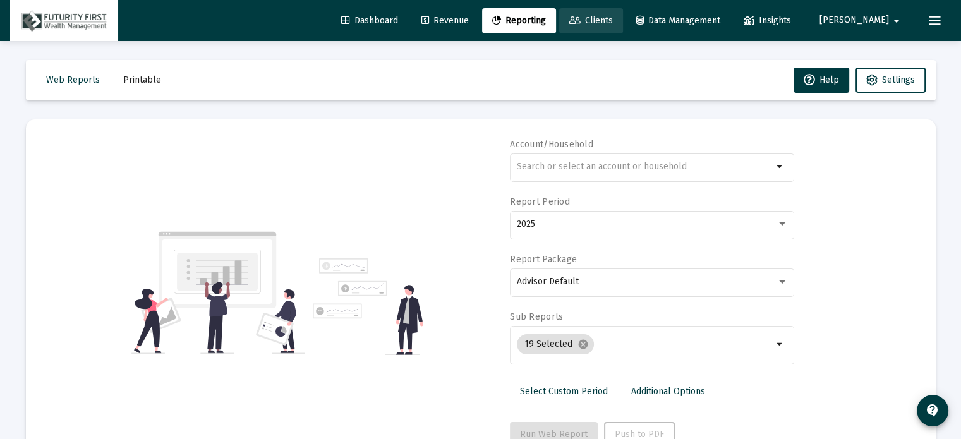
click at [613, 16] on span "Clients" at bounding box center [591, 20] width 44 height 11
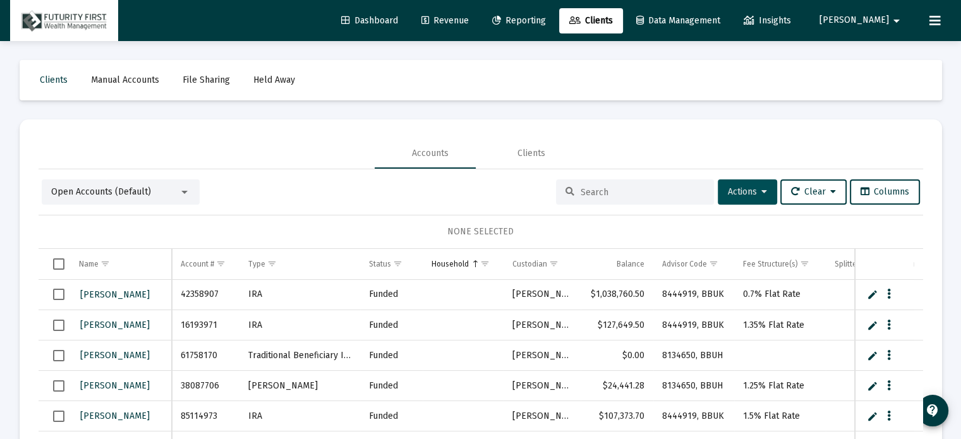
click at [746, 188] on span "Actions" at bounding box center [747, 191] width 39 height 11
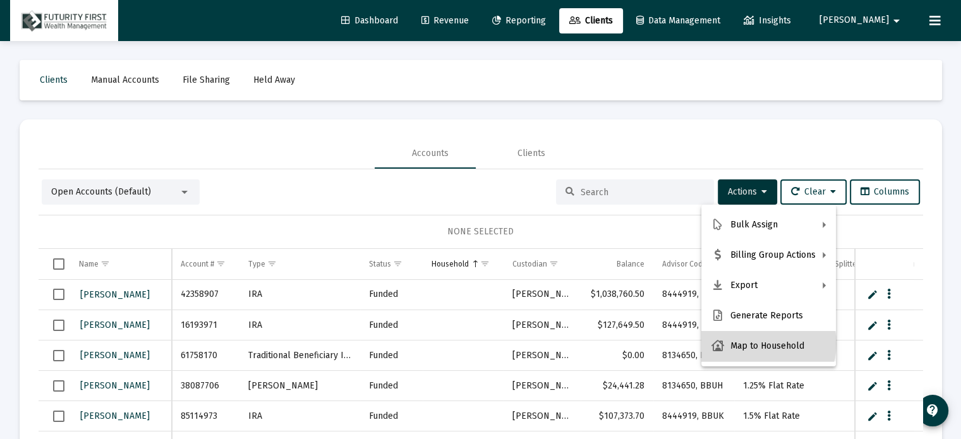
click at [765, 344] on button "Map to Household" at bounding box center [769, 346] width 135 height 30
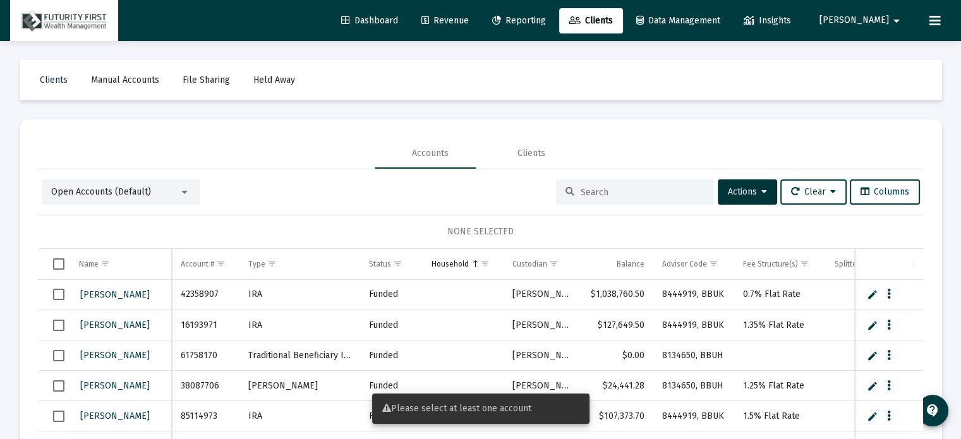
scroll to position [3, 0]
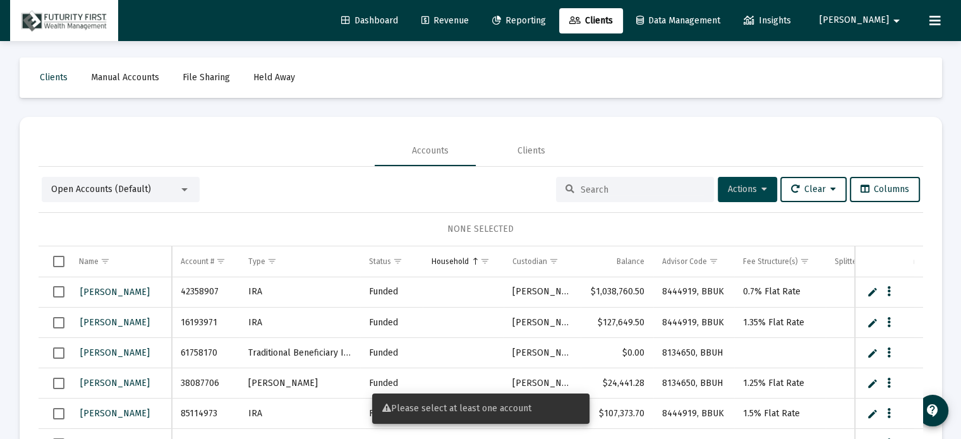
click at [754, 184] on button "Actions" at bounding box center [747, 189] width 59 height 25
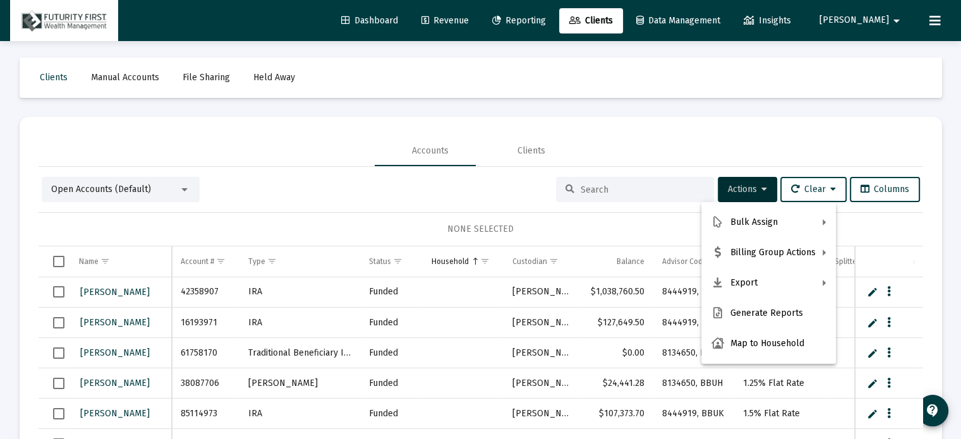
click at [675, 108] on div at bounding box center [480, 219] width 961 height 439
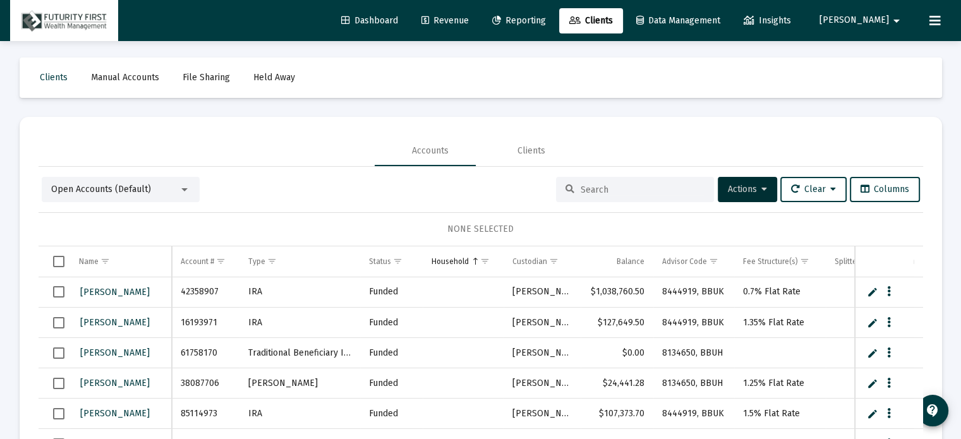
click at [131, 75] on span "Manual Accounts" at bounding box center [125, 77] width 68 height 11
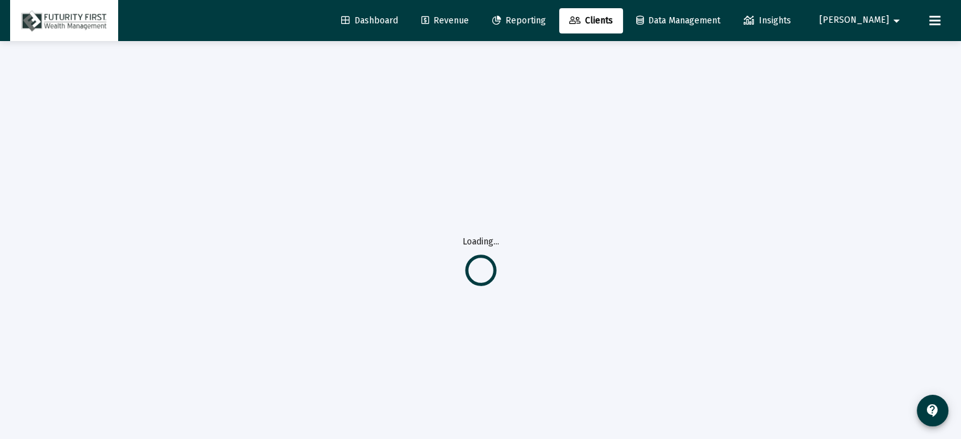
scroll to position [0, 0]
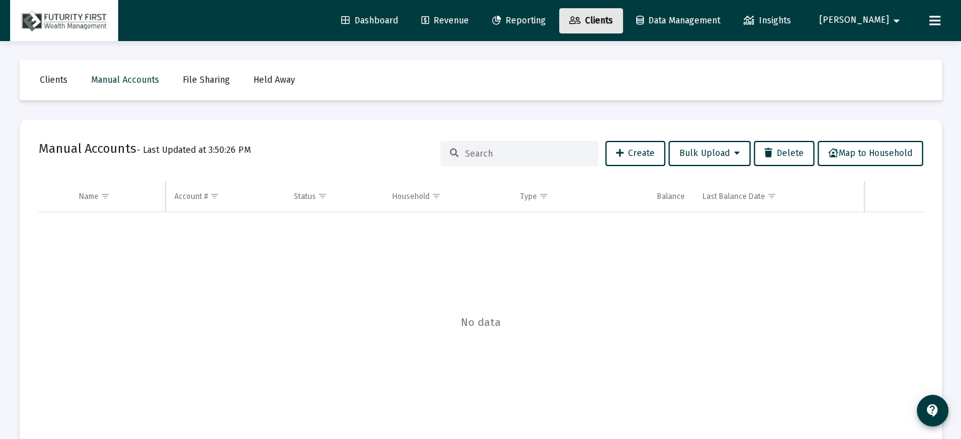
click at [613, 16] on span "Clients" at bounding box center [591, 20] width 44 height 11
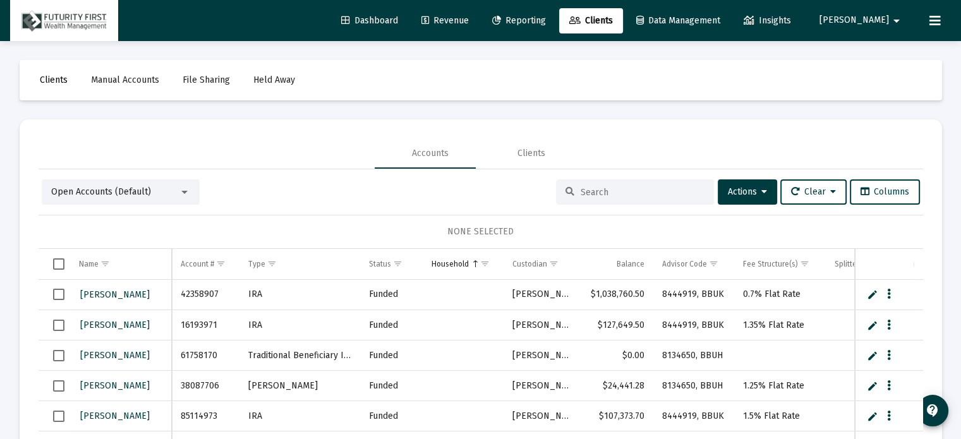
click at [61, 82] on span "Clients" at bounding box center [54, 80] width 28 height 11
click at [58, 80] on span "Clients" at bounding box center [54, 80] width 28 height 11
click at [747, 189] on span "Actions" at bounding box center [747, 191] width 39 height 11
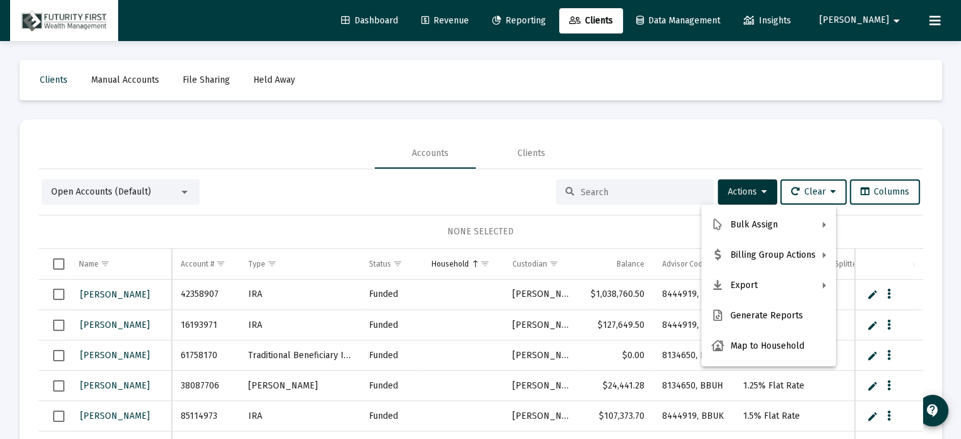
click at [179, 188] on div at bounding box center [480, 219] width 961 height 439
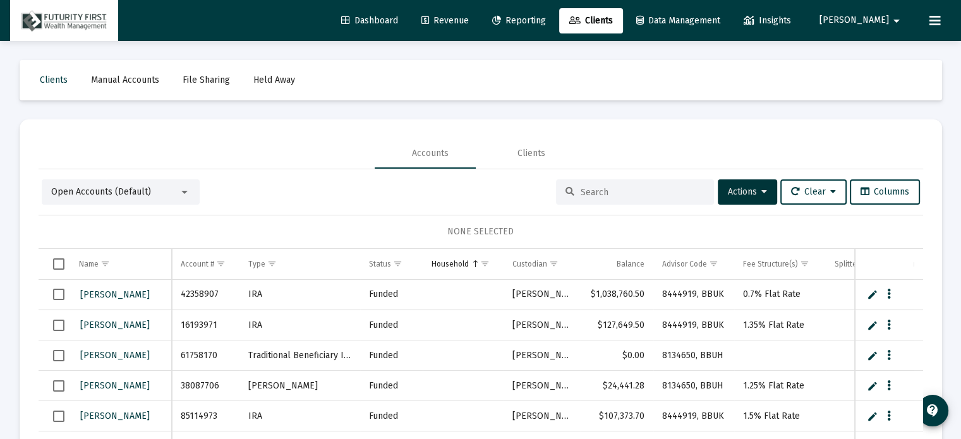
click at [185, 191] on div at bounding box center [184, 192] width 6 height 3
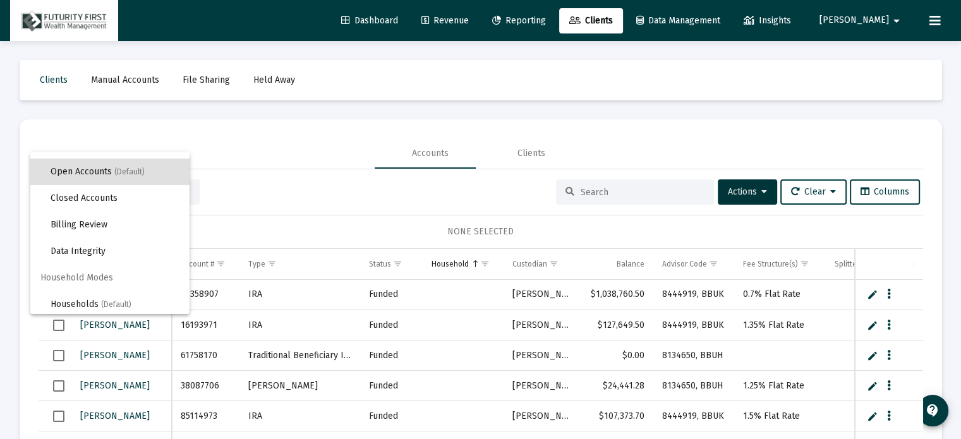
scroll to position [23, 0]
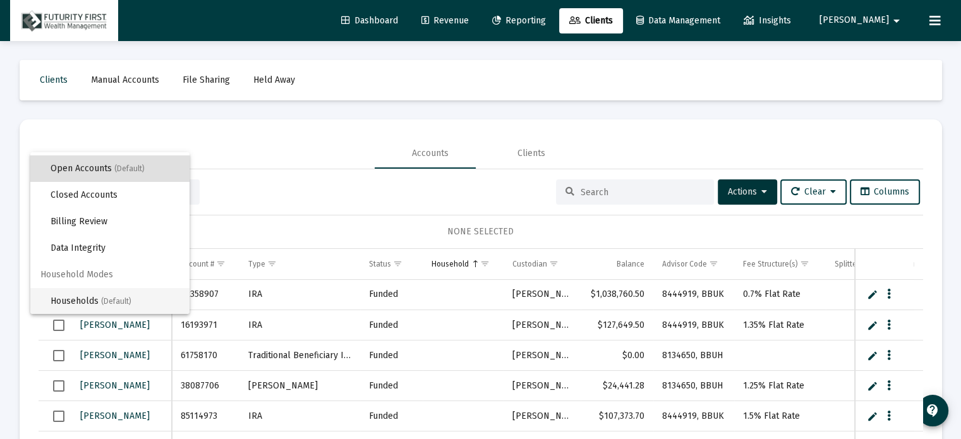
click at [109, 302] on span "(Default)" at bounding box center [116, 301] width 30 height 9
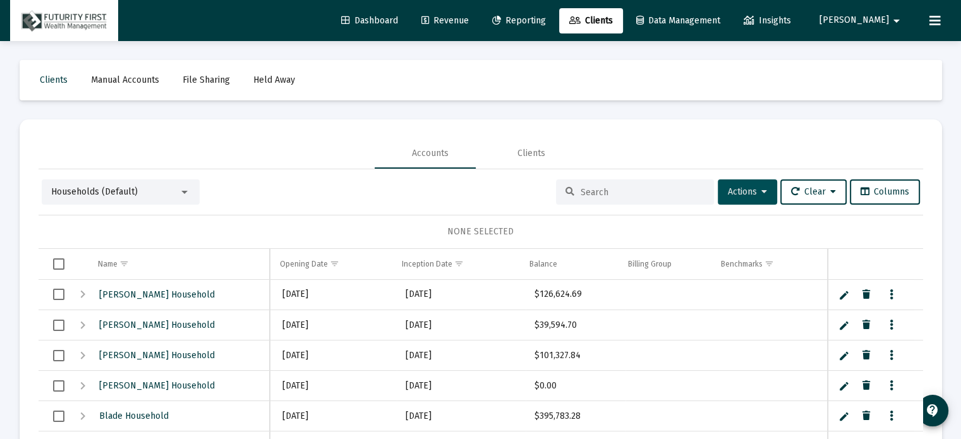
click at [741, 191] on span "Actions" at bounding box center [747, 191] width 39 height 11
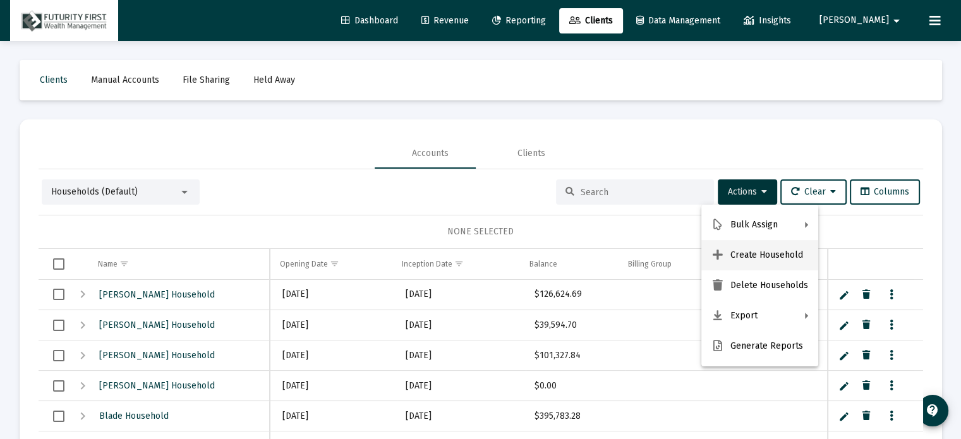
click at [756, 254] on button "Create Household" at bounding box center [760, 255] width 117 height 30
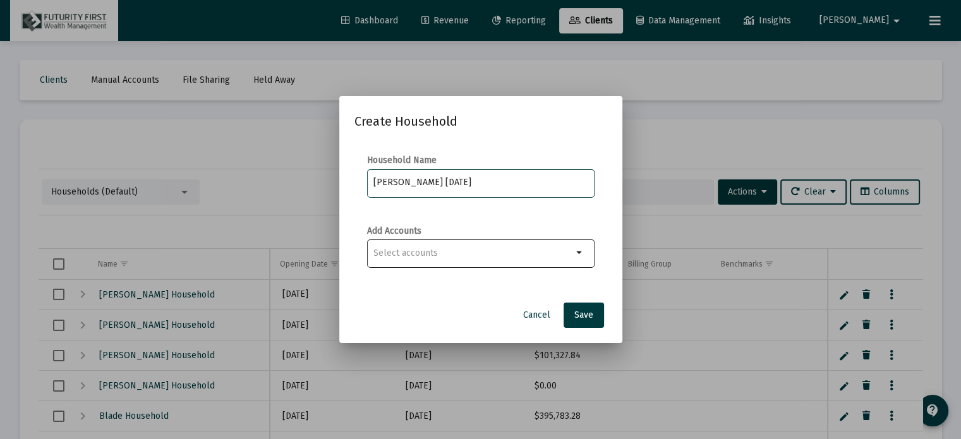
type input "Morton Sept 2025"
click at [585, 253] on mat-icon "arrow_drop_down" at bounding box center [580, 252] width 15 height 15
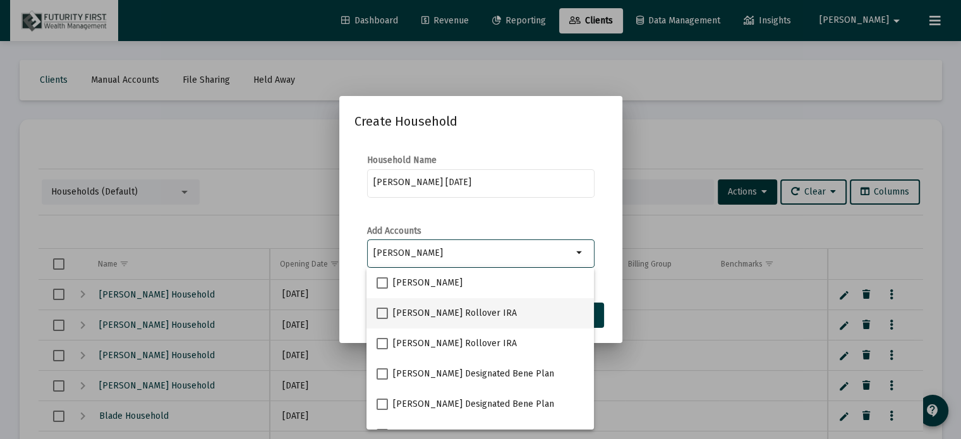
type input "[PERSON_NAME]"
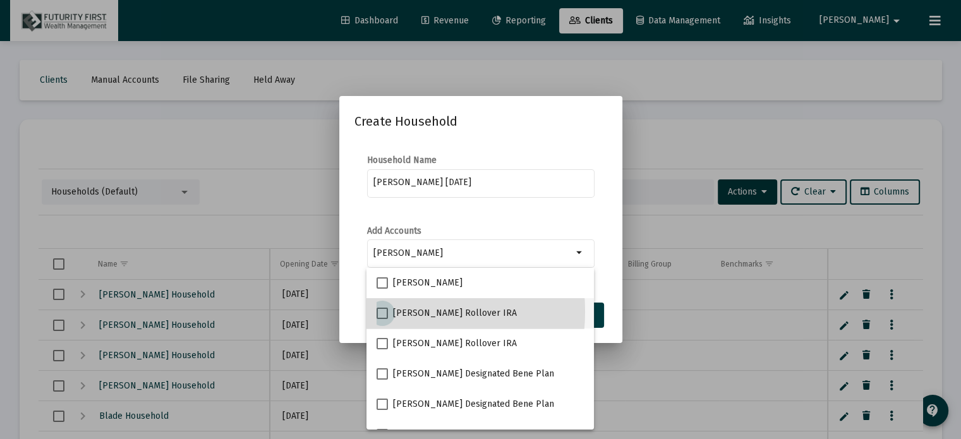
click at [382, 312] on span at bounding box center [382, 313] width 11 height 11
click at [382, 319] on input "[PERSON_NAME] Rollover IRA" at bounding box center [382, 319] width 1 height 1
checkbox input "true"
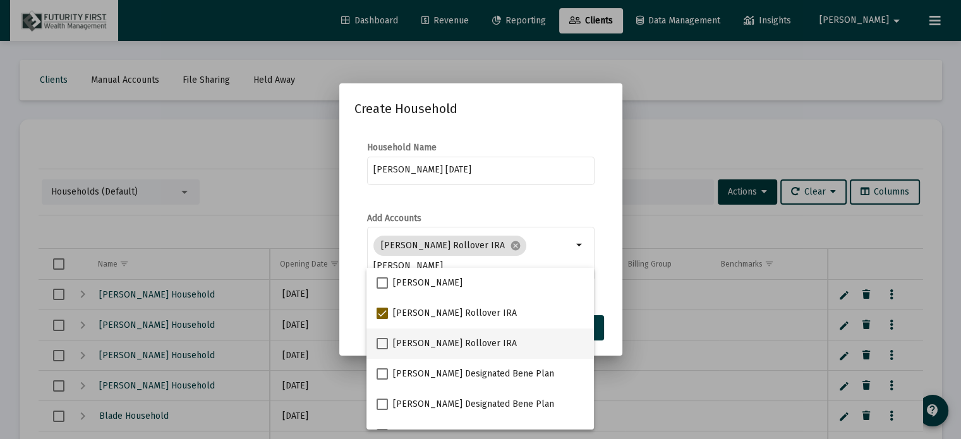
drag, startPoint x: 379, startPoint y: 342, endPoint x: 382, endPoint y: 351, distance: 9.2
click at [379, 342] on span at bounding box center [382, 343] width 11 height 11
click at [382, 349] on input "[PERSON_NAME] Rollover IRA" at bounding box center [382, 349] width 1 height 1
checkbox input "true"
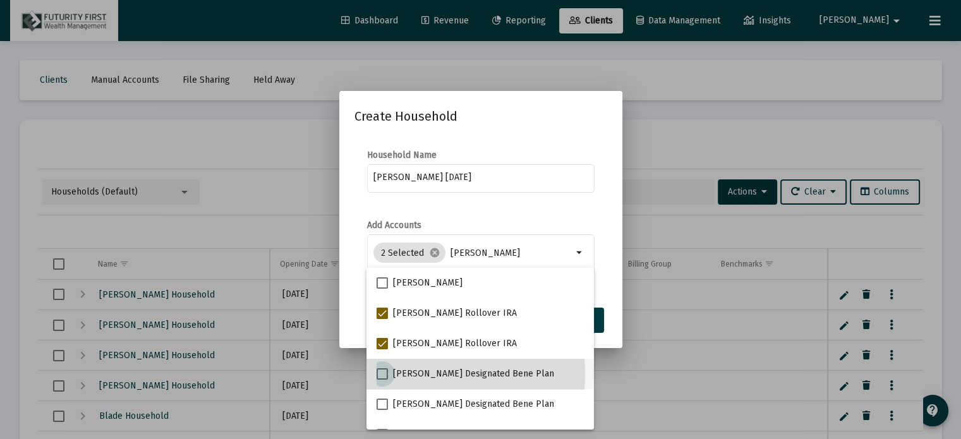
drag, startPoint x: 384, startPoint y: 374, endPoint x: 383, endPoint y: 382, distance: 7.6
click at [384, 374] on span at bounding box center [382, 373] width 11 height 11
click at [382, 380] on input "[PERSON_NAME] Designated Bene Plan" at bounding box center [382, 380] width 1 height 1
checkbox input "true"
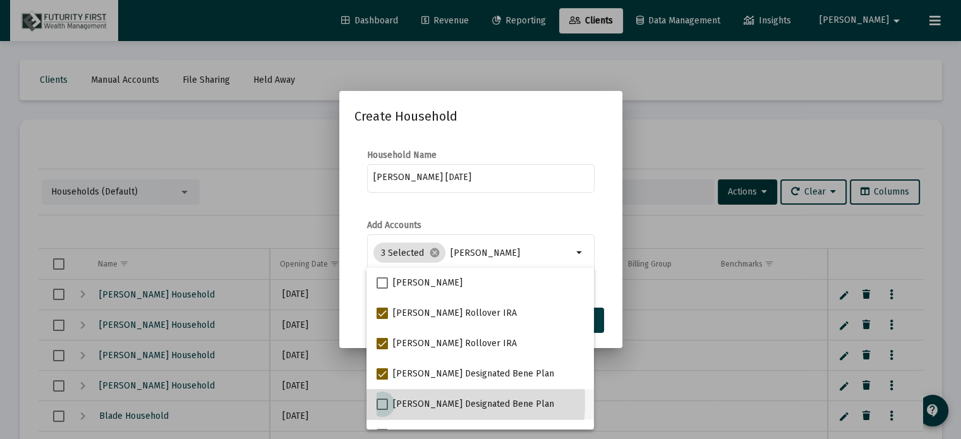
drag, startPoint x: 385, startPoint y: 402, endPoint x: 397, endPoint y: 403, distance: 12.0
click at [390, 402] on label "[PERSON_NAME] Designated Bene Plan" at bounding box center [466, 404] width 178 height 15
click at [382, 410] on input "[PERSON_NAME] Designated Bene Plan" at bounding box center [382, 410] width 1 height 1
checkbox input "true"
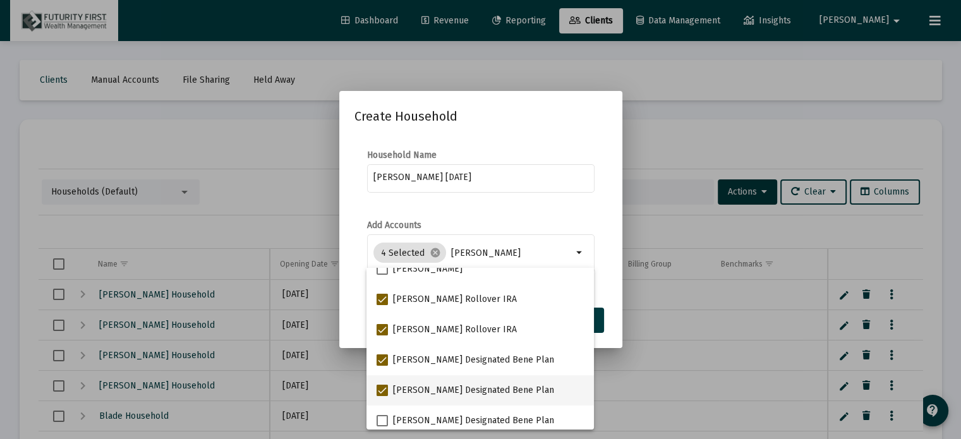
scroll to position [20, 0]
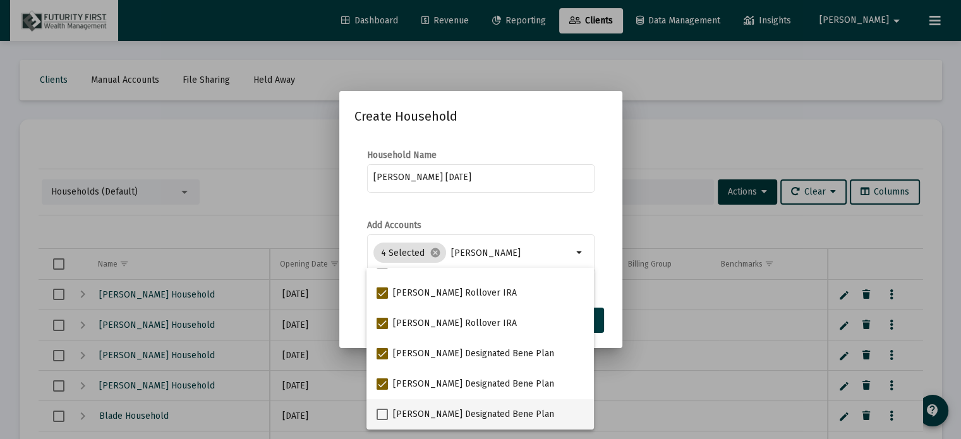
drag, startPoint x: 384, startPoint y: 416, endPoint x: 394, endPoint y: 416, distance: 10.1
click at [393, 416] on label "[PERSON_NAME] Designated Bene Plan" at bounding box center [466, 414] width 178 height 15
click at [382, 420] on input "[PERSON_NAME] Designated Bene Plan" at bounding box center [382, 420] width 1 height 1
checkbox input "true"
click at [580, 205] on mat-form-field "Morton Sept 2025" at bounding box center [481, 184] width 228 height 45
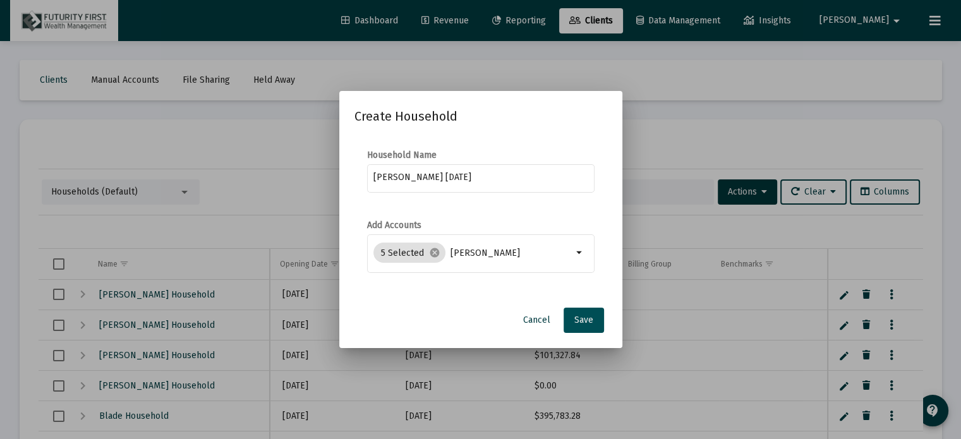
click at [586, 319] on span "Save" at bounding box center [583, 320] width 19 height 11
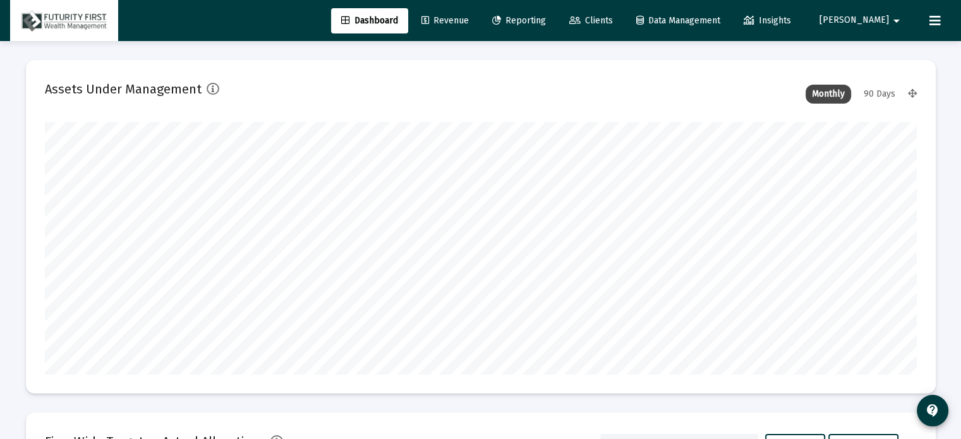
scroll to position [253, 872]
type input "[DATE]"
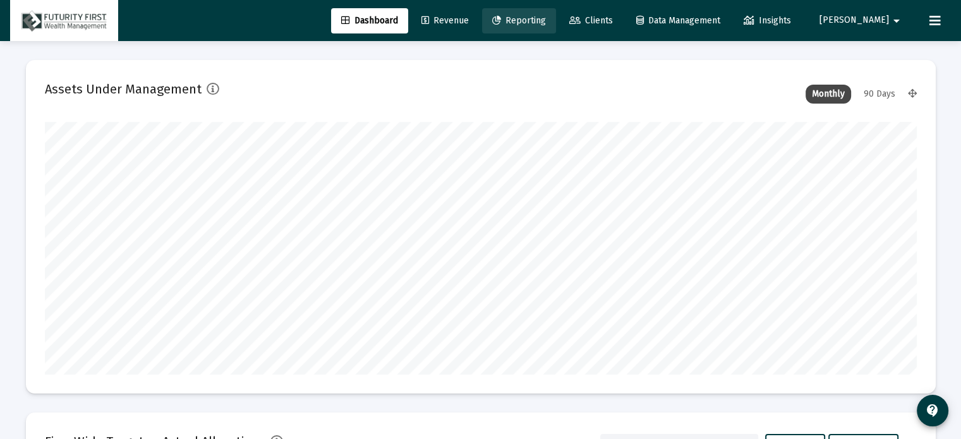
click at [546, 18] on span "Reporting" at bounding box center [519, 20] width 54 height 11
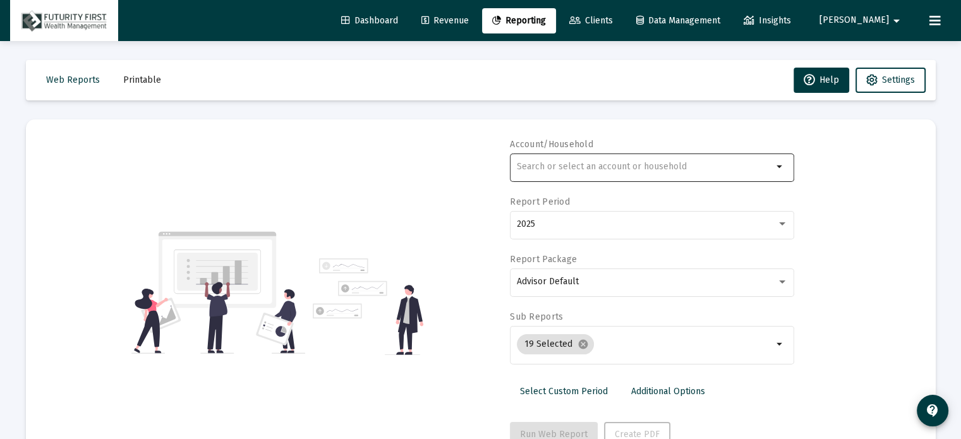
click at [647, 163] on input "text" at bounding box center [645, 167] width 256 height 10
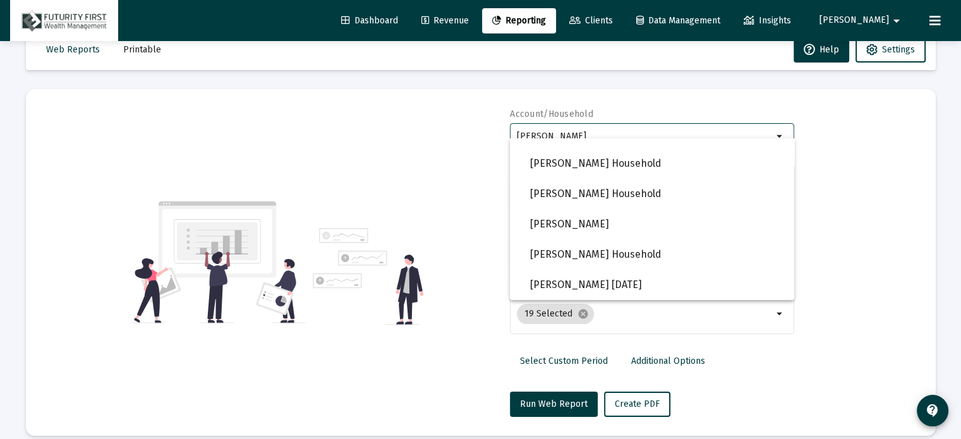
scroll to position [45, 0]
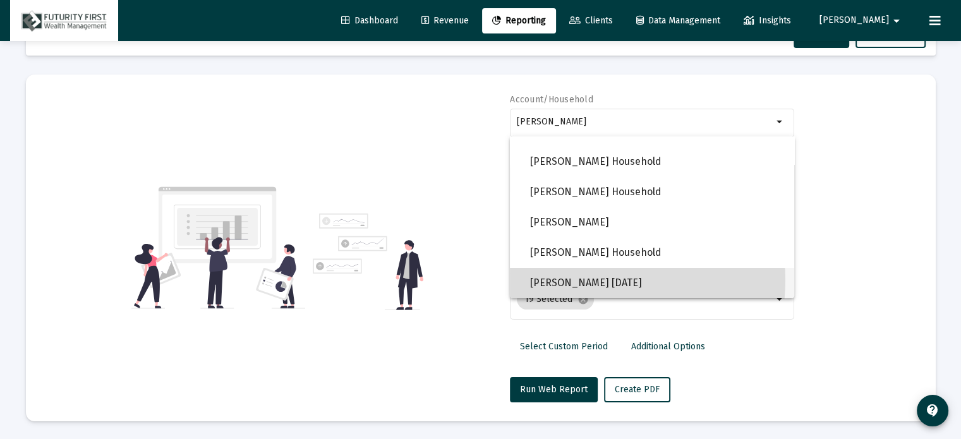
click at [583, 280] on span "[PERSON_NAME] [DATE]" at bounding box center [657, 283] width 254 height 30
type input "[PERSON_NAME] [DATE]"
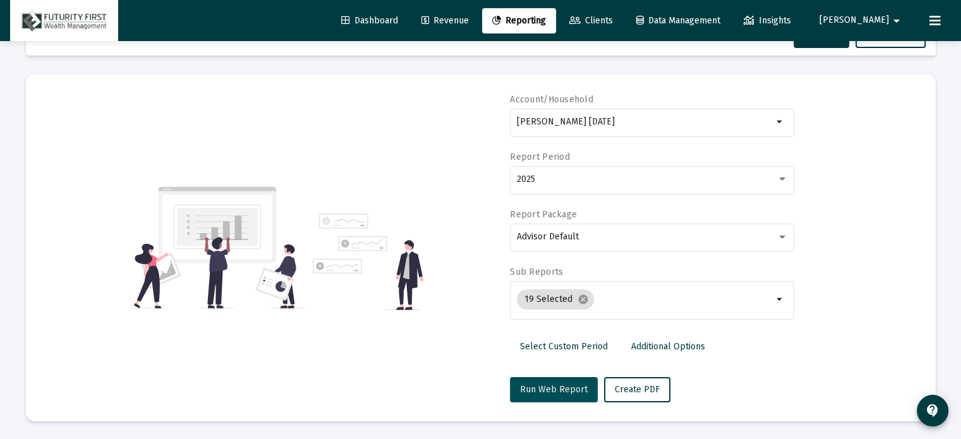
click at [551, 388] on span "Run Web Report" at bounding box center [554, 389] width 68 height 11
select select "View all"
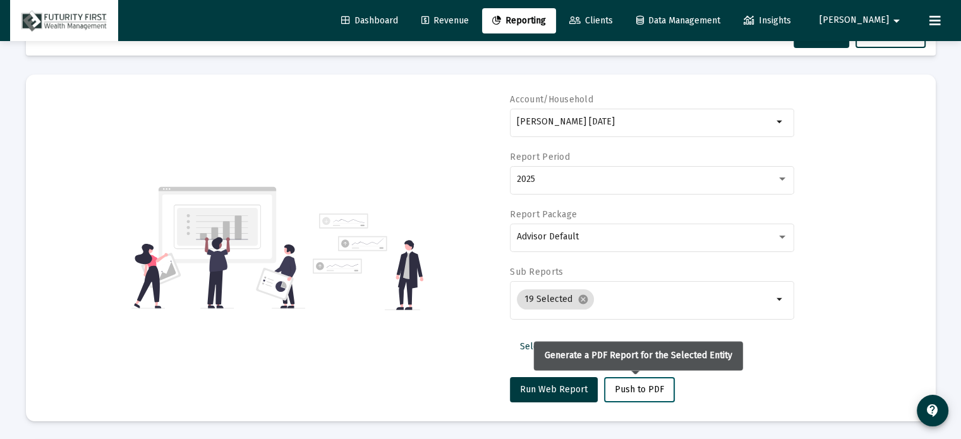
click at [645, 389] on span "Push to PDF" at bounding box center [639, 389] width 49 height 11
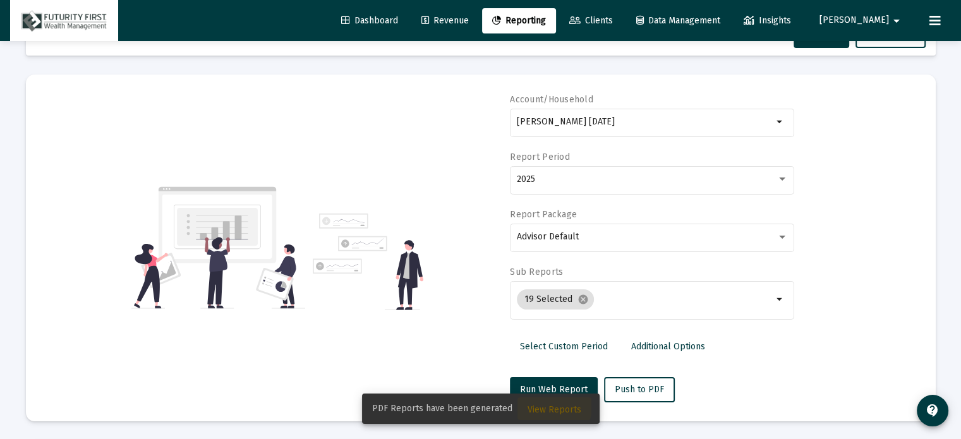
click at [546, 406] on span "View Reports" at bounding box center [555, 409] width 54 height 11
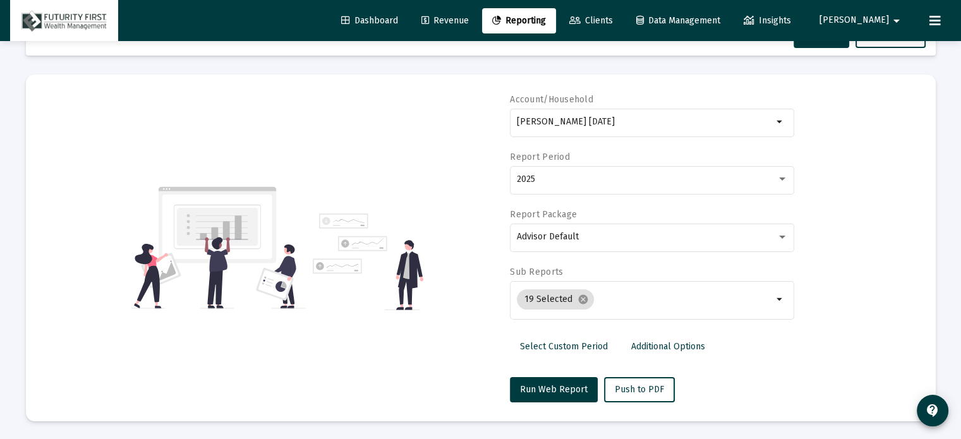
scroll to position [40, 0]
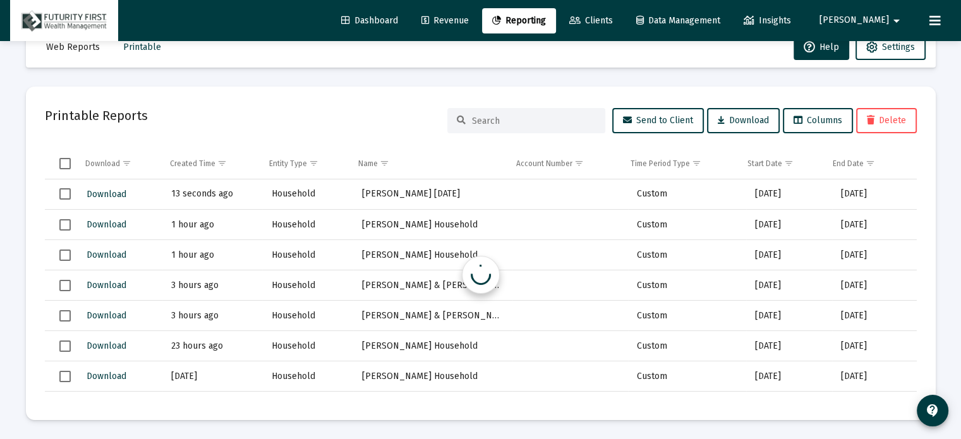
scroll to position [33, 0]
click at [111, 191] on span "Download" at bounding box center [107, 194] width 40 height 11
